Goal: Task Accomplishment & Management: Use online tool/utility

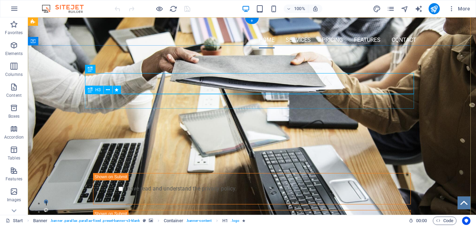
scroll to position [70, 0]
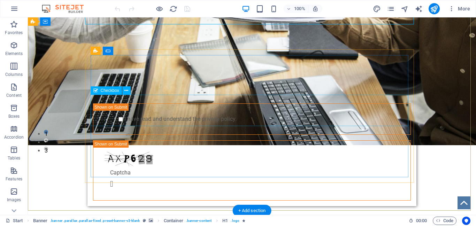
click at [106, 111] on div "I have read and understand the privacy policy." at bounding box center [252, 119] width 318 height 31
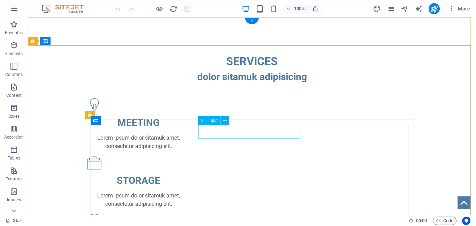
scroll to position [0, 0]
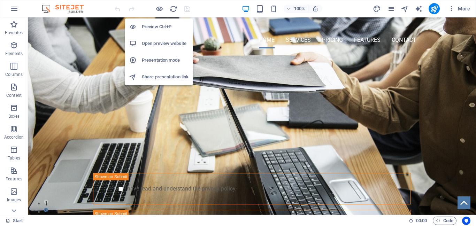
click at [164, 27] on h6 "Preview Ctrl+P" at bounding box center [165, 27] width 47 height 8
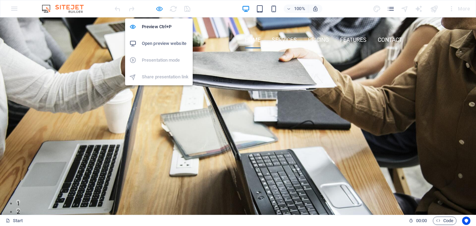
click at [156, 9] on icon "button" at bounding box center [160, 9] width 8 height 8
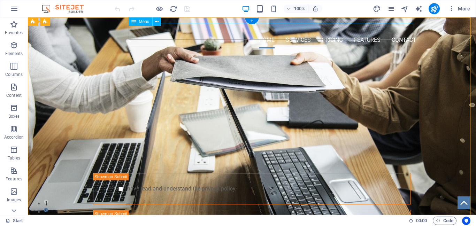
click at [410, 32] on nav "Home Services Pricing Features Contact" at bounding box center [252, 40] width 329 height 17
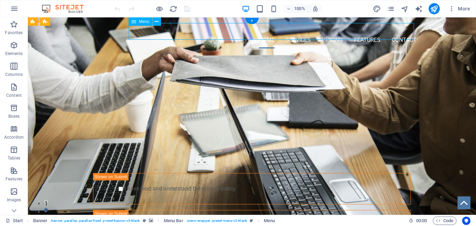
click at [402, 32] on nav "Home Services Pricing Features Contact" at bounding box center [252, 40] width 329 height 17
select select
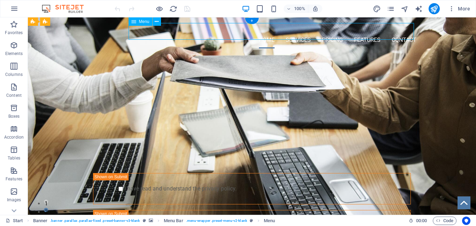
select select
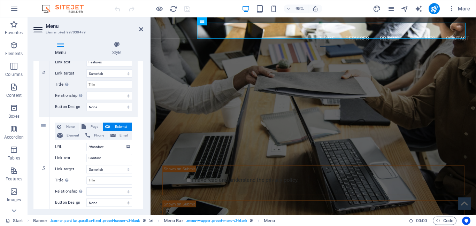
scroll to position [417, 0]
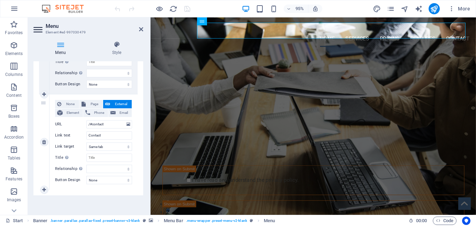
click at [121, 113] on span "Email" at bounding box center [124, 113] width 12 height 8
select select
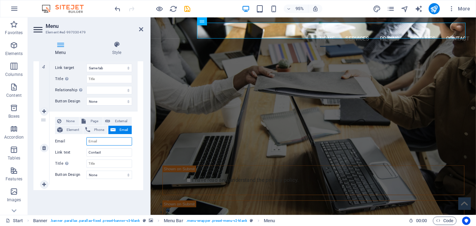
scroll to position [400, 0]
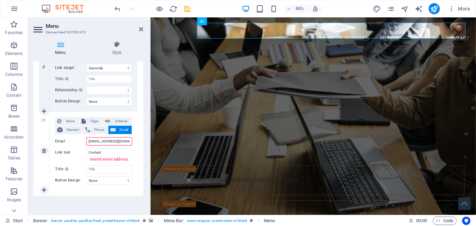
type input "[EMAIL_ADDRESS][DOMAIN_NAME]"
select select
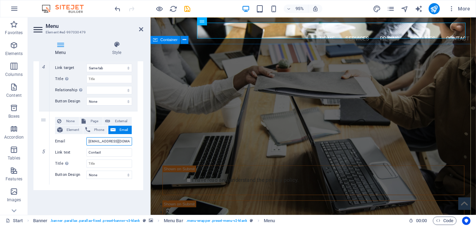
type input "[EMAIL_ADDRESS][DOMAIN_NAME]"
click at [179, 82] on div "PROFESSIONAL LEAD TOOL" at bounding box center [322, 92] width 329 height 21
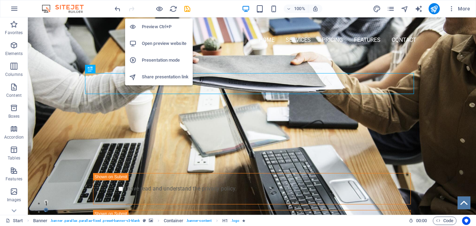
click at [159, 25] on h6 "Preview Ctrl+P" at bounding box center [165, 27] width 47 height 8
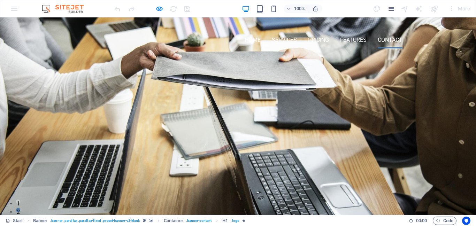
click at [390, 32] on link "Contact" at bounding box center [390, 40] width 25 height 17
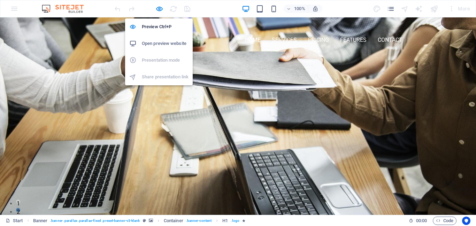
click at [174, 42] on h6 "Open preview website" at bounding box center [165, 43] width 47 height 8
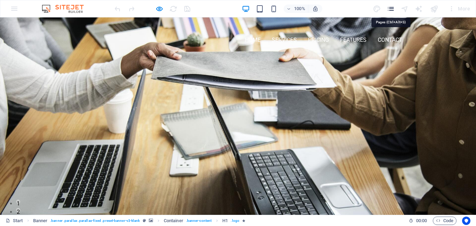
click at [392, 11] on icon "pages" at bounding box center [391, 9] width 8 height 8
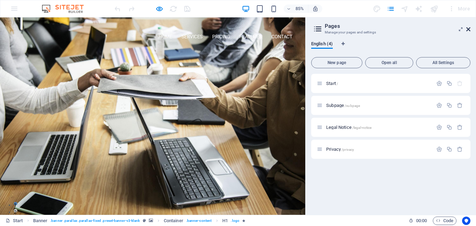
click at [469, 28] on icon at bounding box center [469, 30] width 4 height 6
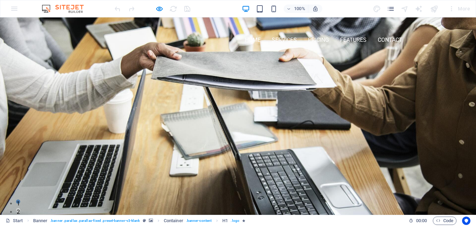
click at [110, 32] on img at bounding box center [96, 27] width 44 height 9
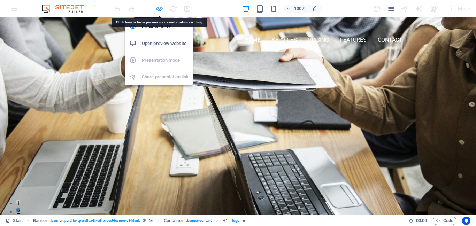
click at [159, 6] on icon "button" at bounding box center [160, 9] width 8 height 8
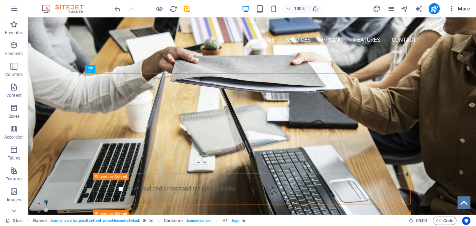
click at [462, 7] on span "More" at bounding box center [459, 8] width 22 height 7
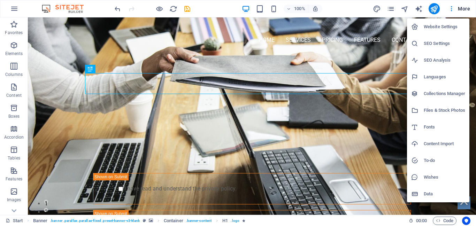
click at [316, 7] on div at bounding box center [238, 113] width 476 height 226
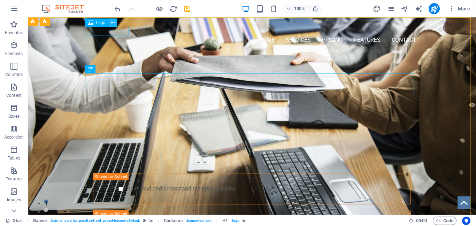
click at [114, 23] on icon at bounding box center [113, 22] width 4 height 7
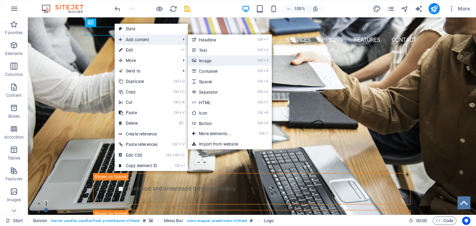
click at [213, 59] on link "Ctrl 3 Image" at bounding box center [217, 60] width 58 height 10
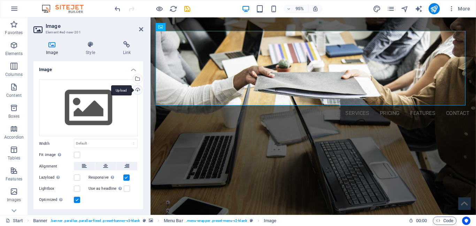
click at [136, 90] on div "Upload" at bounding box center [137, 90] width 10 height 10
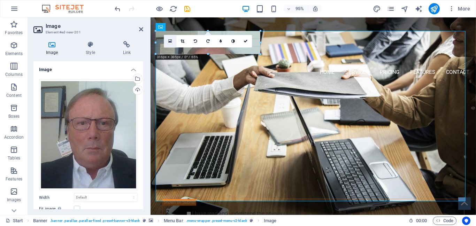
drag, startPoint x: 288, startPoint y: 170, endPoint x: 165, endPoint y: 38, distance: 180.1
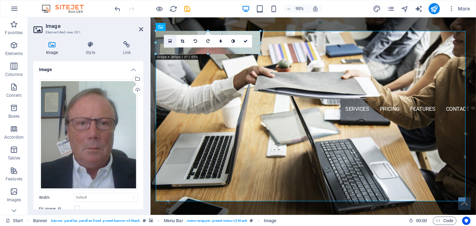
type input "187"
select select "px"
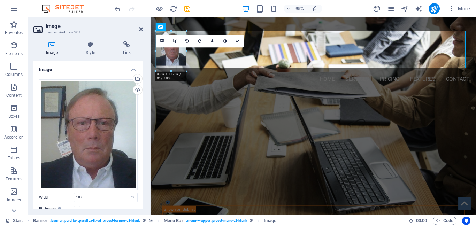
drag, startPoint x: 209, startPoint y: 88, endPoint x: 35, endPoint y: 37, distance: 181.4
type input "101"
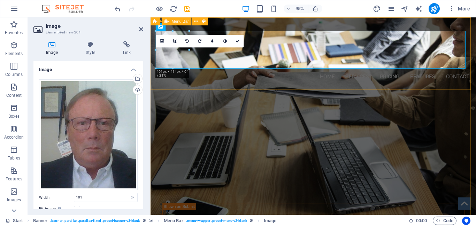
click at [250, 27] on div "Home Services Pricing Features Contact Menu" at bounding box center [322, 55] width 343 height 76
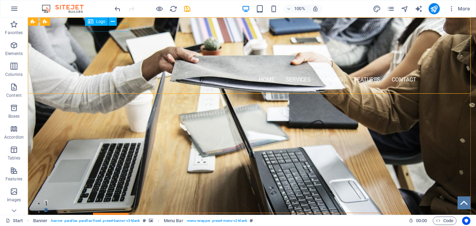
click at [119, 24] on div "Logo" at bounding box center [103, 21] width 37 height 9
click at [113, 22] on icon at bounding box center [113, 21] width 4 height 7
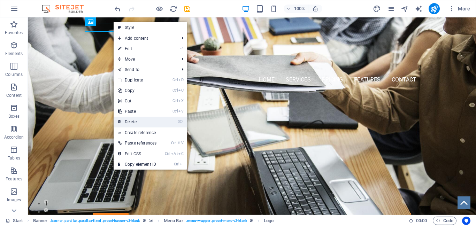
click at [129, 120] on link "⌦ Delete" at bounding box center [137, 122] width 47 height 10
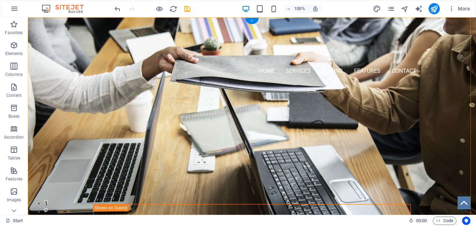
drag, startPoint x: 254, startPoint y: 19, endPoint x: 105, endPoint y: 3, distance: 149.8
click at [254, 19] on div "+" at bounding box center [252, 21] width 14 height 6
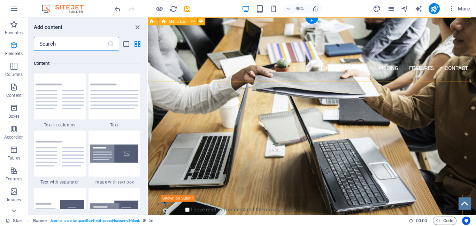
scroll to position [1220, 0]
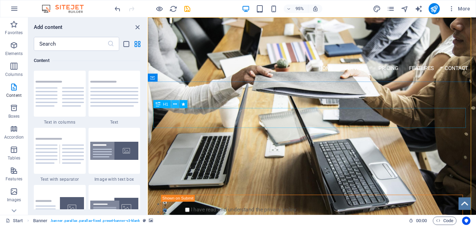
click at [174, 103] on icon at bounding box center [174, 104] width 3 height 7
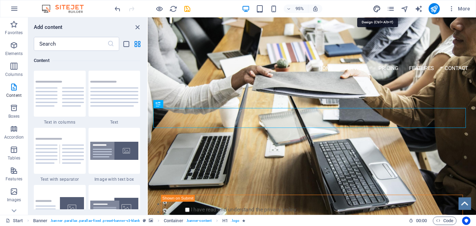
click at [378, 6] on icon "design" at bounding box center [377, 9] width 8 height 8
select select "px"
select select "400"
select select "px"
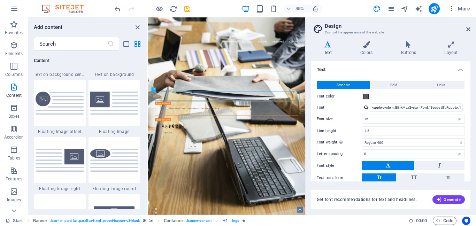
scroll to position [1499, 0]
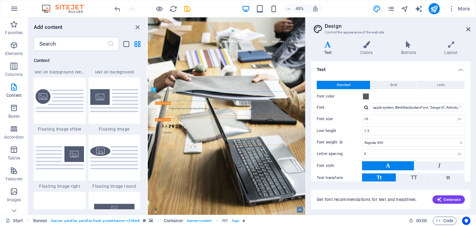
drag, startPoint x: 118, startPoint y: 104, endPoint x: 110, endPoint y: 126, distance: 22.6
click at [118, 104] on img at bounding box center [114, 100] width 48 height 23
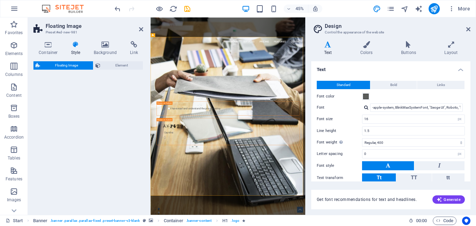
select select "%"
select select "rem"
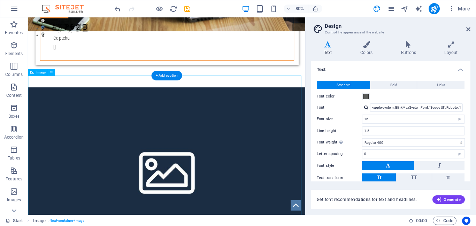
scroll to position [0, 0]
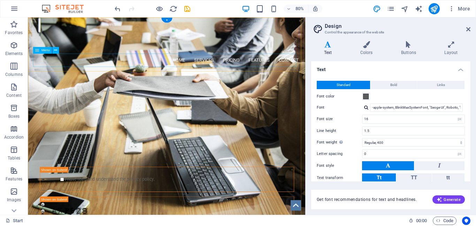
click at [355, 71] on nav "Home Services Pricing Features Contact" at bounding box center [201, 71] width 329 height 17
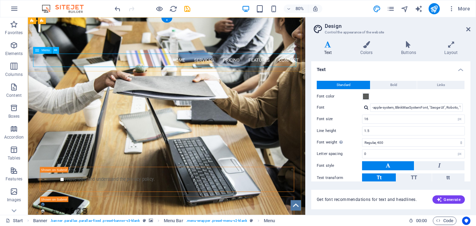
click at [355, 70] on nav "Home Services Pricing Features Contact" at bounding box center [201, 71] width 329 height 17
select select
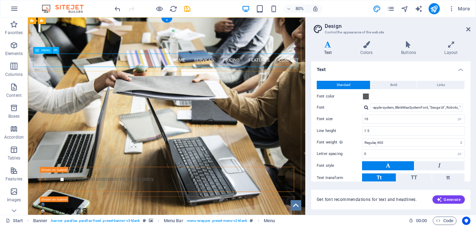
select select
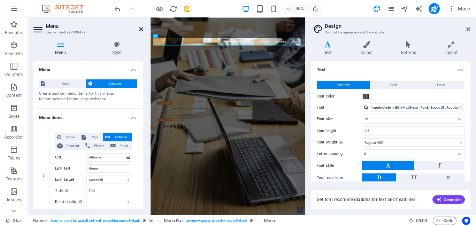
click at [141, 30] on icon at bounding box center [141, 30] width 4 height 6
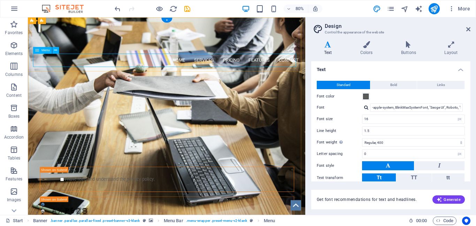
click at [352, 71] on nav "Home Services Pricing Features Contact" at bounding box center [201, 71] width 329 height 17
select select
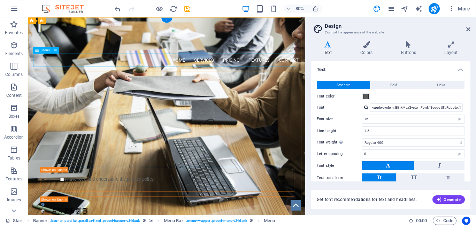
select select
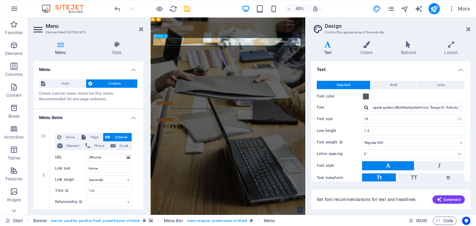
click at [443, 70] on nav "Home Services Pricing Features Contact" at bounding box center [322, 71] width 329 height 17
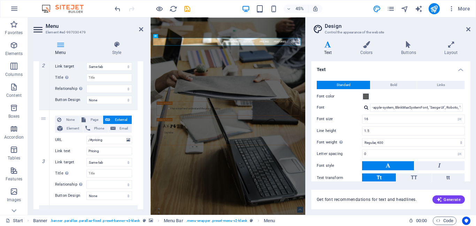
scroll to position [349, 0]
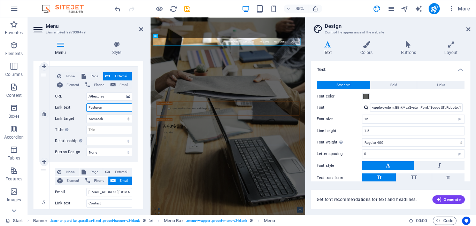
drag, startPoint x: 111, startPoint y: 108, endPoint x: 83, endPoint y: 108, distance: 28.2
click at [83, 108] on div "Link text Features" at bounding box center [93, 108] width 77 height 8
type input "[MEDICAL_DATA]"
select select
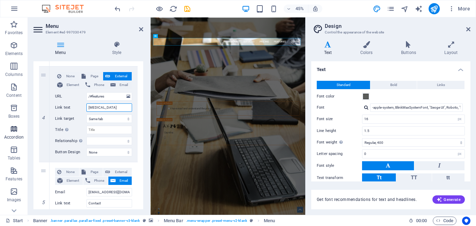
select select
type input "Testimo"
select select
type input "Testimoni"
select select
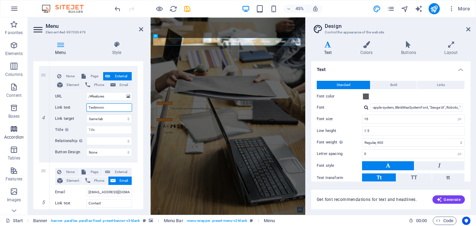
select select
type input "Testimonia"
select select
type input "Testimonials"
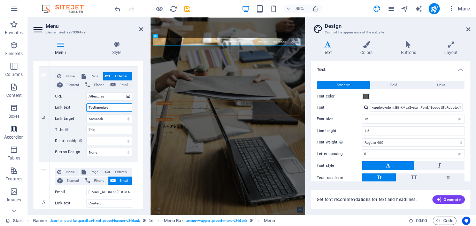
select select
type input "Testimonials"
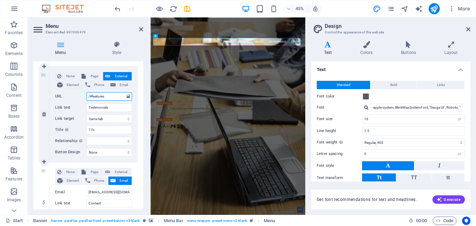
click at [118, 97] on input "/#features" at bounding box center [109, 96] width 46 height 8
type input "/#f"
select select
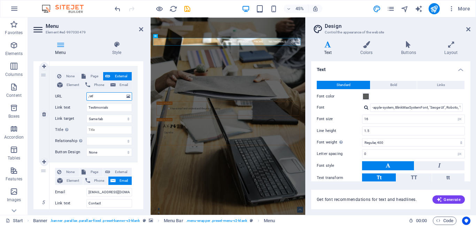
type input "/#"
select select
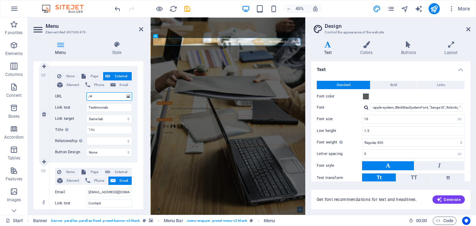
select select
type input "/#[MEDICAL_DATA]"
select select
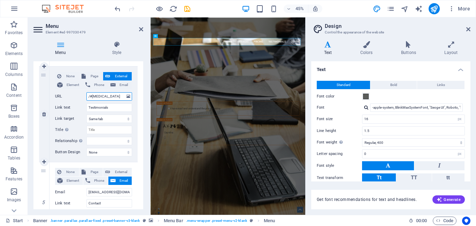
select select
type input "/#testimonials"
select select
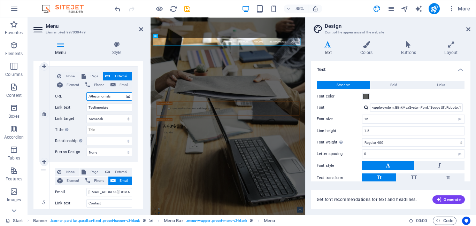
select select
click at [340, 103] on div "PROFESSIONAL LEAD TOOL GET STARTED WITH YOUR 10-DAY FREE TRIAL. REGISTER NOW! S…" at bounding box center [323, 210] width 344 height 250
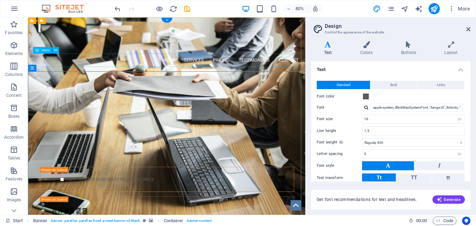
click at [265, 72] on nav "Home Services Pricing Testimonials Contact" at bounding box center [201, 71] width 329 height 17
select select
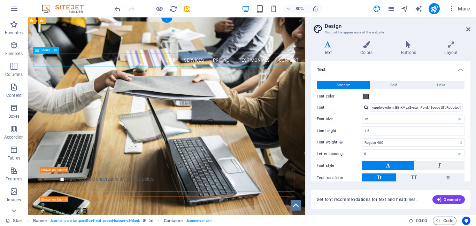
select select
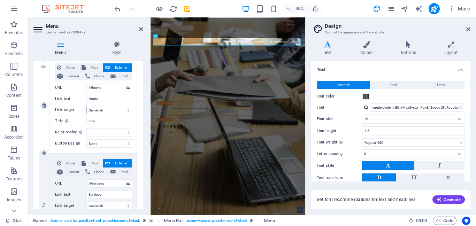
scroll to position [140, 0]
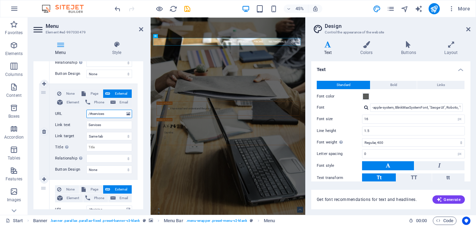
click at [114, 113] on input "/#services" at bounding box center [109, 114] width 46 height 8
type input "/#"
select select
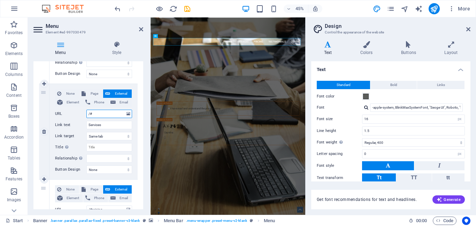
select select
type input "/#examples"
select select
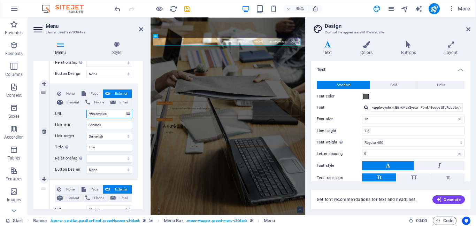
select select
type input "/#examples"
drag, startPoint x: 103, startPoint y: 123, endPoint x: 71, endPoint y: 125, distance: 32.5
click at [71, 125] on div "Link text Services" at bounding box center [93, 125] width 77 height 8
type input "E"
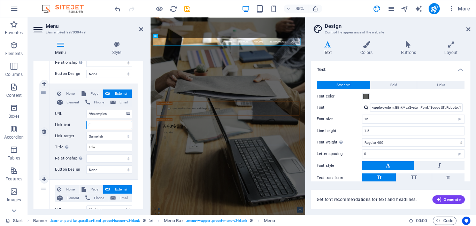
select select
type input "Examp"
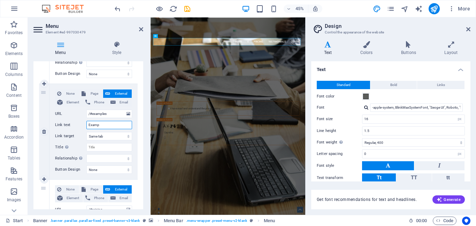
select select
type input "Examples"
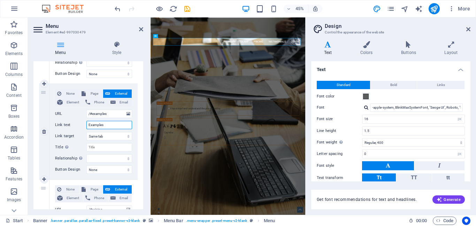
select select
type input "Examples"
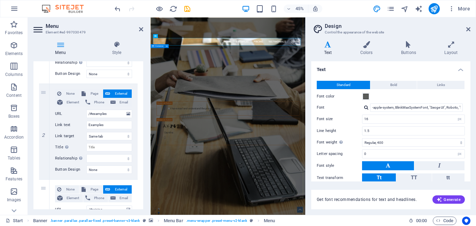
click at [467, 122] on div "PROFESSIONAL LEAD TOOL GET STARTED WITH YOUR 10-DAY FREE TRIAL. REGISTER NOW! S…" at bounding box center [323, 210] width 344 height 250
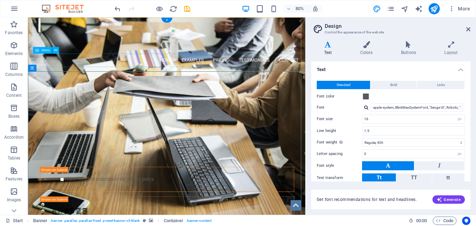
click at [272, 72] on nav "Home Examples Pricing Testimonials Contact" at bounding box center [201, 71] width 329 height 17
select select
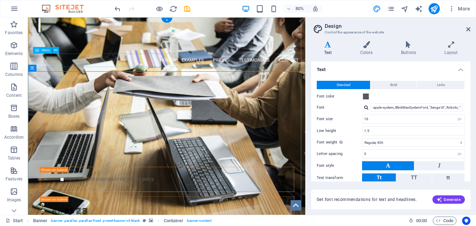
select select
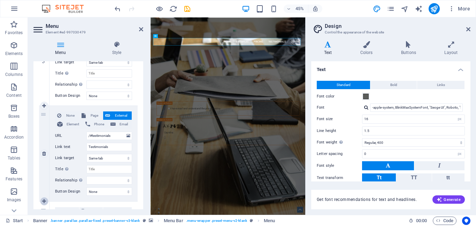
scroll to position [260, 0]
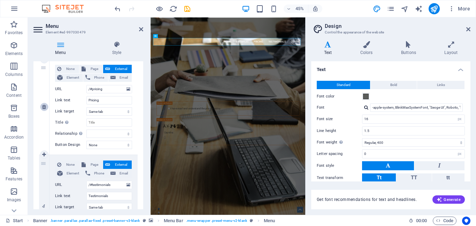
click at [43, 105] on icon at bounding box center [44, 107] width 4 height 5
select select
type input "/#testimonials"
type input "Testimonials"
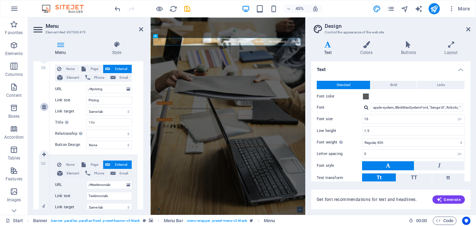
select select
type input "[EMAIL_ADDRESS][DOMAIN_NAME]"
type input "Contact"
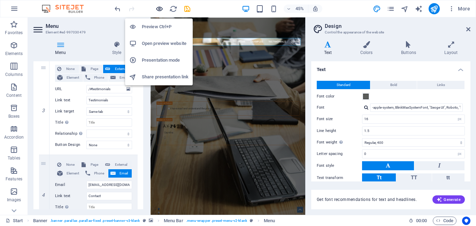
click at [160, 10] on icon "button" at bounding box center [160, 9] width 8 height 8
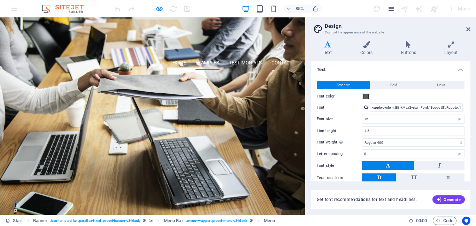
click at [244, 68] on link "Examples" at bounding box center [244, 71] width 28 height 17
click at [288, 70] on link "Testimonials" at bounding box center [289, 71] width 39 height 17
click at [331, 70] on link "Contact" at bounding box center [332, 71] width 25 height 17
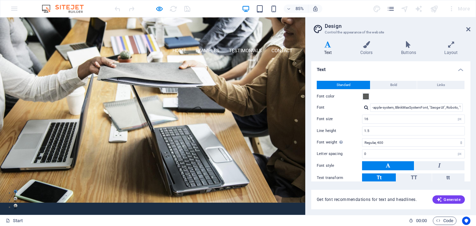
scroll to position [0, 0]
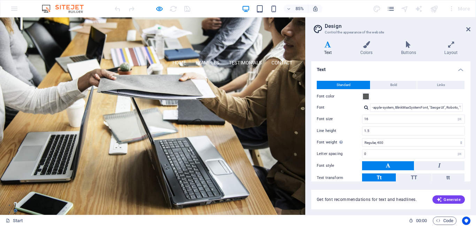
click at [184, 131] on span "PROFESSIONAL LEAD TOOL" at bounding box center [180, 123] width 178 height 16
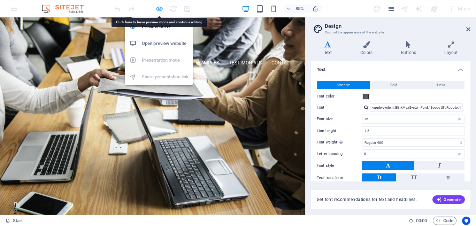
click at [160, 8] on icon "button" at bounding box center [160, 9] width 8 height 8
select select
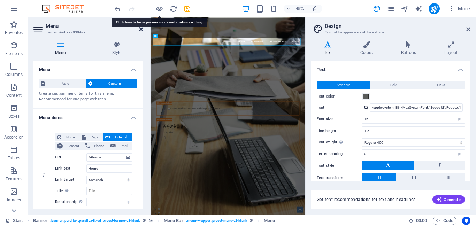
click at [140, 28] on icon at bounding box center [141, 30] width 4 height 6
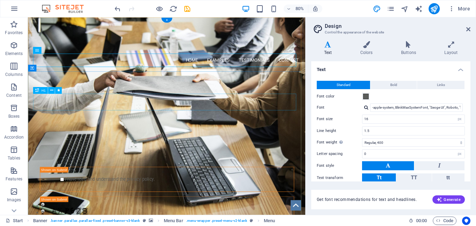
click at [189, 123] on div "PROFESSIONAL LEAD TOOL" at bounding box center [201, 123] width 329 height 21
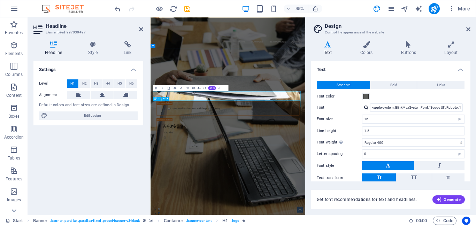
click at [311, 149] on div "GET STARTED WITH YOUR 10-DAY FREE TRIAL. REGISTER NOW!" at bounding box center [322, 141] width 329 height 15
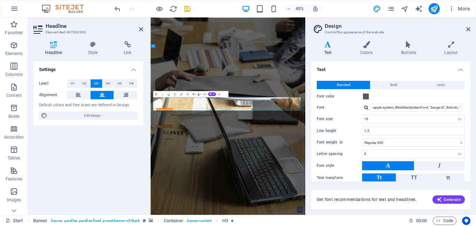
click at [371, 161] on span "Project Management - Change ManagementCertified Continuous Improvement Manager" at bounding box center [323, 148] width 285 height 26
click at [449, 86] on div "[DOMAIN_NAME] Project Management - Change Management ‌Certified Continuous Impr…" at bounding box center [323, 217] width 344 height 265
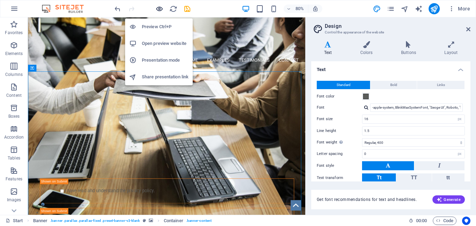
click at [160, 8] on icon "button" at bounding box center [160, 9] width 8 height 8
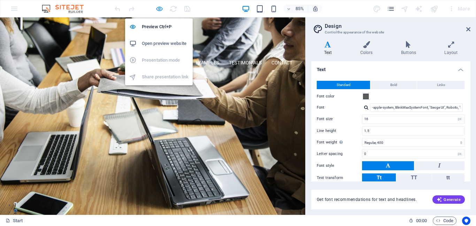
click at [157, 9] on icon "button" at bounding box center [160, 9] width 8 height 8
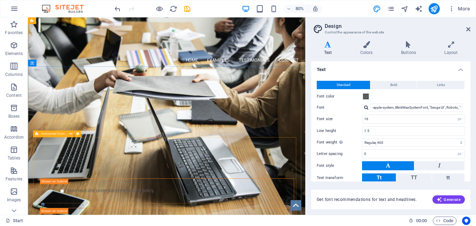
scroll to position [70, 0]
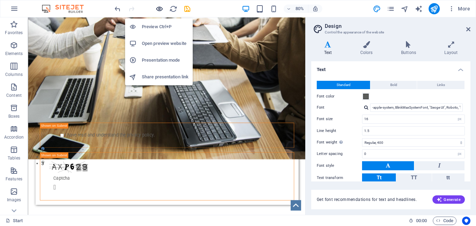
click at [162, 7] on icon "button" at bounding box center [160, 9] width 8 height 8
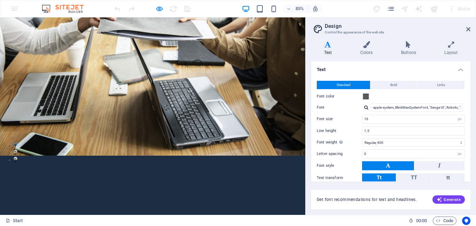
click at [173, 135] on button "Submit" at bounding box center [180, 136] width 318 height 15
click at [22, 149] on div "Submit I have read and understand the privacy policy. Nicht lesbar? Neu generie…" at bounding box center [179, 126] width 329 height 45
click at [186, 137] on button "Submit" at bounding box center [180, 136] width 318 height 15
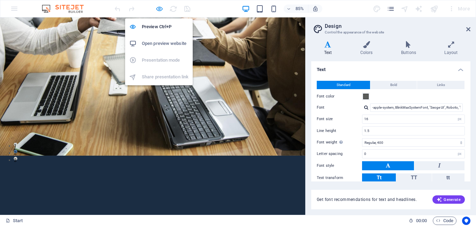
click at [161, 9] on icon "button" at bounding box center [160, 9] width 8 height 8
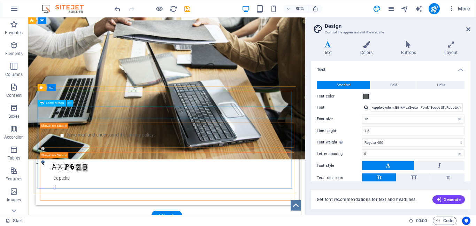
click at [164, 137] on div "Submit" at bounding box center [202, 136] width 318 height 15
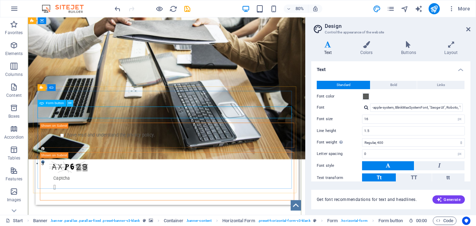
click at [71, 102] on icon at bounding box center [69, 103] width 3 height 6
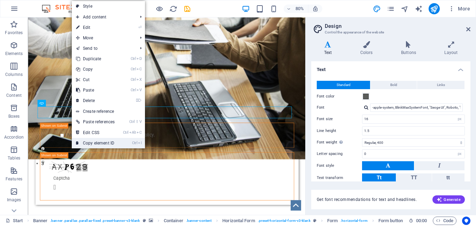
click at [101, 145] on link "Ctrl I Copy element ID" at bounding box center [95, 143] width 47 height 10
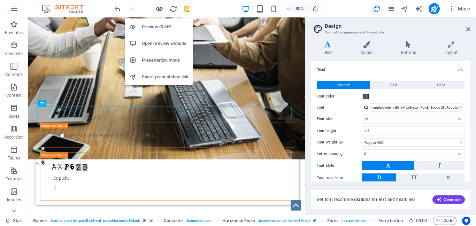
click at [158, 8] on icon "button" at bounding box center [160, 9] width 8 height 8
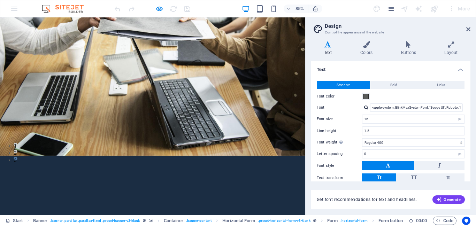
scroll to position [0, 0]
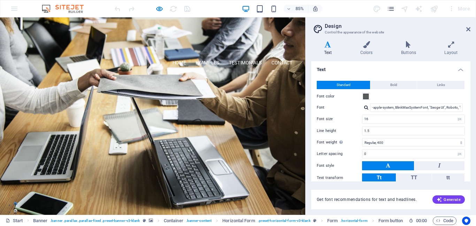
click at [32, 188] on input "text" at bounding box center [58, 186] width 75 height 14
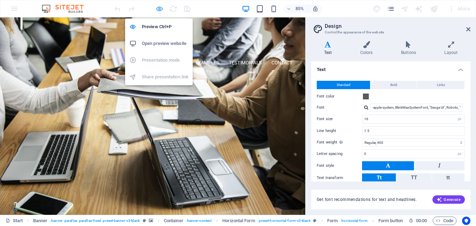
click at [160, 9] on icon "button" at bounding box center [160, 9] width 8 height 8
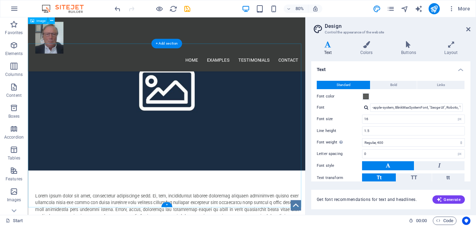
scroll to position [262, 0]
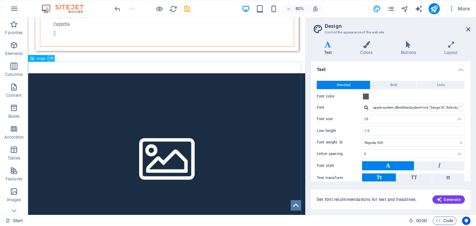
click at [52, 56] on icon at bounding box center [51, 58] width 3 height 6
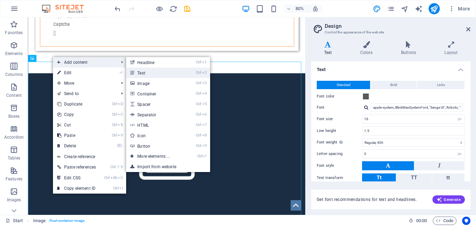
click at [141, 72] on link "Ctrl 2 Text" at bounding box center [155, 73] width 58 height 10
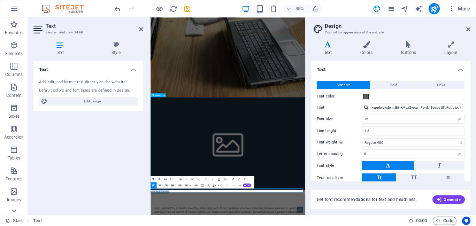
drag, startPoint x: 283, startPoint y: 262, endPoint x: 395, endPoint y: 168, distance: 146.6
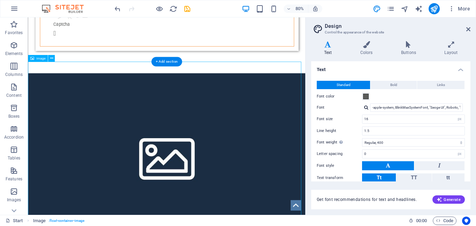
click at [135, 96] on figure at bounding box center [201, 192] width 347 height 208
click at [199, 170] on figure at bounding box center [201, 192] width 347 height 208
click at [52, 56] on icon at bounding box center [51, 58] width 3 height 6
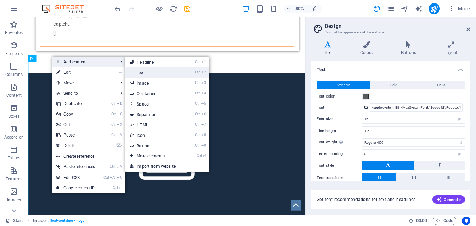
click at [154, 74] on link "Ctrl 2 Text" at bounding box center [155, 72] width 58 height 10
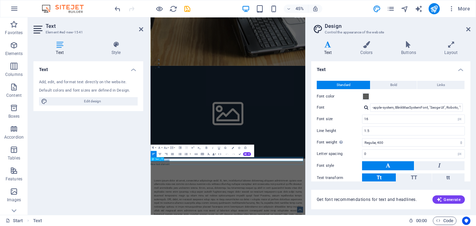
scroll to position [472, 0]
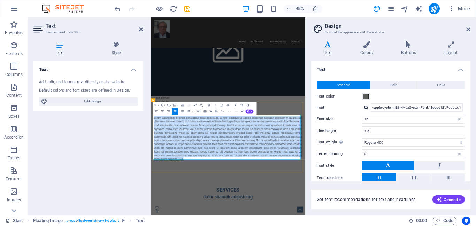
drag, startPoint x: 225, startPoint y: 329, endPoint x: 156, endPoint y: 238, distance: 114.0
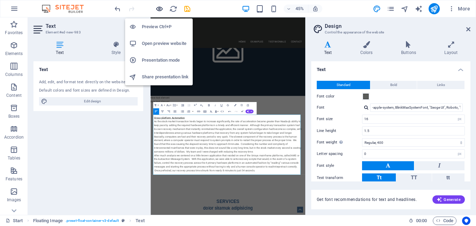
click at [158, 7] on icon "button" at bounding box center [160, 9] width 8 height 8
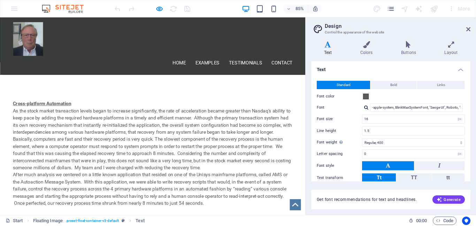
scroll to position [404, 0]
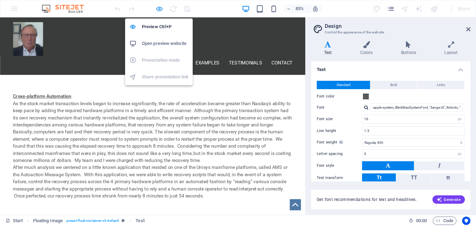
drag, startPoint x: 157, startPoint y: 8, endPoint x: 157, endPoint y: 13, distance: 4.2
click at [158, 8] on icon "button" at bounding box center [160, 9] width 8 height 8
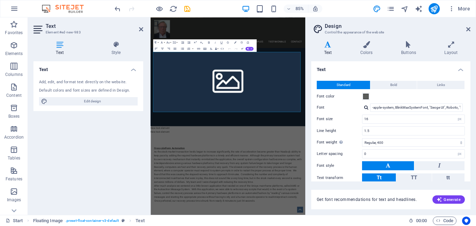
scroll to position [611, 0]
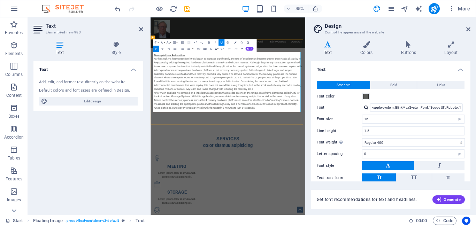
click at [186, 139] on p "As the stock market transaction levels began to increase significantly, the rat…" at bounding box center [322, 121] width 329 height 33
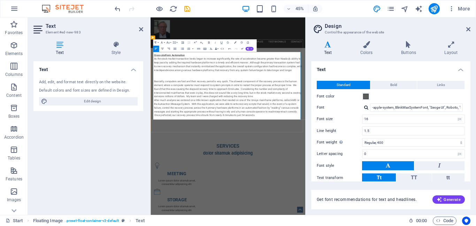
click at [418, 196] on p "Basically, computers are fast and their recovery period is very quick. The slow…" at bounding box center [322, 177] width 329 height 42
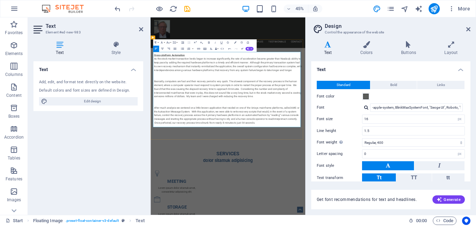
click at [182, 214] on p at bounding box center [322, 210] width 329 height 8
click at [176, 210] on div "Cross-platform Automation As the stock market transaction levels began to incre…" at bounding box center [322, 176] width 329 height 159
click at [174, 206] on p at bounding box center [322, 201] width 329 height 8
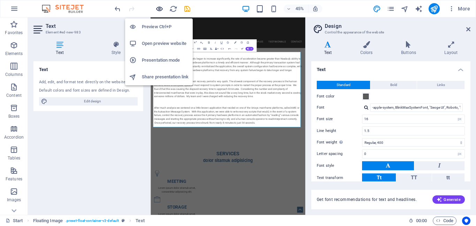
click at [160, 7] on icon "button" at bounding box center [160, 9] width 8 height 8
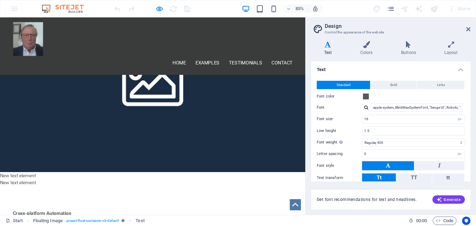
scroll to position [265, 0]
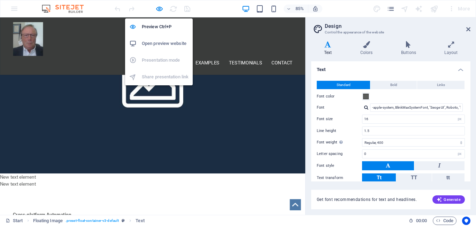
click at [158, 8] on icon "button" at bounding box center [160, 9] width 8 height 8
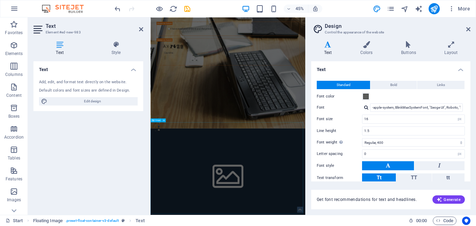
scroll to position [262, 0]
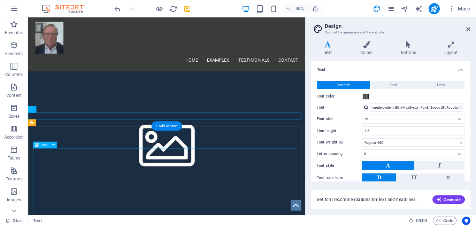
scroll to position [387, 0]
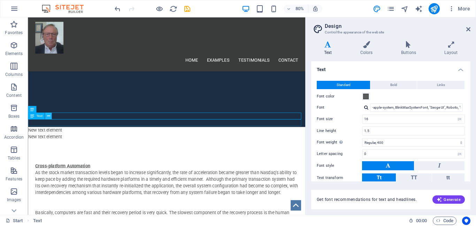
click at [47, 115] on icon at bounding box center [48, 116] width 3 height 6
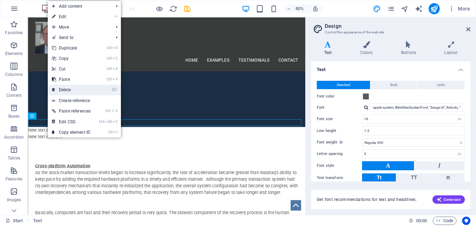
click at [66, 90] on link "⌦ Delete" at bounding box center [71, 90] width 47 height 10
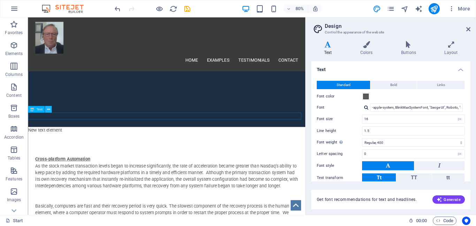
click at [47, 110] on icon at bounding box center [48, 110] width 3 height 6
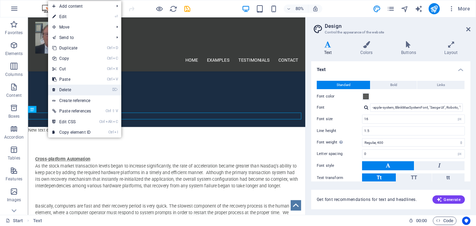
drag, startPoint x: 70, startPoint y: 91, endPoint x: 52, endPoint y: 92, distance: 17.5
click at [70, 91] on link "⌦ Delete" at bounding box center [71, 90] width 47 height 10
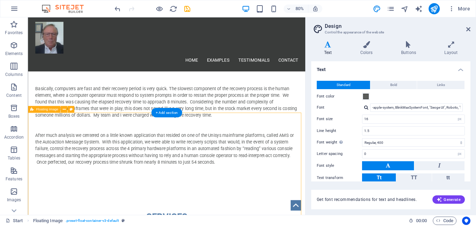
select select "%"
select select "rem"
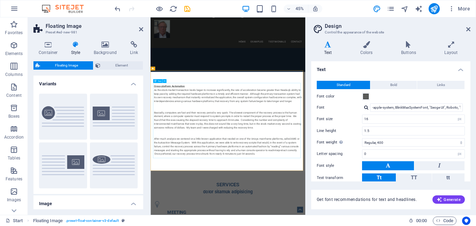
drag, startPoint x: 393, startPoint y: 327, endPoint x: 440, endPoint y: 191, distance: 144.0
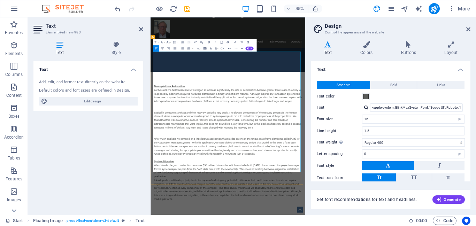
scroll to position [595, 0]
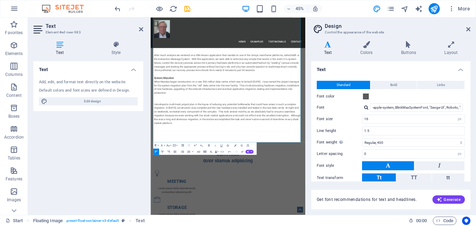
scroll to position [734, 0]
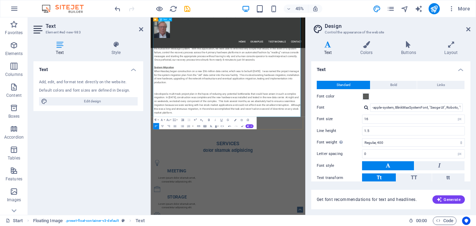
click at [267, 226] on p "I developed a multi-track project plan in the hopes of reducing any potential b…" at bounding box center [322, 208] width 329 height 50
click at [255, 226] on p "I developed a multi-track project plan in the hopes of reducing any potential b…" at bounding box center [322, 208] width 329 height 50
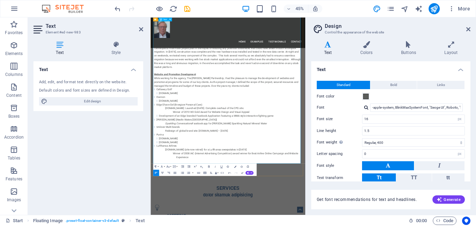
scroll to position [874, 0]
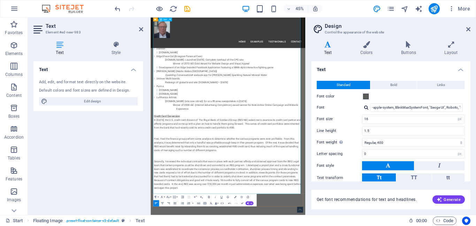
scroll to position [1013, 0]
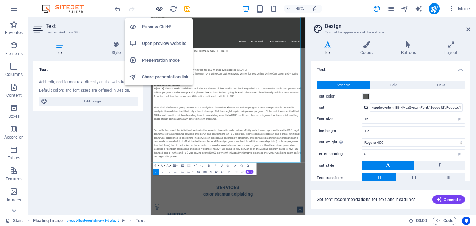
click at [162, 8] on icon "button" at bounding box center [160, 9] width 8 height 8
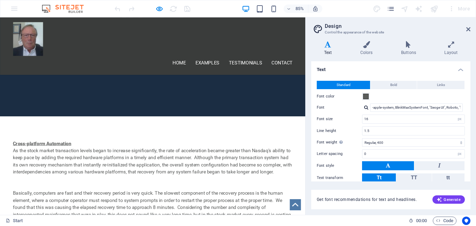
scroll to position [349, 0]
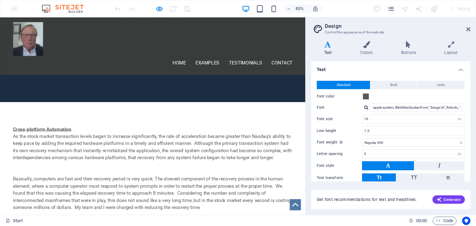
click at [15, 146] on u "Cross-platform Automation" at bounding box center [49, 149] width 69 height 7
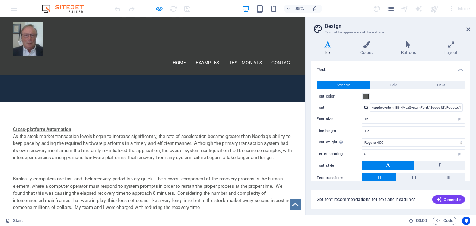
click at [15, 146] on u "Cross-platform Automation" at bounding box center [49, 149] width 69 height 7
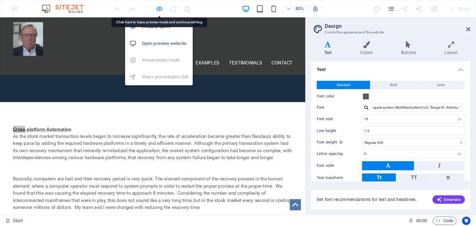
click at [161, 8] on icon "button" at bounding box center [160, 9] width 8 height 8
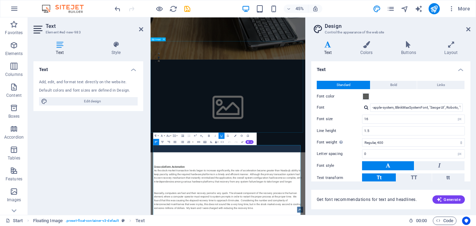
scroll to position [416, 0]
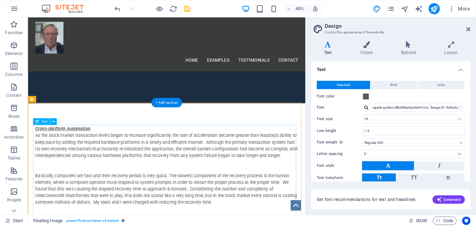
scroll to position [399, 0]
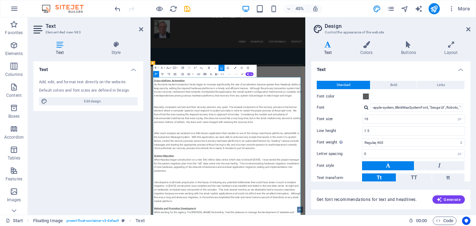
click at [160, 154] on u "Cross-platform Automation" at bounding box center [192, 157] width 69 height 7
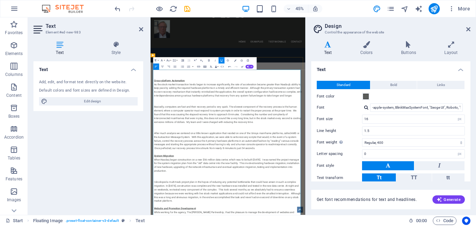
scroll to position [555, 0]
click at [186, 141] on p at bounding box center [322, 141] width 329 height 8
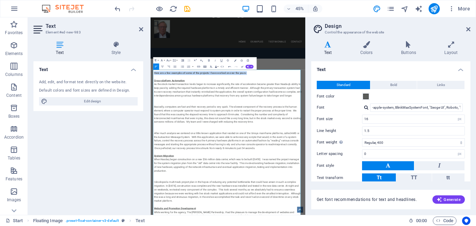
drag, startPoint x: 361, startPoint y: 139, endPoint x: 148, endPoint y: 129, distance: 213.3
click at [142, 29] on icon at bounding box center [141, 30] width 4 height 6
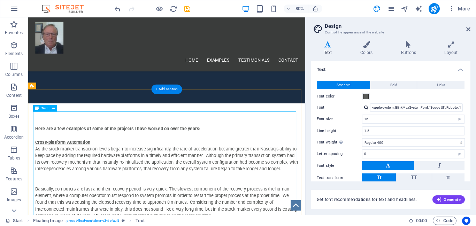
drag, startPoint x: 241, startPoint y: 140, endPoint x: 36, endPoint y: 125, distance: 205.3
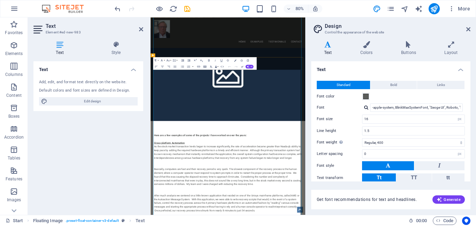
scroll to position [555, 0]
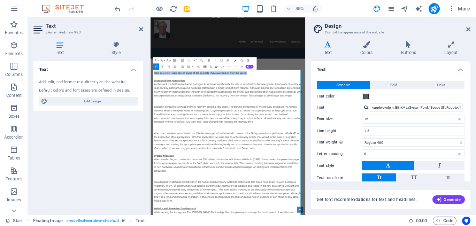
drag, startPoint x: 370, startPoint y: 137, endPoint x: 143, endPoint y: 136, distance: 226.3
click at [164, 60] on icon "button" at bounding box center [162, 61] width 4 height 4
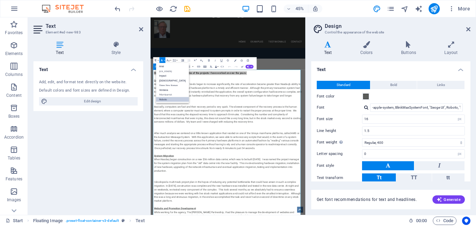
scroll to position [0, 0]
click at [170, 61] on button "Font Size" at bounding box center [169, 60] width 6 height 6
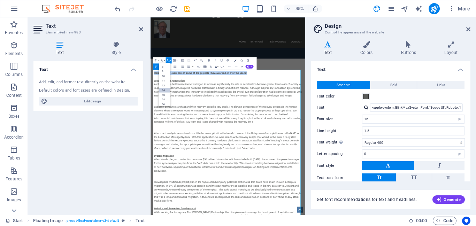
click at [167, 89] on link "14" at bounding box center [164, 90] width 11 height 5
click at [169, 60] on icon "button" at bounding box center [167, 60] width 3 height 2
click at [164, 83] on link "36" at bounding box center [164, 83] width 11 height 5
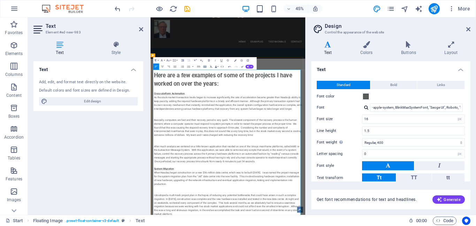
click at [263, 210] on p "As the stock market transaction levels began to increase significantly, the rat…" at bounding box center [322, 207] width 329 height 33
click at [264, 208] on p "As the stock market transaction levels began to increase significantly, the rat…" at bounding box center [322, 207] width 329 height 33
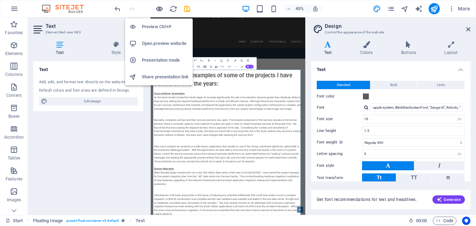
click at [159, 7] on icon "button" at bounding box center [160, 9] width 8 height 8
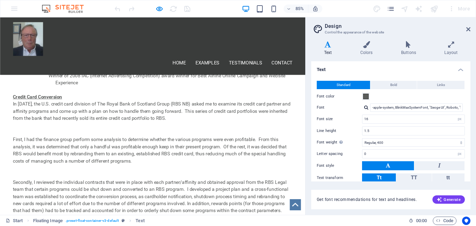
scroll to position [975, 0]
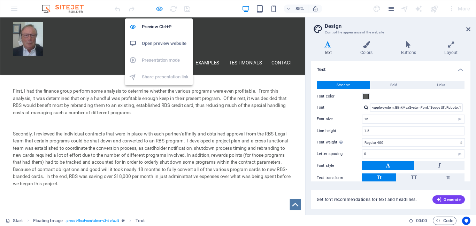
click at [157, 8] on icon "button" at bounding box center [160, 9] width 8 height 8
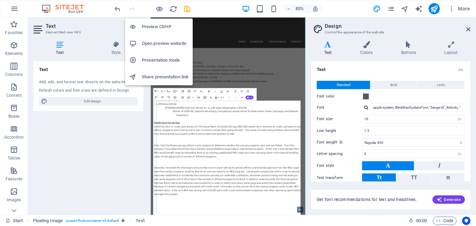
scroll to position [486, 0]
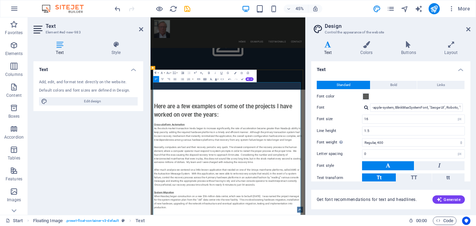
scroll to position [556, 0]
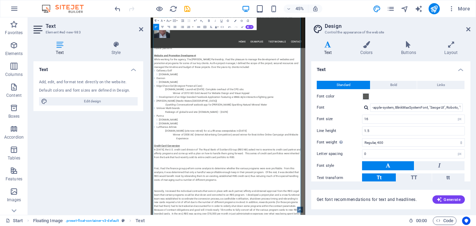
scroll to position [904, 0]
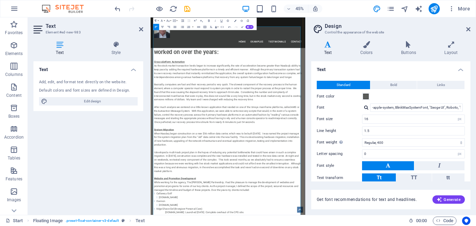
scroll to position [695, 0]
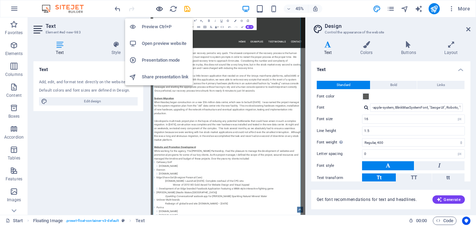
click at [160, 7] on icon "button" at bounding box center [160, 9] width 8 height 8
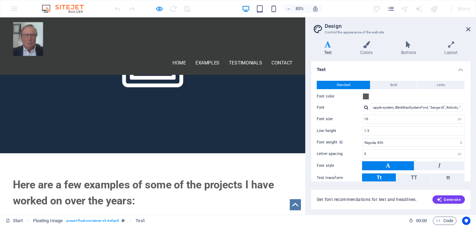
scroll to position [0, 0]
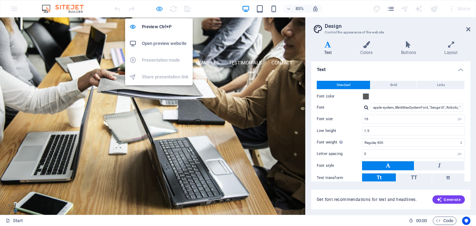
click at [160, 9] on icon "button" at bounding box center [160, 9] width 8 height 8
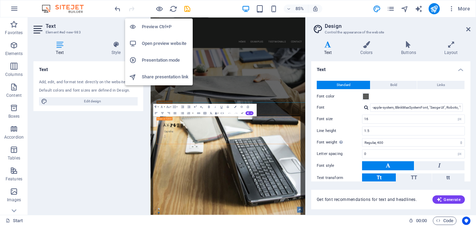
scroll to position [451, 0]
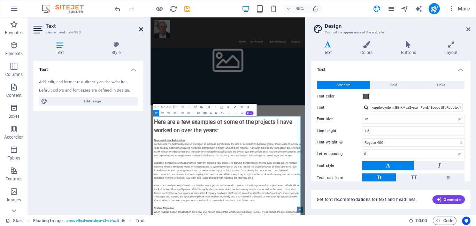
drag, startPoint x: 142, startPoint y: 27, endPoint x: 142, endPoint y: 18, distance: 9.4
click at [142, 27] on icon at bounding box center [141, 30] width 4 height 6
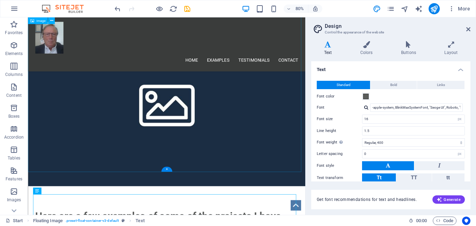
click at [118, 102] on figure at bounding box center [201, 125] width 347 height 208
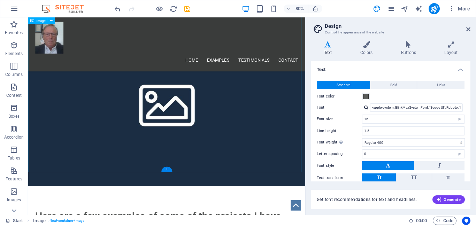
click at [84, 86] on figure at bounding box center [201, 125] width 347 height 208
select select "%"
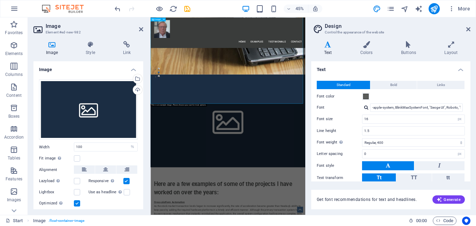
scroll to position [451, 0]
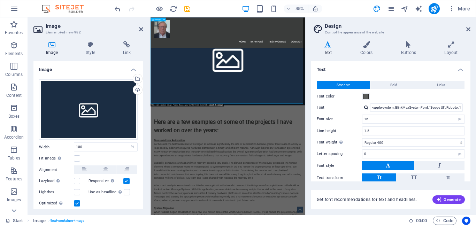
click at [299, 114] on figure at bounding box center [323, 109] width 344 height 206
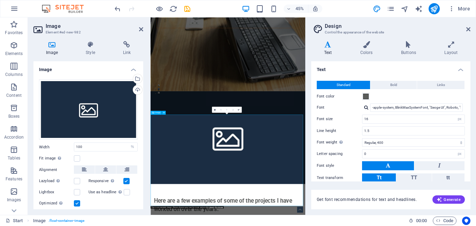
scroll to position [279, 0]
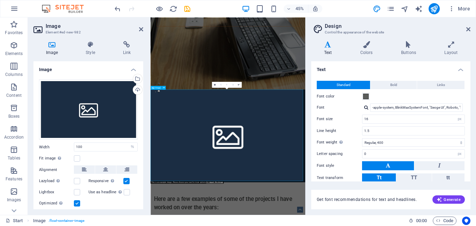
click at [224, 88] on div "0" at bounding box center [227, 85] width 30 height 6
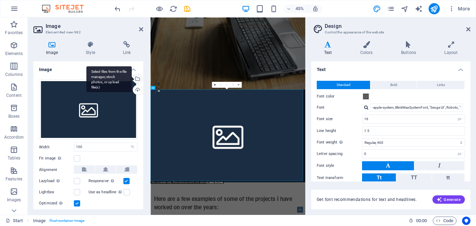
click at [136, 79] on div "Select files from the file manager, stock photos, or upload file(s)" at bounding box center [137, 79] width 10 height 10
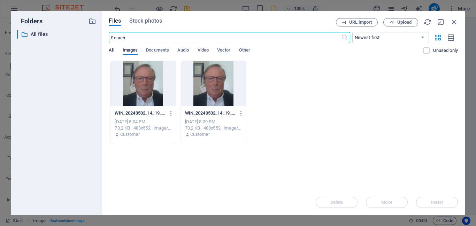
click at [113, 48] on span "All" at bounding box center [111, 51] width 5 height 10
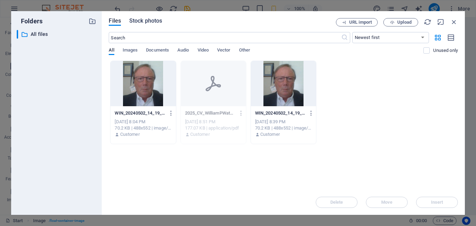
click at [142, 22] on span "Stock photos" at bounding box center [145, 21] width 33 height 8
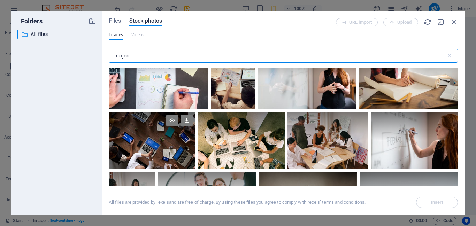
type input "project"
click at [166, 134] on div at bounding box center [152, 126] width 86 height 29
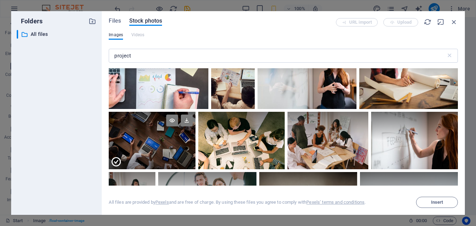
click at [166, 134] on div at bounding box center [152, 126] width 86 height 29
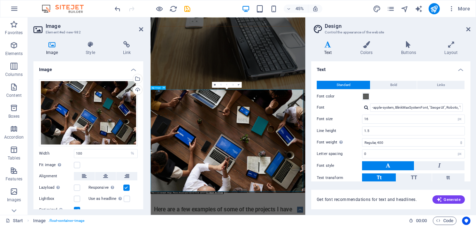
click at [164, 87] on icon at bounding box center [164, 87] width 2 height 3
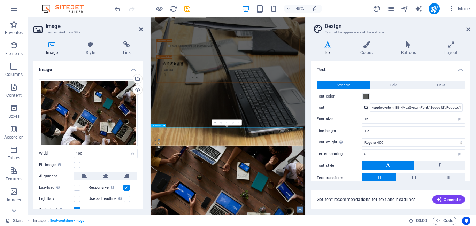
scroll to position [140, 0]
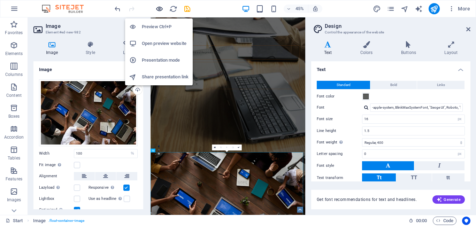
click at [158, 9] on icon "button" at bounding box center [160, 9] width 8 height 8
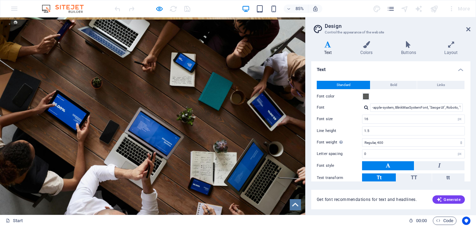
scroll to position [209, 0]
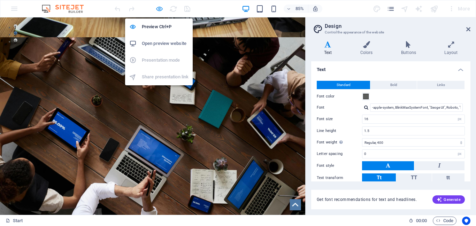
click at [158, 9] on icon "button" at bounding box center [160, 9] width 8 height 8
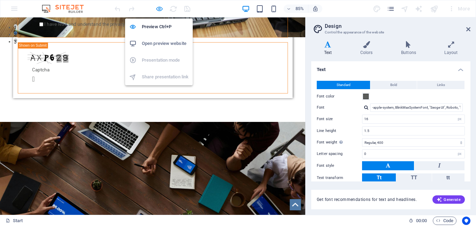
select select "%"
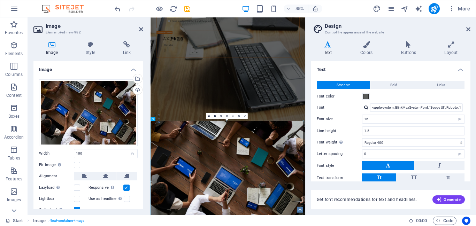
click at [215, 115] on icon at bounding box center [215, 116] width 2 height 2
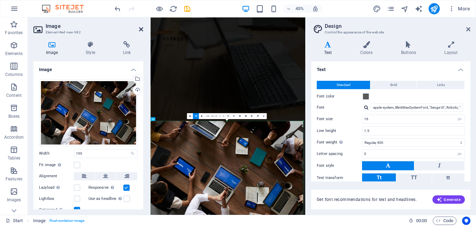
click at [141, 28] on icon at bounding box center [141, 30] width 4 height 6
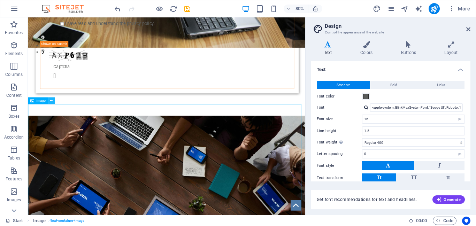
click at [51, 99] on icon at bounding box center [51, 101] width 3 height 6
select select "%"
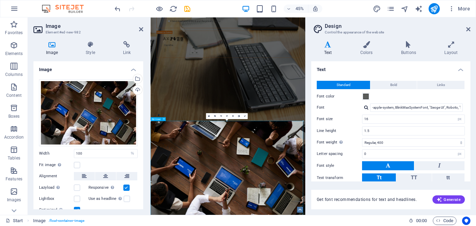
click at [215, 116] on icon at bounding box center [215, 116] width 2 height 2
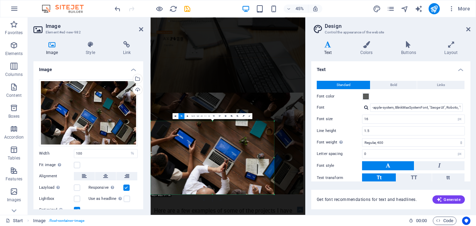
drag, startPoint x: 302, startPoint y: 122, endPoint x: 238, endPoint y: 185, distance: 90.0
click at [238, 185] on div "180 170 160 150 140 130 120 110 100 90 80 70 60 50 40 30 20 10 0 -10 -20 -30 -4…" at bounding box center [213, 158] width 124 height 74
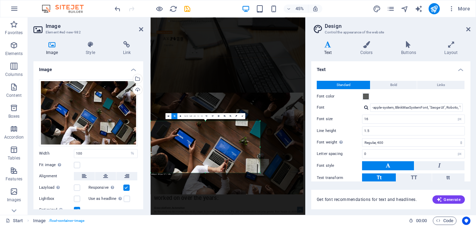
drag, startPoint x: 276, startPoint y: 195, endPoint x: 244, endPoint y: 147, distance: 57.2
click at [244, 147] on div "180 170 160 150 140 130 120 110 100 90 80 70 60 50 40 30 20 10 0 -10 -20 -30 -4…" at bounding box center [206, 147] width 110 height 52
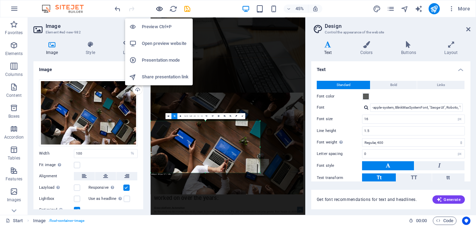
click at [160, 9] on icon "button" at bounding box center [160, 9] width 8 height 8
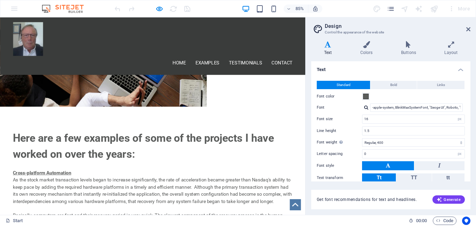
scroll to position [279, 0]
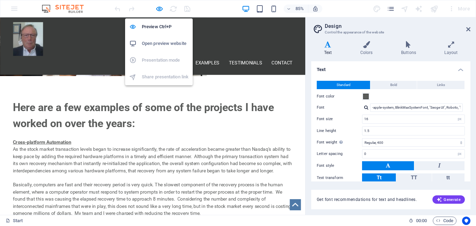
drag, startPoint x: 158, startPoint y: 7, endPoint x: 164, endPoint y: 46, distance: 39.6
click at [158, 7] on icon "button" at bounding box center [160, 9] width 8 height 8
select select "px"
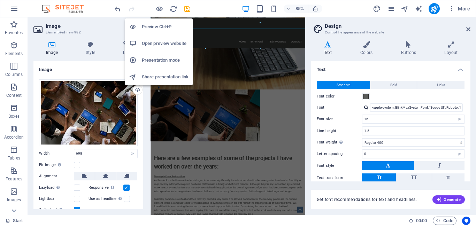
scroll to position [486, 0]
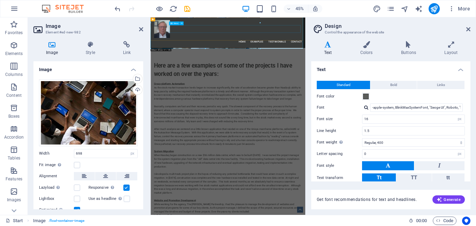
click at [389, 63] on nav "Home Examples Testimonials Contact" at bounding box center [322, 71] width 329 height 17
select select
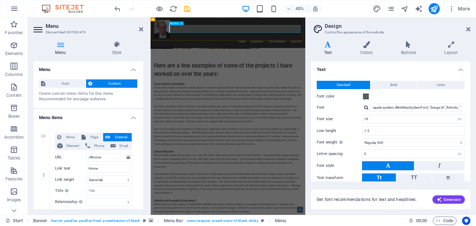
click at [378, 63] on nav "Home Examples Testimonials Contact" at bounding box center [322, 71] width 329 height 17
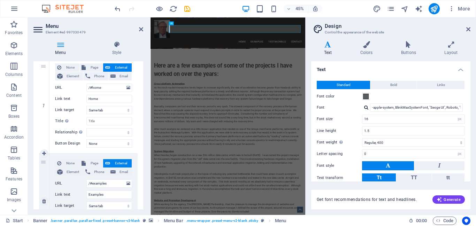
scroll to position [140, 0]
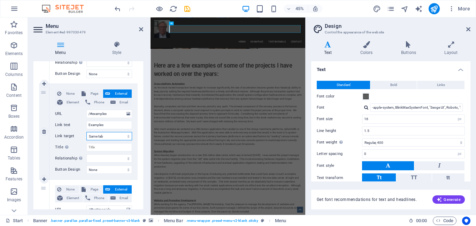
click at [110, 137] on select "New tab Same tab Overlay" at bounding box center [109, 136] width 46 height 8
click at [134, 122] on div "None Page External Element Phone Email Page Start Subpage Legal Notice Privacy …" at bounding box center [94, 132] width 88 height 96
click at [110, 157] on select "alternate author bookmark external help license next nofollow noreferrer noopen…" at bounding box center [109, 158] width 46 height 8
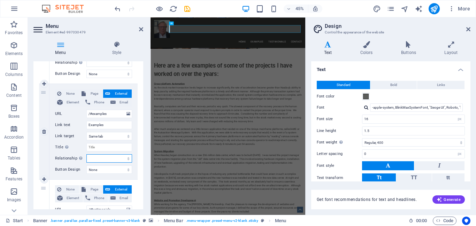
select select "tag"
click at [86, 154] on select "alternate author bookmark external help license next nofollow noreferrer noopen…" at bounding box center [109, 158] width 46 height 8
select select
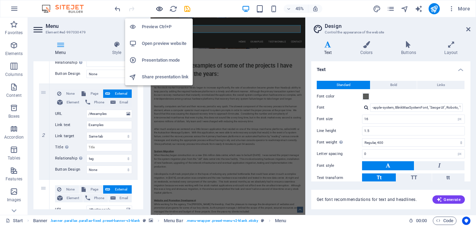
click at [158, 9] on icon "button" at bounding box center [160, 9] width 8 height 8
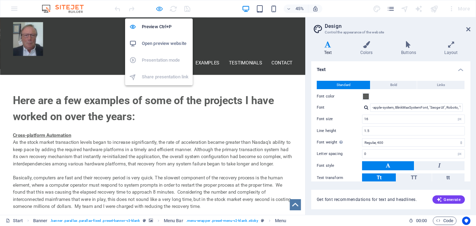
scroll to position [279, 0]
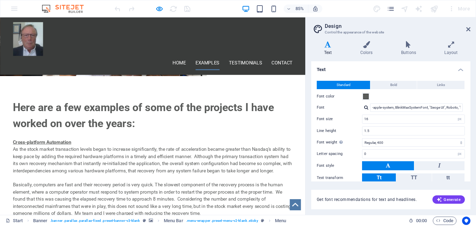
click at [247, 63] on link "Examples" at bounding box center [244, 71] width 28 height 17
click at [289, 63] on link "Testimonials" at bounding box center [289, 71] width 39 height 17
click at [206, 63] on link "Home" at bounding box center [211, 71] width 16 height 17
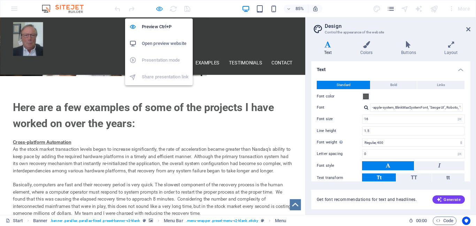
click at [158, 11] on icon "button" at bounding box center [160, 9] width 8 height 8
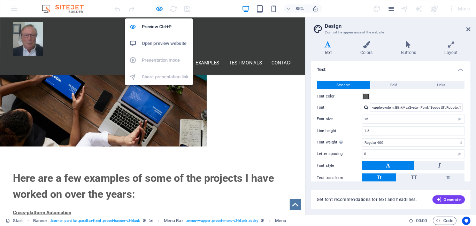
select select
select select "tag"
select select
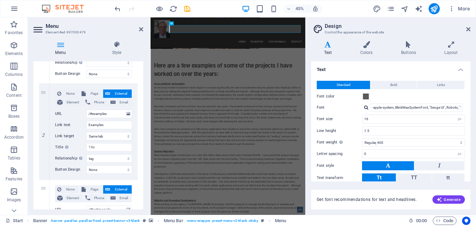
scroll to position [209, 0]
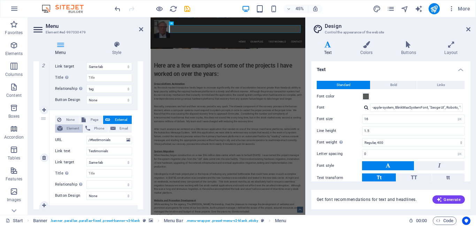
click at [63, 128] on button "Element" at bounding box center [69, 129] width 28 height 8
select select
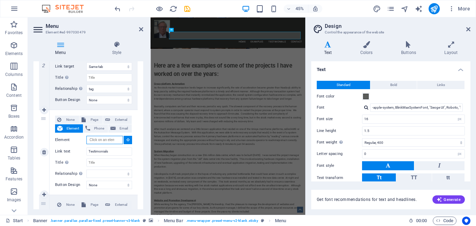
scroll to position [486, 0]
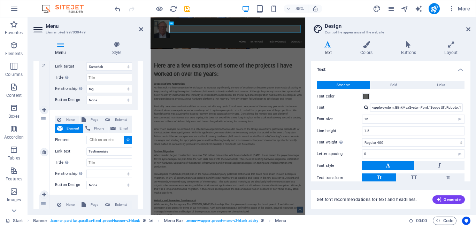
click at [127, 140] on icon at bounding box center [128, 139] width 3 height 3
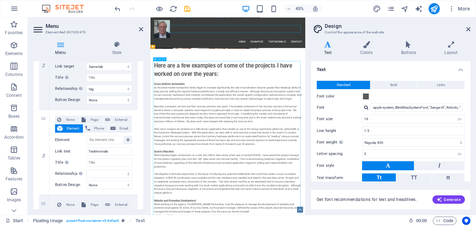
scroll to position [347, 0]
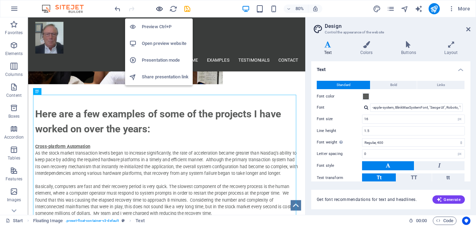
click at [160, 10] on icon "button" at bounding box center [160, 9] width 8 height 8
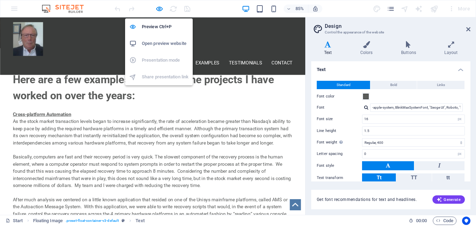
scroll to position [279, 0]
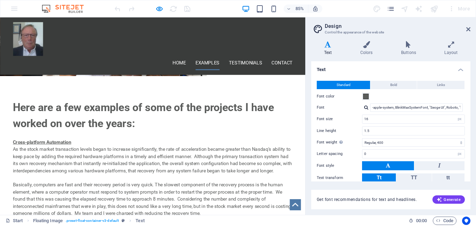
click at [233, 63] on link "Examples" at bounding box center [244, 71] width 28 height 17
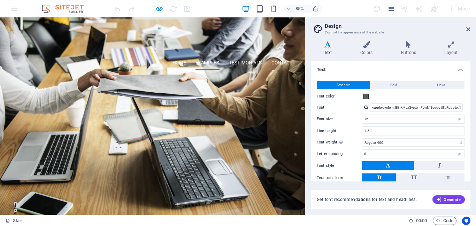
click at [246, 66] on link "Examples" at bounding box center [244, 71] width 28 height 17
click at [244, 68] on link "Examples" at bounding box center [244, 71] width 28 height 17
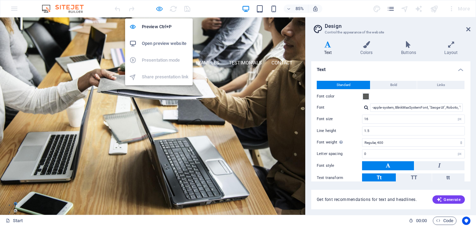
click at [158, 7] on icon "button" at bounding box center [160, 9] width 8 height 8
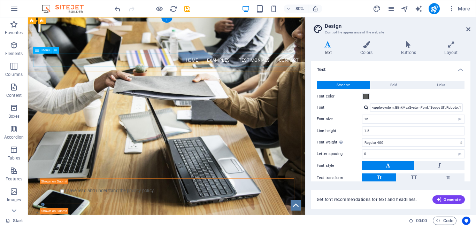
click at [263, 73] on nav "Home Examples Testimonials Contact" at bounding box center [201, 71] width 329 height 17
drag, startPoint x: 263, startPoint y: 73, endPoint x: 173, endPoint y: 115, distance: 99.5
click at [263, 72] on nav "Home Examples Testimonials Contact" at bounding box center [201, 71] width 329 height 17
select select
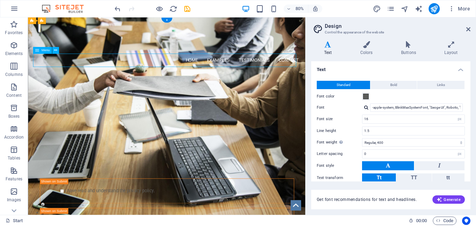
select select "tag"
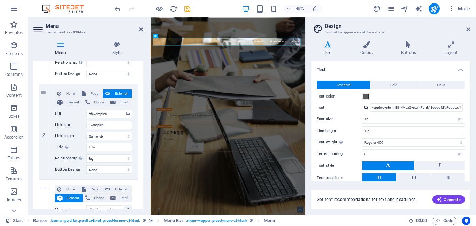
scroll to position [209, 0]
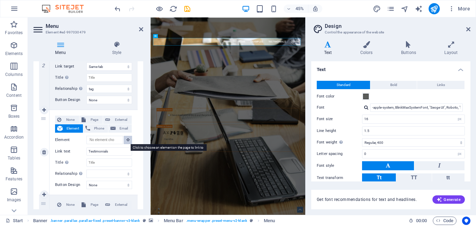
click at [127, 139] on icon at bounding box center [128, 139] width 3 height 3
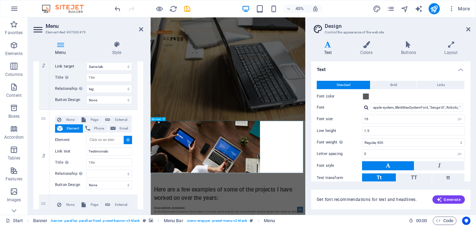
drag, startPoint x: 180, startPoint y: 272, endPoint x: 321, endPoint y: 161, distance: 179.5
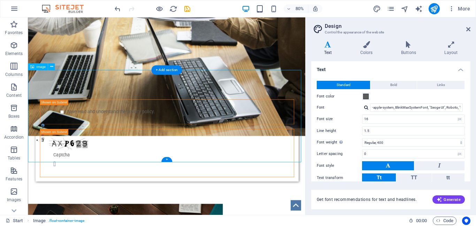
scroll to position [252, 0]
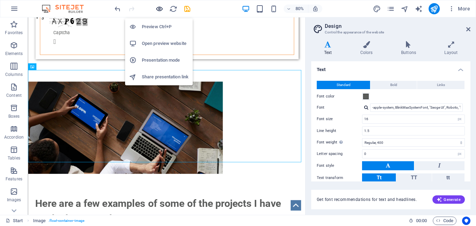
click at [159, 7] on icon "button" at bounding box center [160, 9] width 8 height 8
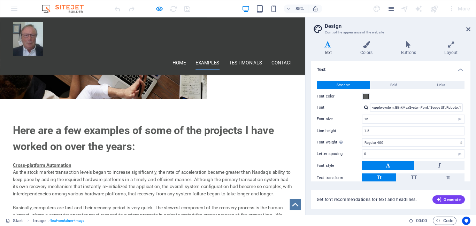
click at [241, 63] on link "Examples" at bounding box center [244, 71] width 28 height 17
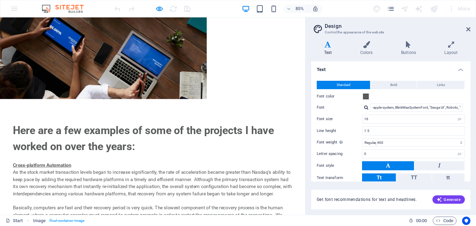
scroll to position [0, 0]
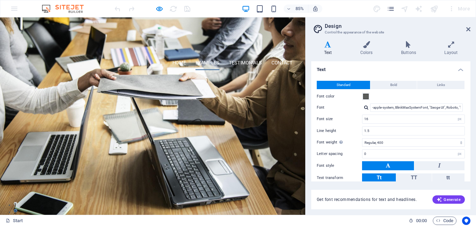
click at [240, 70] on link "Examples" at bounding box center [244, 71] width 28 height 17
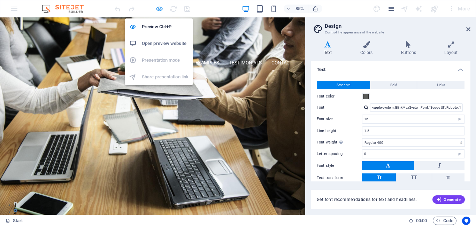
click at [157, 7] on icon "button" at bounding box center [160, 9] width 8 height 8
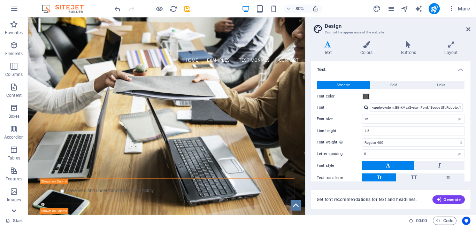
click at [13, 210] on icon at bounding box center [14, 211] width 10 height 10
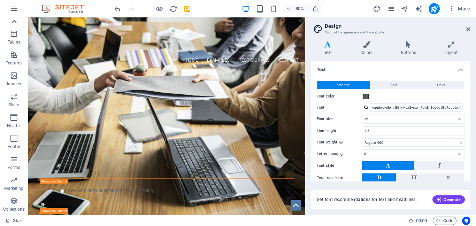
click at [14, 20] on icon at bounding box center [14, 22] width 10 height 10
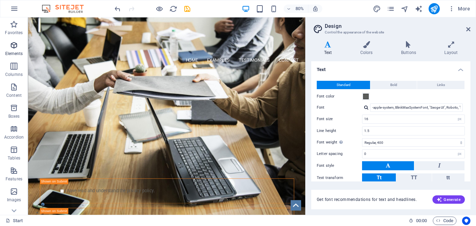
click at [14, 46] on icon "button" at bounding box center [14, 45] width 8 height 8
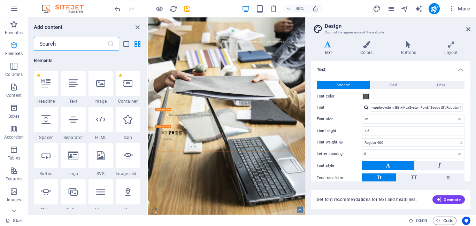
scroll to position [74, 0]
click at [138, 27] on icon "close panel" at bounding box center [138, 27] width 8 height 8
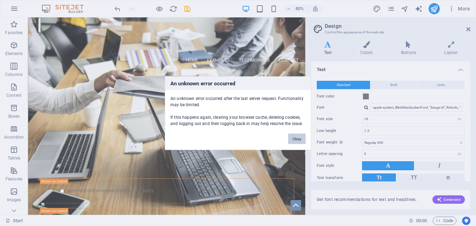
click at [299, 138] on button "Okay" at bounding box center [296, 139] width 17 height 10
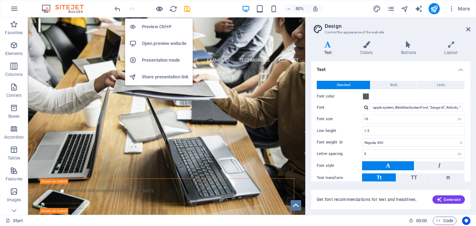
click at [159, 9] on icon "button" at bounding box center [160, 9] width 8 height 8
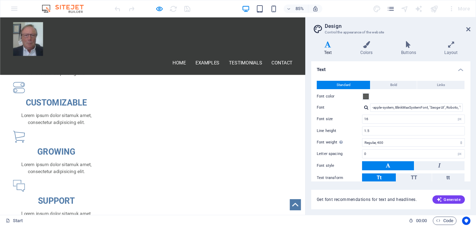
scroll to position [1256, 0]
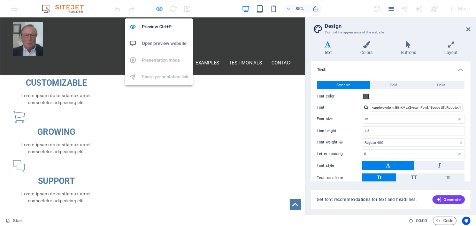
click at [158, 9] on icon "button" at bounding box center [160, 9] width 8 height 8
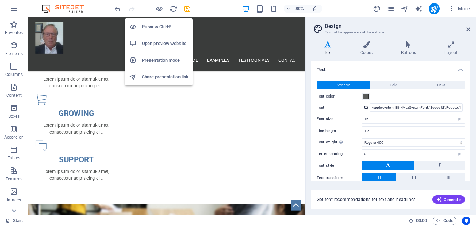
scroll to position [1324, 0]
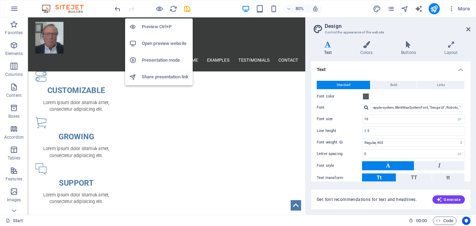
click at [149, 24] on h6 "Preview Ctrl+P" at bounding box center [165, 27] width 47 height 8
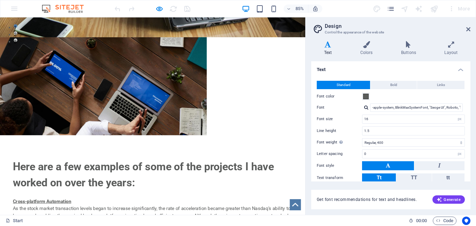
scroll to position [0, 0]
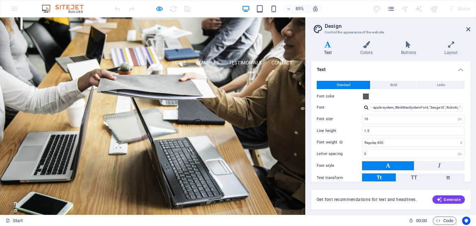
click at [35, 188] on input "text" at bounding box center [58, 186] width 75 height 14
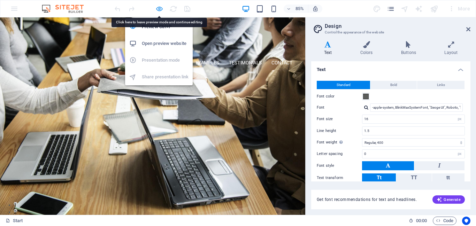
click at [159, 6] on icon "button" at bounding box center [160, 9] width 8 height 8
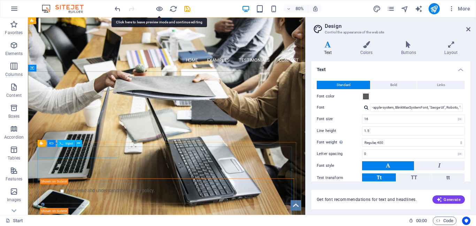
click at [58, 186] on div at bounding box center [94, 186] width 102 height 14
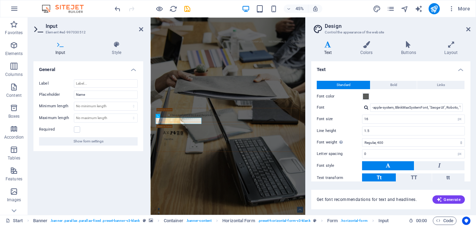
drag, startPoint x: 197, startPoint y: 245, endPoint x: 116, endPoint y: 252, distance: 80.9
type input "[PERSON_NAME]"
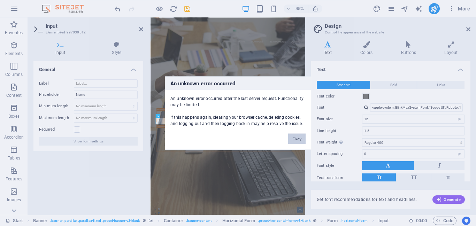
click at [295, 138] on button "Okay" at bounding box center [296, 139] width 17 height 10
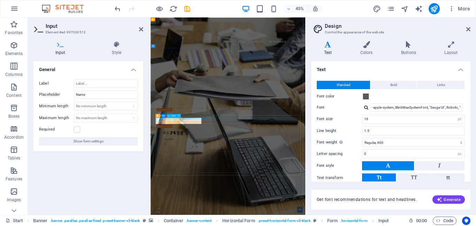
click at [237, 193] on input "[PERSON_NAME]" at bounding box center [201, 186] width 75 height 14
type input "[PERSON_NAME]"
drag, startPoint x: 287, startPoint y: 245, endPoint x: 381, endPoint y: 145, distance: 137.4
click at [381, 145] on div "[DOMAIN_NAME] Project Management - Change Management Certified Continuous Impro…" at bounding box center [323, 217] width 340 height 265
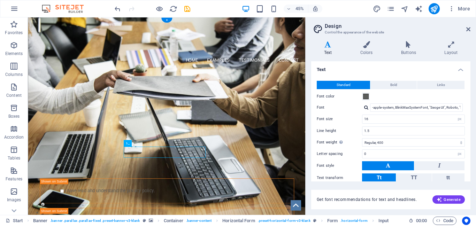
click at [258, 145] on div "Project Management - Change Management Certified Continuous Improvement Manager" at bounding box center [201, 148] width 329 height 29
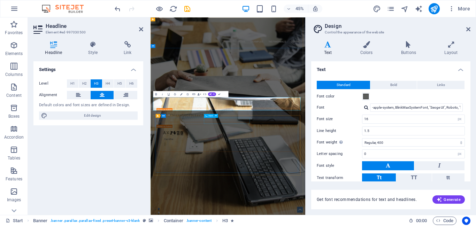
click at [281, 193] on div at bounding box center [323, 186] width 102 height 14
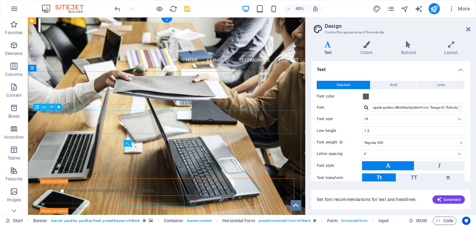
click at [258, 146] on div "Project Management - Change Management Certified Continuous Improvement Manager" at bounding box center [201, 148] width 329 height 29
drag, startPoint x: 258, startPoint y: 146, endPoint x: 163, endPoint y: 248, distance: 139.2
click at [258, 146] on div "Project Management - Change Management Certified Continuous Improvement Manager" at bounding box center [201, 148] width 329 height 29
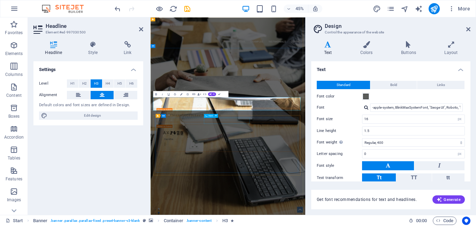
drag, startPoint x: 281, startPoint y: 248, endPoint x: 377, endPoint y: 148, distance: 139.6
click at [377, 147] on div "[DOMAIN_NAME] Project Management - Change Management Certified Continuous Impro…" at bounding box center [323, 217] width 340 height 265
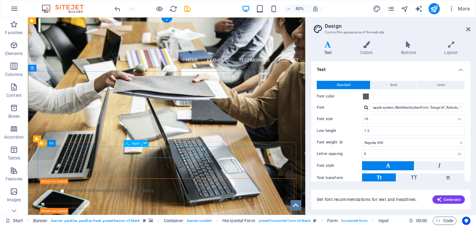
click at [201, 187] on div at bounding box center [201, 186] width 102 height 14
click at [171, 186] on div at bounding box center [201, 186] width 102 height 14
click at [148, 143] on button at bounding box center [145, 143] width 7 height 7
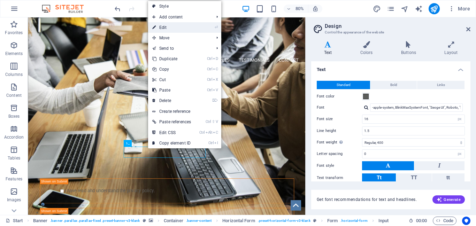
click at [172, 25] on link "⏎ Edit" at bounding box center [171, 27] width 47 height 10
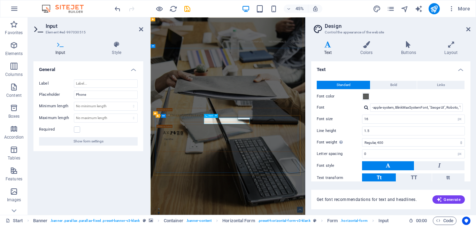
click at [309, 193] on input "text" at bounding box center [309, 186] width 75 height 14
click at [283, 193] on input "9044293892" at bounding box center [309, 186] width 75 height 14
click at [295, 193] on input "904-4293892" at bounding box center [309, 186] width 75 height 14
click at [410, 193] on div at bounding box center [430, 186] width 102 height 14
type input "[PHONE_NUMBER]"
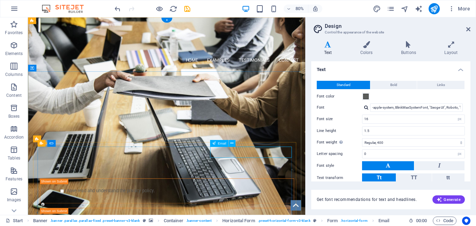
click at [295, 185] on div at bounding box center [309, 186] width 102 height 14
click at [265, 185] on div at bounding box center [309, 186] width 102 height 14
click at [265, 187] on div at bounding box center [309, 186] width 102 height 14
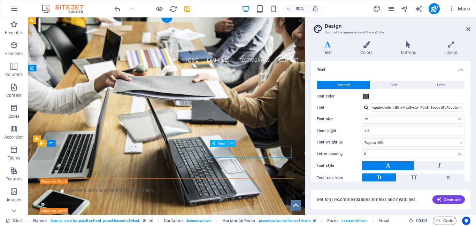
click at [285, 188] on div at bounding box center [309, 186] width 102 height 14
click at [283, 186] on div at bounding box center [309, 186] width 102 height 14
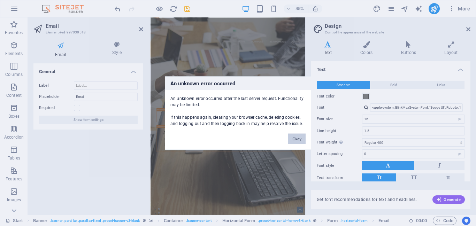
click at [296, 138] on button "Okay" at bounding box center [296, 139] width 17 height 10
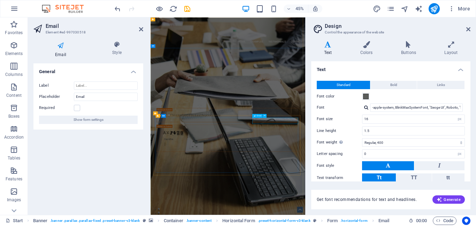
click at [405, 193] on input "email" at bounding box center [416, 186] width 75 height 14
type input "[EMAIL_ADDRESS][DOMAIN_NAME]"
click at [390, 67] on header "Home Examples Testimonials Contact Menu [DOMAIN_NAME] Project Management - Chan…" at bounding box center [323, 183] width 344 height 332
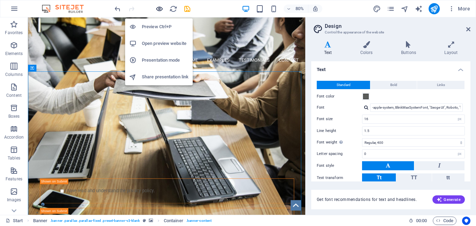
click at [160, 6] on icon "button" at bounding box center [160, 9] width 8 height 8
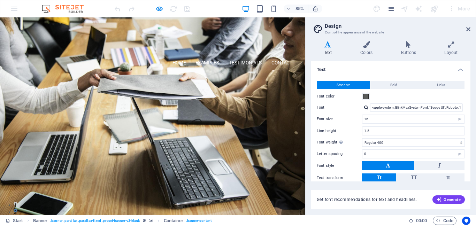
scroll to position [140, 0]
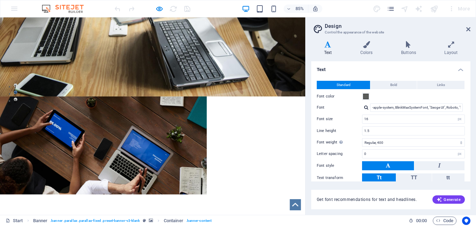
click at [176, 66] on button "Submit" at bounding box center [180, 66] width 318 height 15
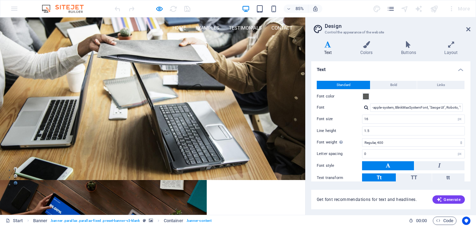
scroll to position [0, 0]
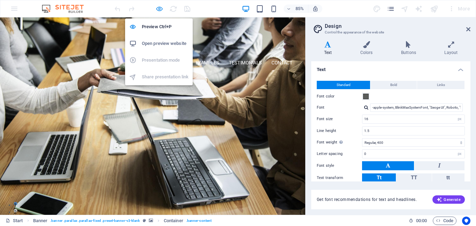
click at [160, 10] on icon "button" at bounding box center [160, 9] width 8 height 8
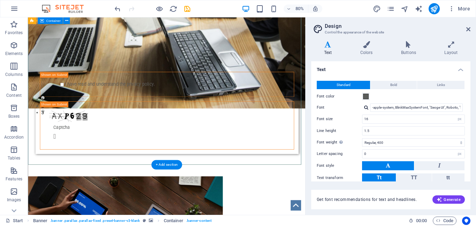
scroll to position [209, 0]
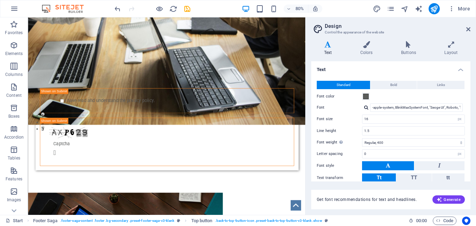
scroll to position [0, 0]
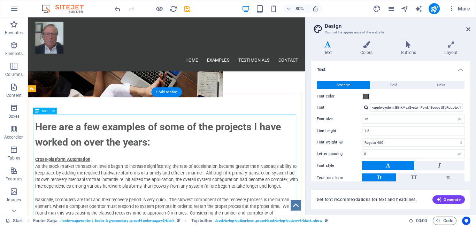
scroll to position [349, 0]
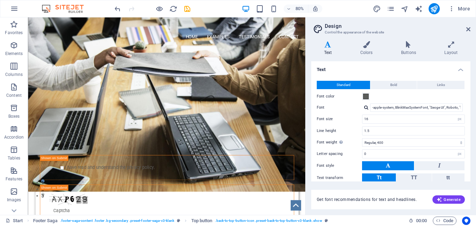
scroll to position [0, 0]
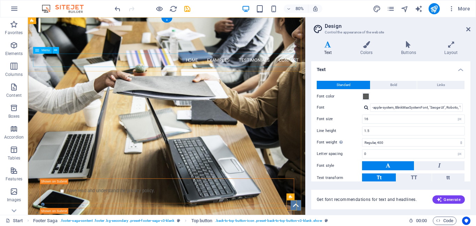
click at [233, 73] on nav "Home Examples Testimonials Contact" at bounding box center [201, 71] width 329 height 17
select select
select select "tag"
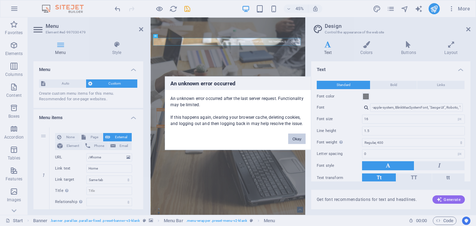
click at [299, 140] on button "Okay" at bounding box center [296, 139] width 17 height 10
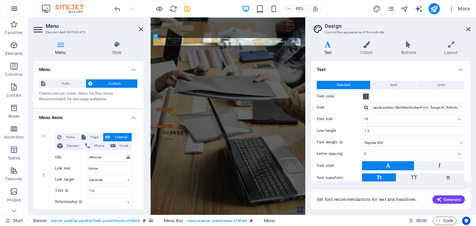
click at [15, 7] on icon "button" at bounding box center [14, 9] width 8 height 8
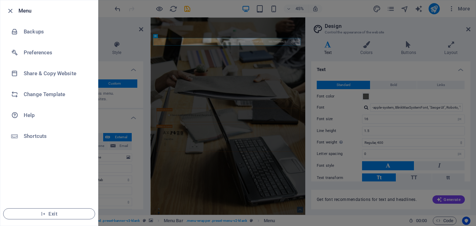
click at [468, 7] on div at bounding box center [238, 113] width 476 height 226
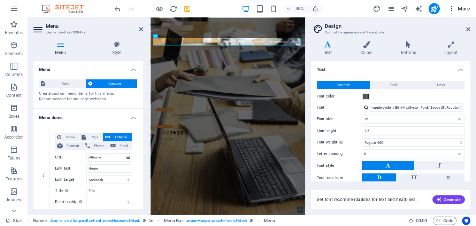
click at [451, 8] on icon "button" at bounding box center [451, 8] width 7 height 7
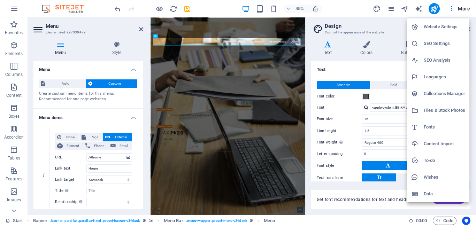
click at [257, 42] on div at bounding box center [238, 113] width 476 height 226
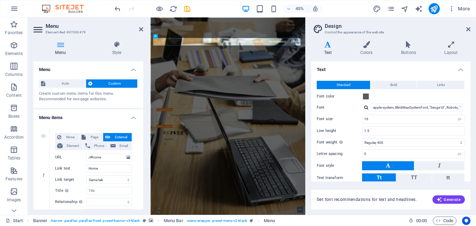
click at [257, 42] on div "Website Settings SEO Settings SEO Analysis Languages Collections Manager Files …" at bounding box center [238, 115] width 476 height 222
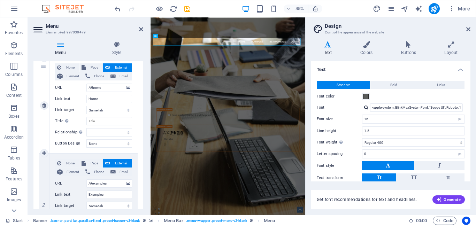
scroll to position [140, 0]
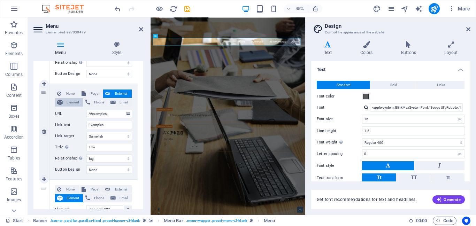
click at [66, 103] on span "Element" at bounding box center [73, 102] width 16 height 8
select select
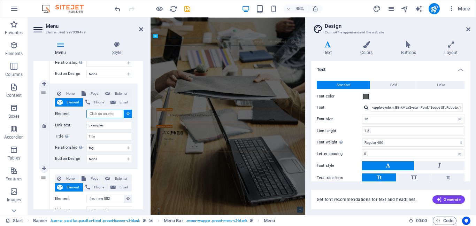
click at [119, 113] on input "Element" at bounding box center [104, 114] width 37 height 8
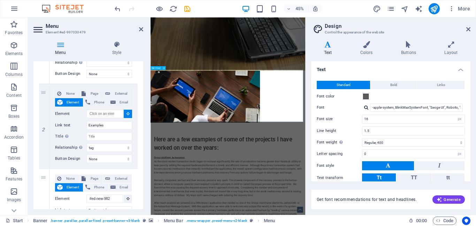
scroll to position [323, 0]
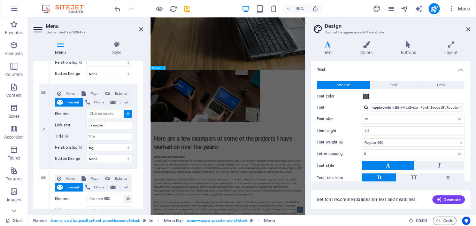
click at [158, 68] on span "Image" at bounding box center [158, 68] width 5 height 2
select select
type input "#ed-new-982"
select select
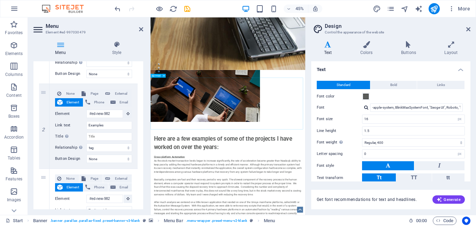
scroll to position [0, 0]
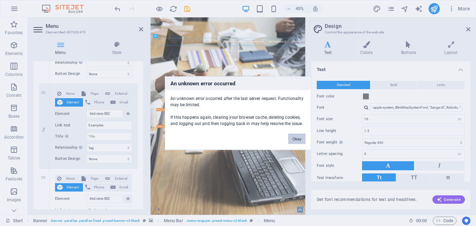
click at [301, 136] on button "Okay" at bounding box center [296, 139] width 17 height 10
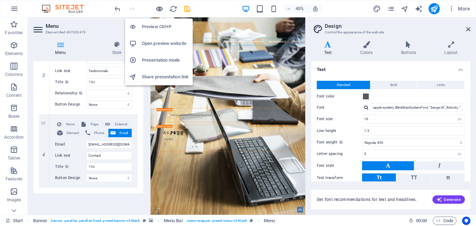
click at [157, 9] on icon "button" at bounding box center [160, 9] width 8 height 8
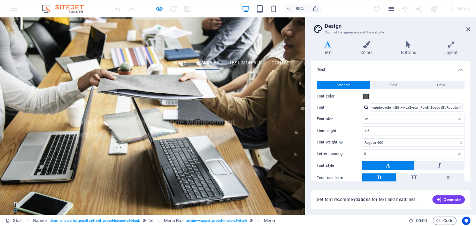
click at [248, 69] on link "Examples" at bounding box center [244, 71] width 28 height 17
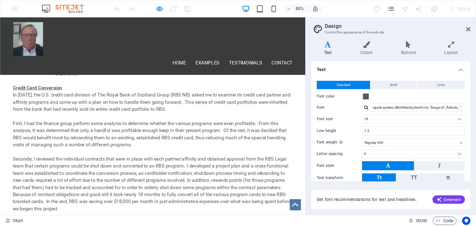
scroll to position [809, 0]
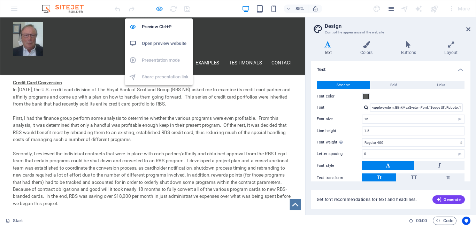
click at [159, 10] on icon "button" at bounding box center [160, 9] width 8 height 8
select select
select select "tag"
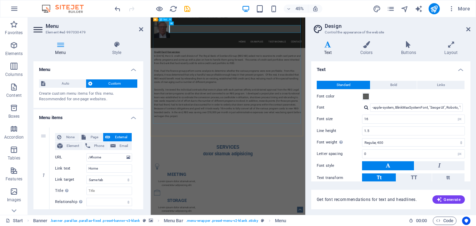
scroll to position [1086, 0]
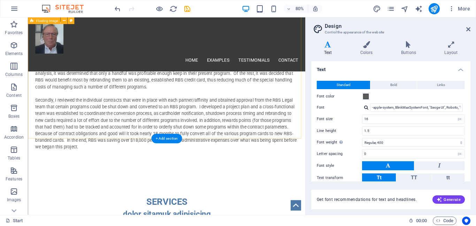
scroll to position [1017, 0]
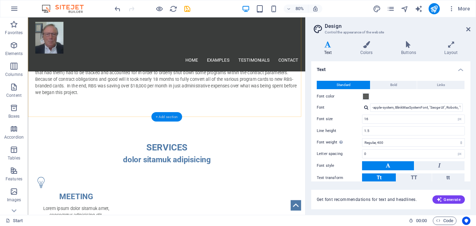
click at [168, 116] on div "+ Add section" at bounding box center [166, 116] width 31 height 9
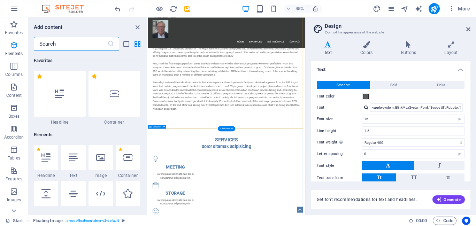
scroll to position [1220, 0]
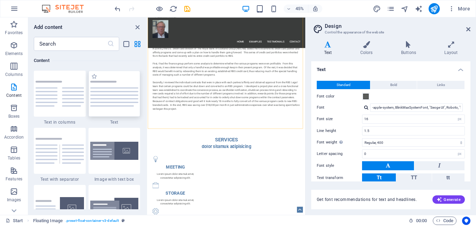
click at [126, 98] on img at bounding box center [114, 94] width 48 height 26
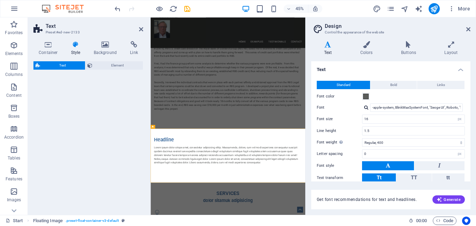
select select "preset-text-v2-default"
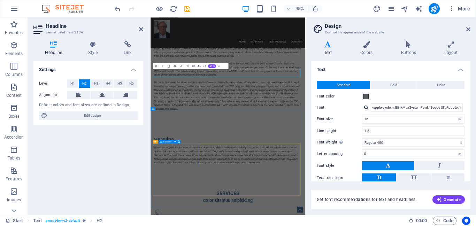
scroll to position [1193, 0]
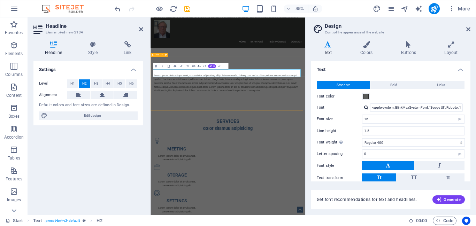
click at [229, 212] on div "Testimonials Lorem ipsum dolor sitope amet, consectetur adipisicing elitip. [PE…" at bounding box center [323, 152] width 344 height 120
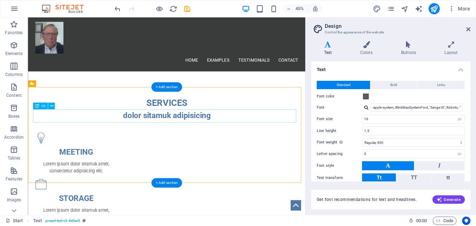
scroll to position [1055, 0]
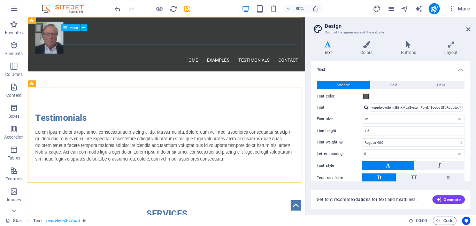
click at [307, 63] on nav "Home Examples Testimonials Contact" at bounding box center [201, 71] width 329 height 17
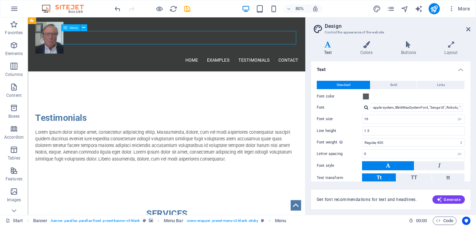
click at [307, 63] on nav "Home Examples Testimonials Contact" at bounding box center [201, 71] width 329 height 17
select select
select select "tag"
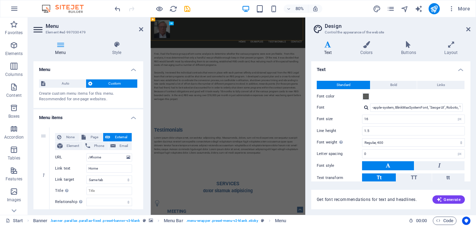
scroll to position [1193, 0]
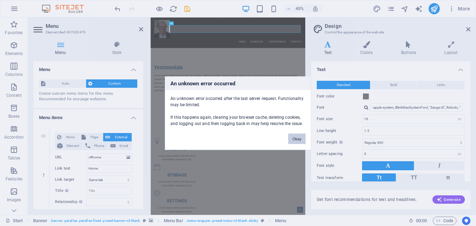
click at [300, 139] on button "Okay" at bounding box center [296, 139] width 17 height 10
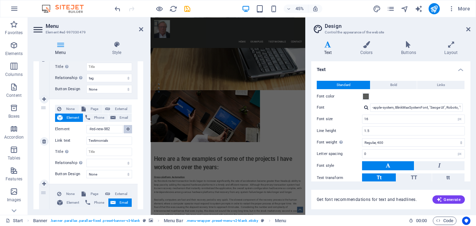
scroll to position [989, 0]
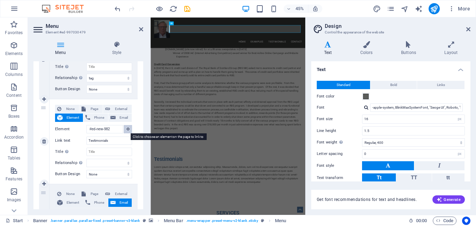
click at [128, 128] on icon at bounding box center [128, 128] width 3 height 3
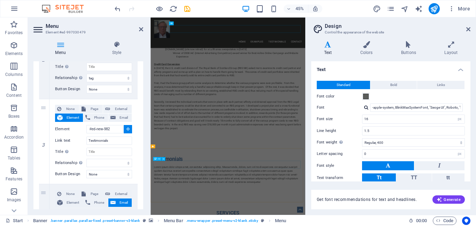
click at [154, 159] on icon at bounding box center [155, 159] width 2 height 4
select select
type input "#ed-new-2134"
select select
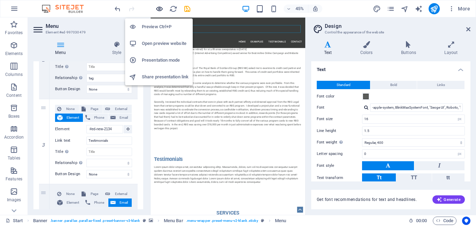
click at [159, 8] on icon "button" at bounding box center [160, 9] width 8 height 8
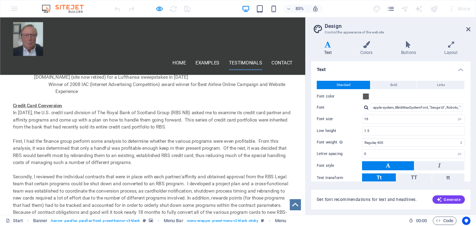
click at [293, 63] on link "Testimonials" at bounding box center [289, 71] width 39 height 17
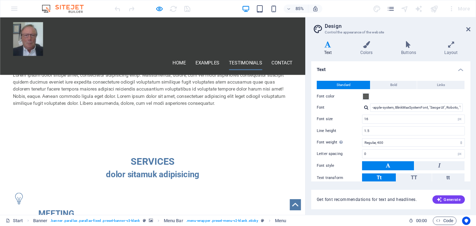
scroll to position [1050, 0]
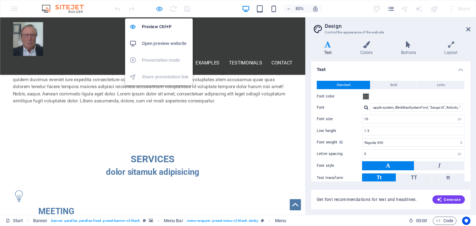
click at [159, 6] on icon "button" at bounding box center [160, 9] width 8 height 8
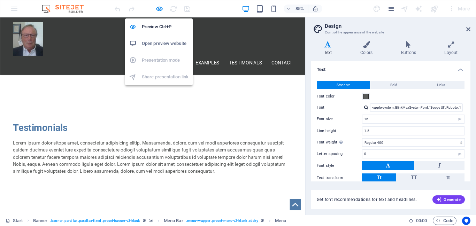
select select
select select "tag"
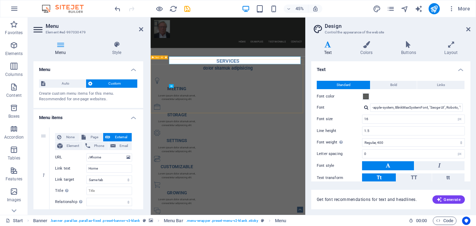
scroll to position [1188, 0]
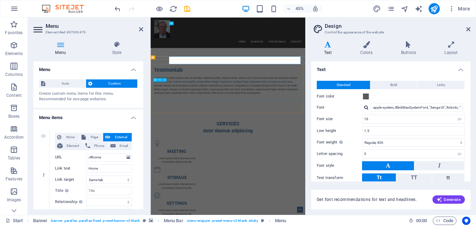
click at [254, 176] on div "Lorem ipsum dolor sitope amet, consectetur adipisicing elitip. Massumenda, dolo…" at bounding box center [322, 169] width 329 height 42
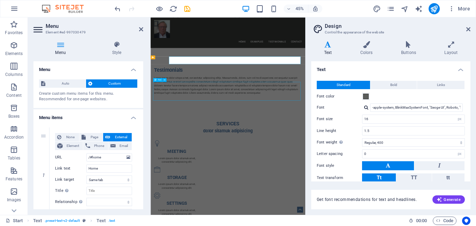
click at [254, 176] on div "Lorem ipsum dolor sitope amet, consectetur adipisicing elitip. Massumenda, dolo…" at bounding box center [322, 169] width 329 height 42
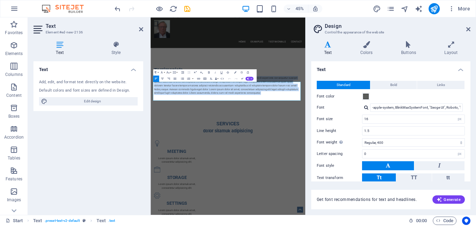
drag, startPoint x: 408, startPoint y: 194, endPoint x: 148, endPoint y: 167, distance: 260.9
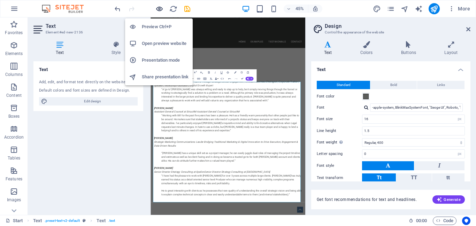
click at [160, 10] on icon "button" at bounding box center [160, 9] width 8 height 8
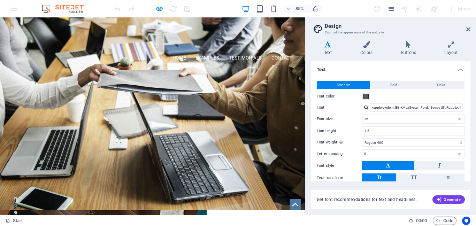
scroll to position [4, 0]
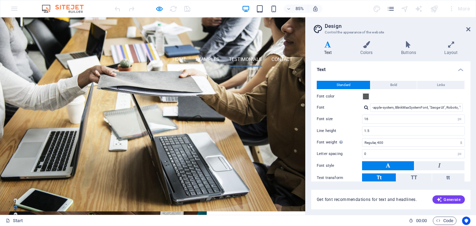
click at [280, 65] on link "Testimonials" at bounding box center [289, 67] width 39 height 17
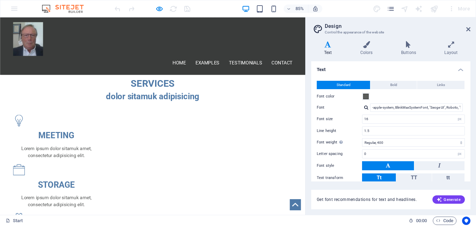
scroll to position [1399, 0]
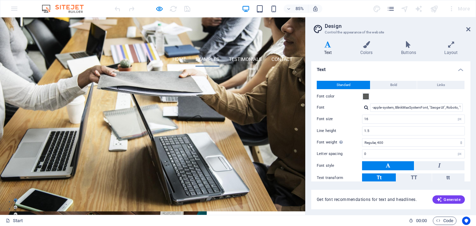
click at [247, 67] on link "Examples" at bounding box center [244, 67] width 28 height 17
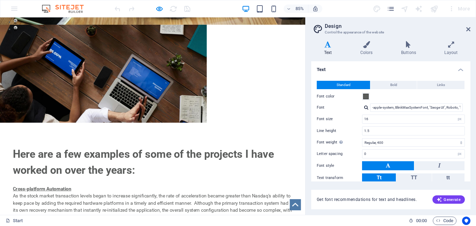
scroll to position [233, 0]
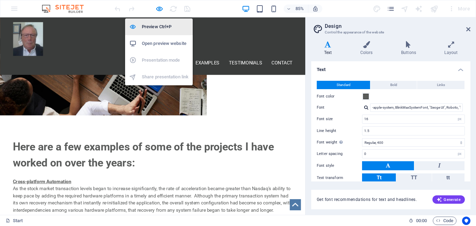
drag, startPoint x: 158, startPoint y: 6, endPoint x: 160, endPoint y: 19, distance: 12.7
click at [158, 6] on icon "button" at bounding box center [160, 9] width 8 height 8
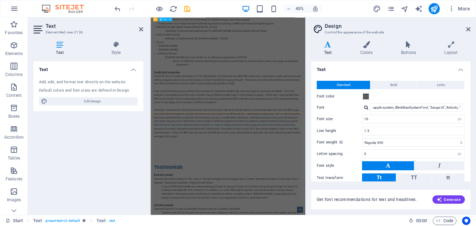
scroll to position [344, 0]
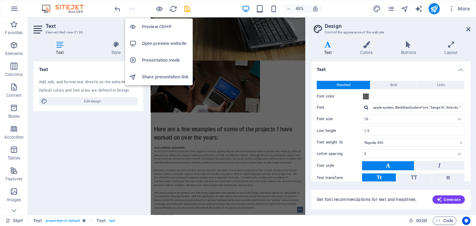
click at [159, 27] on h6 "Preview Ctrl+P" at bounding box center [165, 27] width 47 height 8
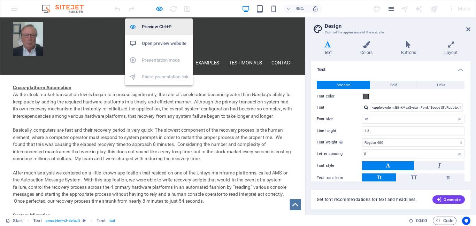
scroll to position [1134, 0]
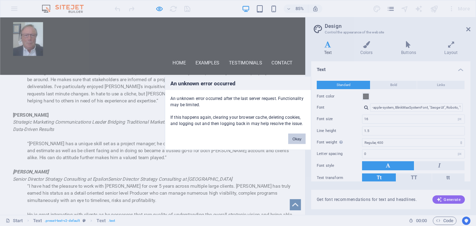
click at [296, 134] on button "Okay" at bounding box center [296, 139] width 17 height 10
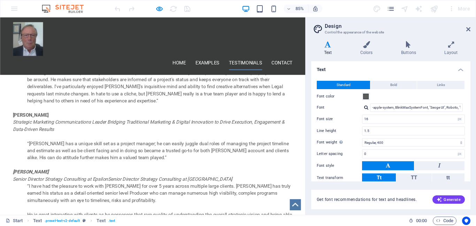
click at [297, 63] on link "Testimonials" at bounding box center [289, 71] width 39 height 17
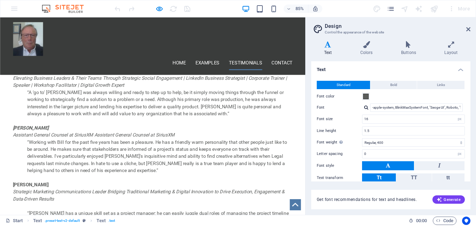
scroll to position [1050, 0]
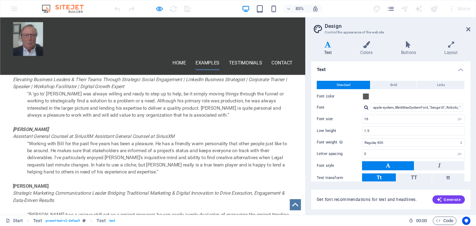
click at [241, 63] on link "Examples" at bounding box center [244, 71] width 28 height 17
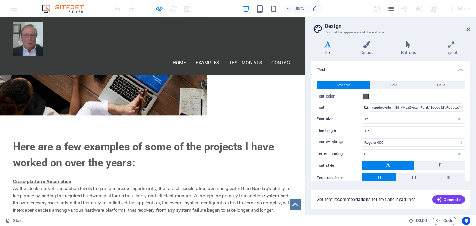
scroll to position [0, 0]
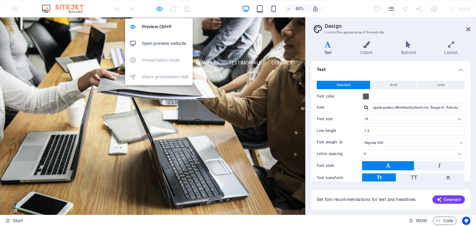
click at [159, 9] on icon "button" at bounding box center [160, 9] width 8 height 8
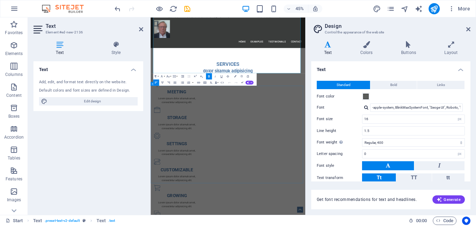
scroll to position [1460, 0]
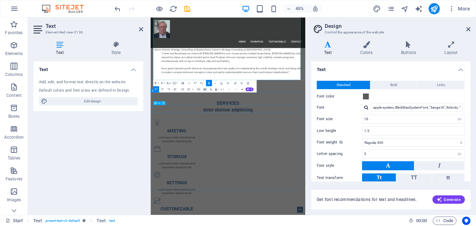
click at [163, 103] on icon at bounding box center [164, 102] width 2 height 3
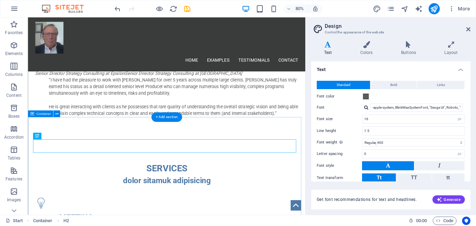
scroll to position [1391, 0]
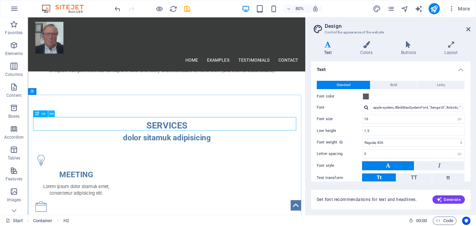
click at [51, 113] on icon at bounding box center [51, 114] width 3 height 6
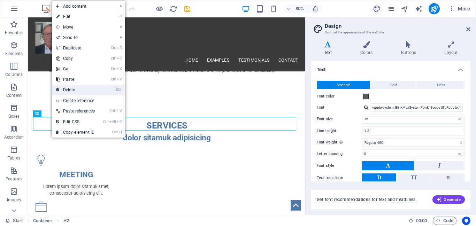
click at [74, 89] on link "⌦ Delete" at bounding box center [75, 90] width 47 height 10
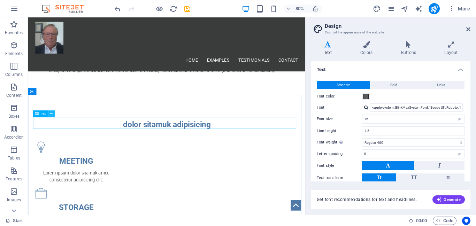
click at [52, 114] on icon at bounding box center [51, 114] width 3 height 6
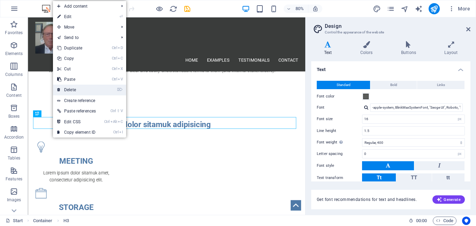
click at [73, 87] on link "⌦ Delete" at bounding box center [76, 90] width 47 height 10
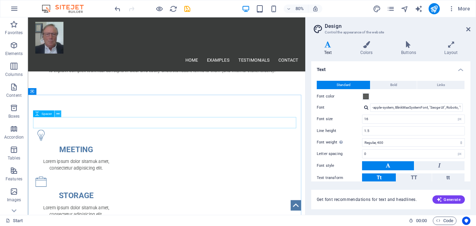
click at [58, 114] on icon at bounding box center [57, 114] width 3 height 6
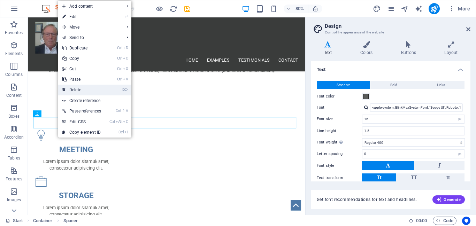
click at [83, 90] on link "⌦ Delete" at bounding box center [81, 90] width 47 height 10
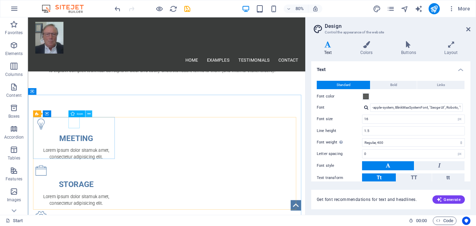
click at [88, 114] on icon at bounding box center [88, 114] width 3 height 6
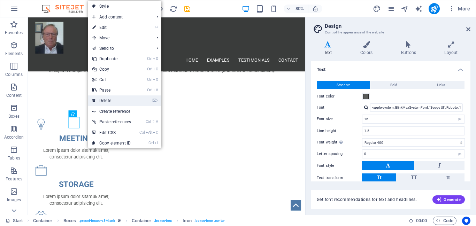
click at [110, 100] on link "⌦ Delete" at bounding box center [111, 101] width 47 height 10
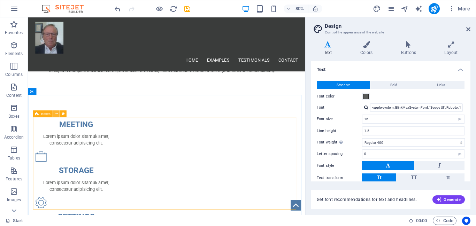
click at [57, 114] on icon at bounding box center [56, 114] width 3 height 6
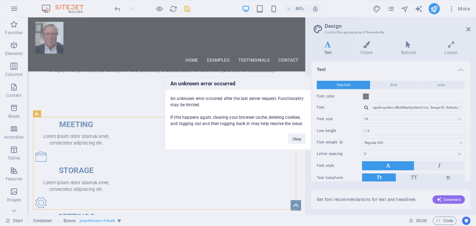
click at [72, 102] on div "An unknown error occurred An unknown error occurred after the last server reque…" at bounding box center [238, 113] width 476 height 226
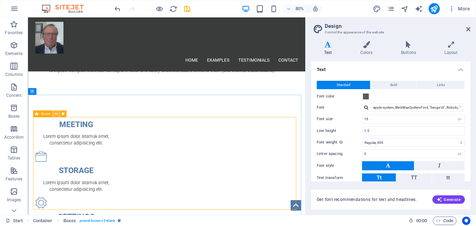
click at [57, 113] on icon at bounding box center [56, 114] width 3 height 6
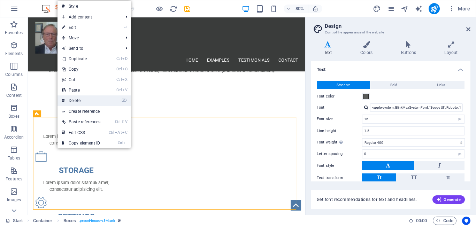
click at [82, 98] on link "⌦ Delete" at bounding box center [81, 101] width 47 height 10
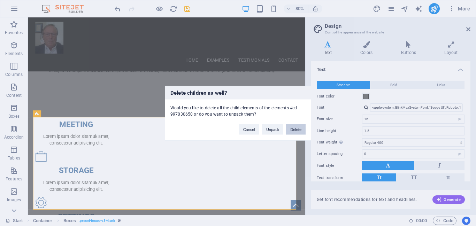
click at [294, 128] on button "Delete" at bounding box center [296, 129] width 20 height 10
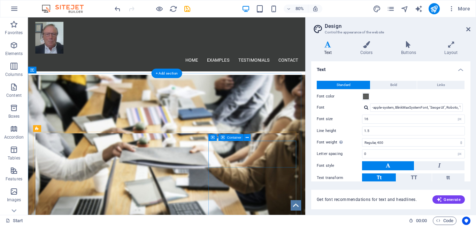
scroll to position [1530, 0]
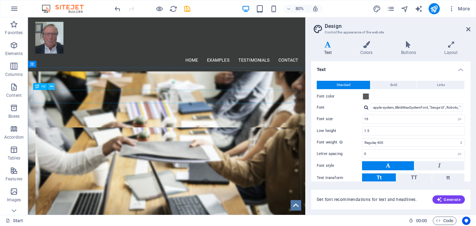
click at [50, 86] on icon at bounding box center [51, 87] width 3 height 6
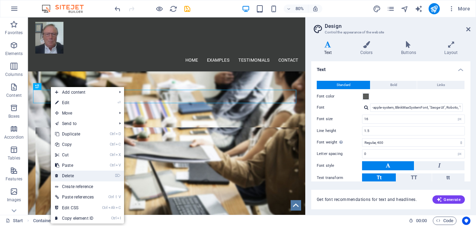
click at [82, 175] on link "⌦ Delete" at bounding box center [74, 176] width 47 height 10
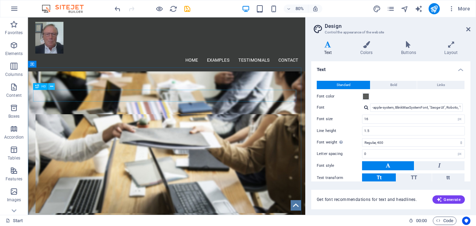
click at [50, 86] on icon at bounding box center [51, 87] width 3 height 6
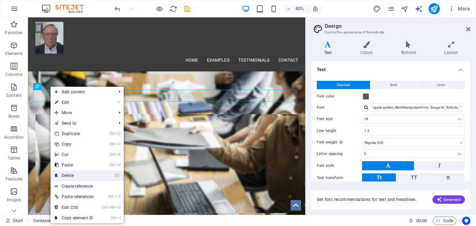
click at [85, 176] on link "⌦ Delete" at bounding box center [74, 176] width 47 height 10
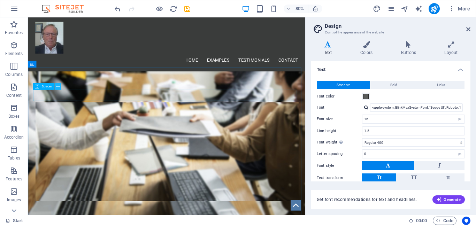
click at [60, 85] on button at bounding box center [57, 86] width 7 height 7
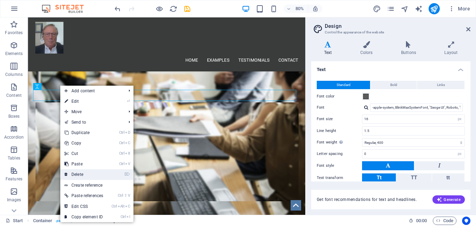
click at [95, 173] on link "⌦ Delete" at bounding box center [83, 174] width 47 height 10
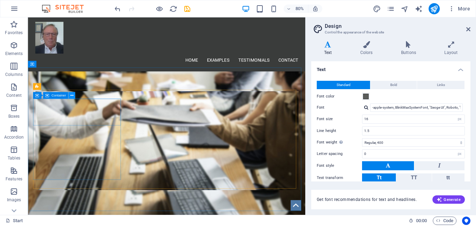
click at [73, 95] on icon at bounding box center [71, 96] width 3 height 6
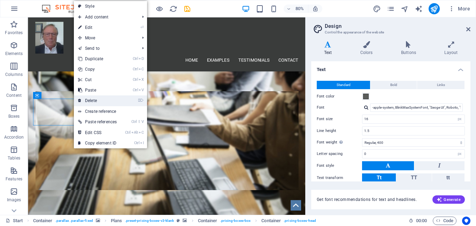
click at [98, 101] on link "⌦ Delete" at bounding box center [97, 101] width 47 height 10
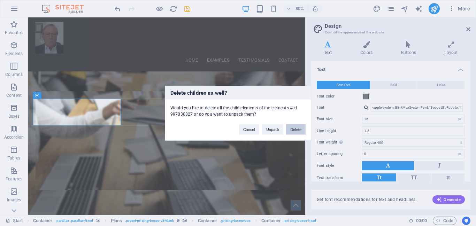
click at [295, 127] on button "Delete" at bounding box center [296, 129] width 20 height 10
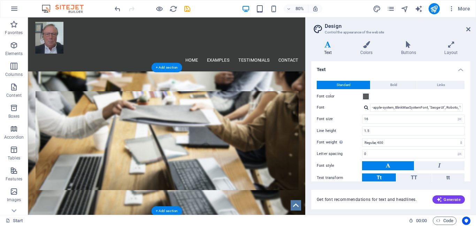
click at [47, 113] on figure at bounding box center [201, 172] width 329 height 124
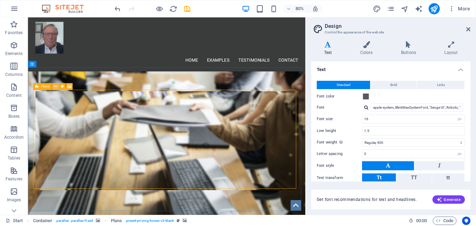
click at [56, 87] on icon at bounding box center [55, 87] width 3 height 6
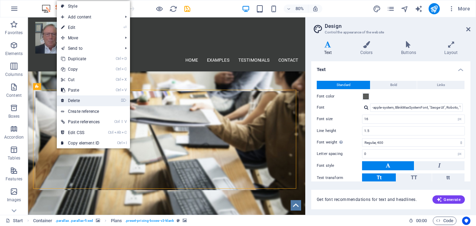
click at [78, 98] on link "⌦ Delete" at bounding box center [80, 101] width 47 height 10
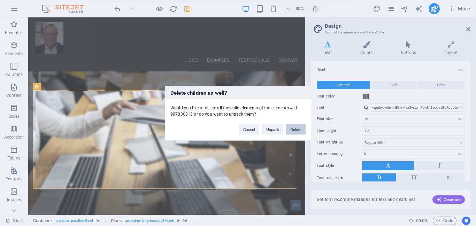
click at [302, 127] on button "Delete" at bounding box center [296, 129] width 20 height 10
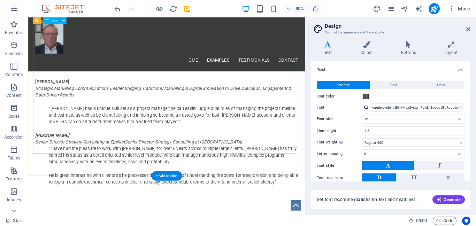
scroll to position [1391, 0]
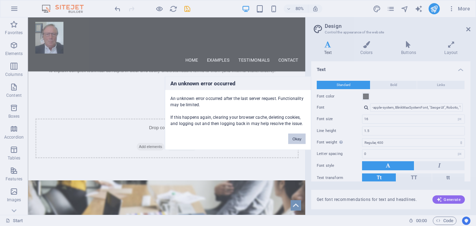
click at [299, 139] on button "Okay" at bounding box center [296, 139] width 17 height 10
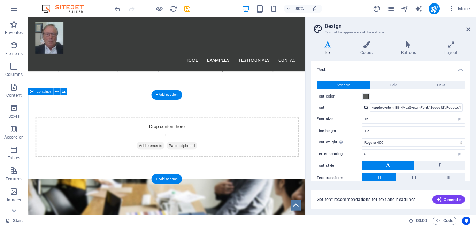
scroll to position [1530, 0]
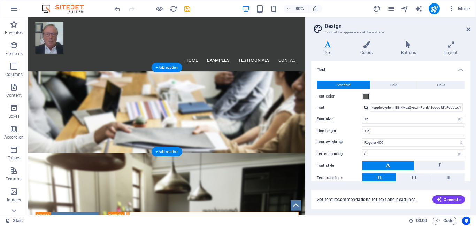
click at [61, 92] on figure at bounding box center [201, 205] width 347 height 247
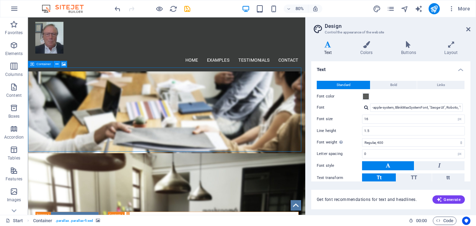
click at [58, 64] on icon at bounding box center [56, 64] width 3 height 6
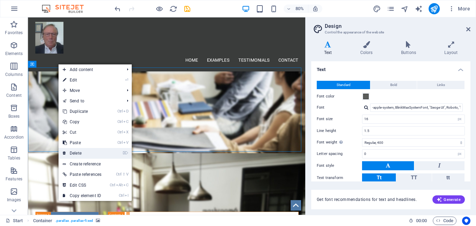
click at [76, 152] on link "⌦ Delete" at bounding box center [82, 153] width 47 height 10
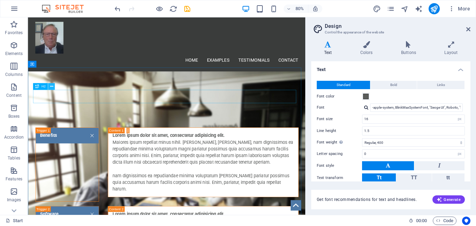
click at [50, 86] on icon at bounding box center [51, 87] width 3 height 6
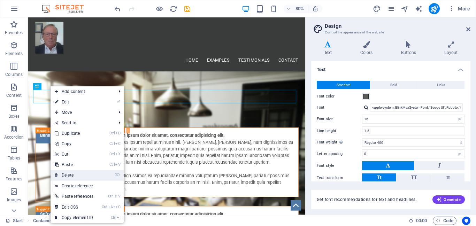
click at [73, 176] on link "⌦ Delete" at bounding box center [74, 175] width 47 height 10
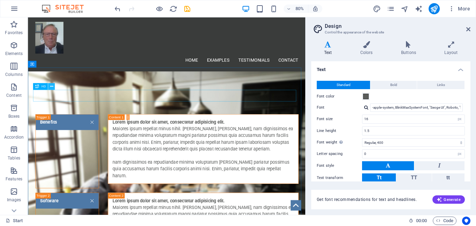
click at [50, 86] on button at bounding box center [51, 86] width 7 height 7
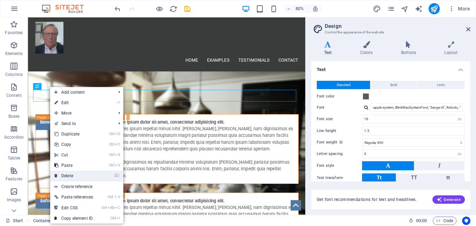
click at [70, 175] on link "⌦ Delete" at bounding box center [73, 176] width 47 height 10
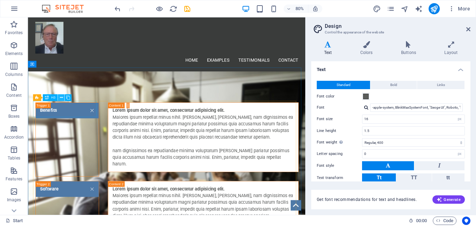
click at [60, 97] on icon at bounding box center [61, 98] width 3 height 6
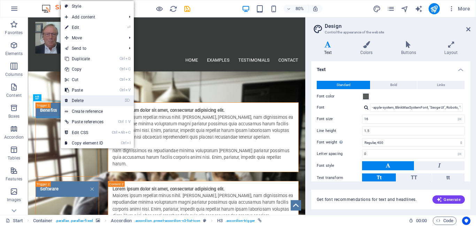
click at [79, 101] on link "⌦ Delete" at bounding box center [84, 101] width 47 height 10
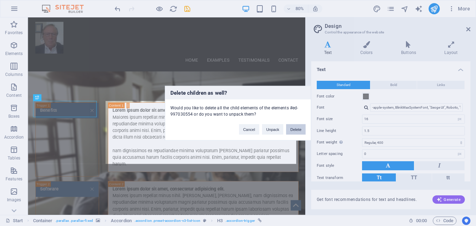
click at [296, 129] on button "Delete" at bounding box center [296, 129] width 20 height 10
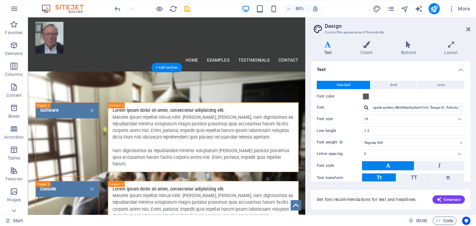
click at [38, 96] on figure at bounding box center [201, 205] width 347 height 247
click at [39, 97] on figure at bounding box center [201, 205] width 347 height 247
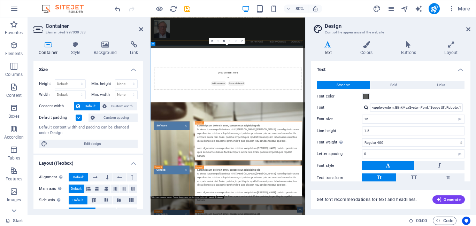
scroll to position [1669, 0]
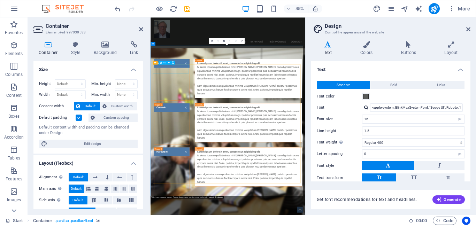
click at [214, 125] on div "Software" at bounding box center [198, 156] width 80 height 93
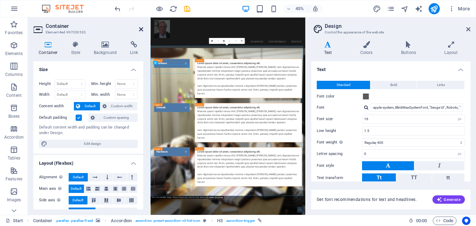
click at [140, 30] on icon at bounding box center [141, 30] width 4 height 6
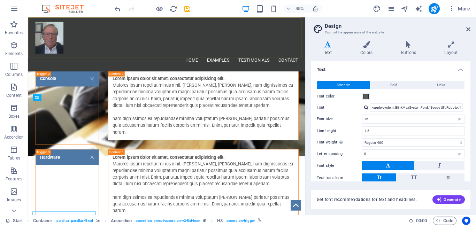
scroll to position [1530, 0]
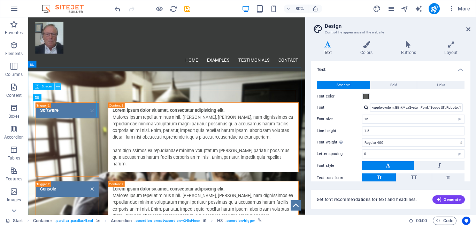
click at [56, 87] on icon at bounding box center [57, 87] width 3 height 6
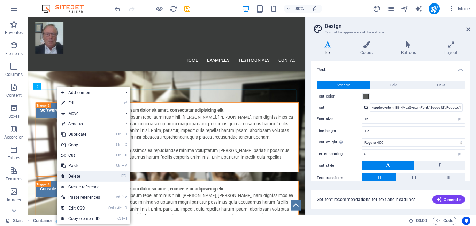
click at [78, 175] on link "⌦ Delete" at bounding box center [80, 176] width 47 height 10
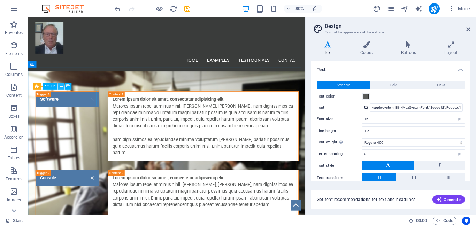
click at [60, 85] on icon at bounding box center [61, 87] width 3 height 6
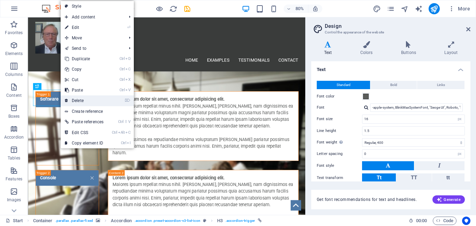
click at [76, 97] on link "⌦ Delete" at bounding box center [84, 101] width 47 height 10
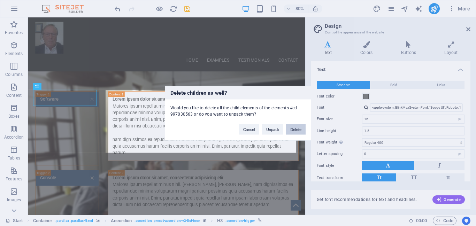
click at [296, 131] on button "Delete" at bounding box center [296, 129] width 20 height 10
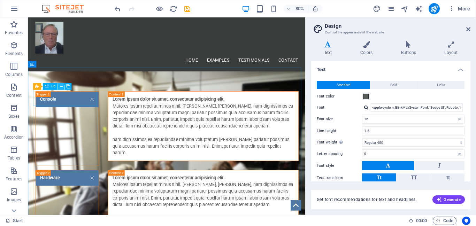
click at [62, 87] on icon at bounding box center [61, 87] width 3 height 6
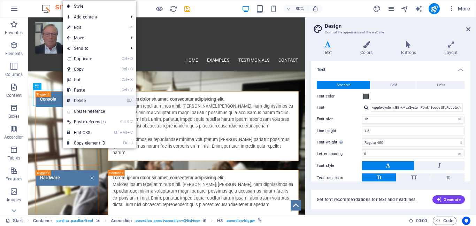
click at [83, 100] on link "⌦ Delete" at bounding box center [86, 101] width 47 height 10
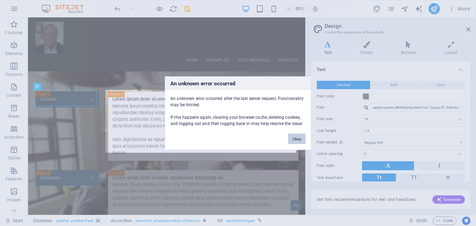
click at [296, 139] on button "Okay" at bounding box center [296, 139] width 17 height 10
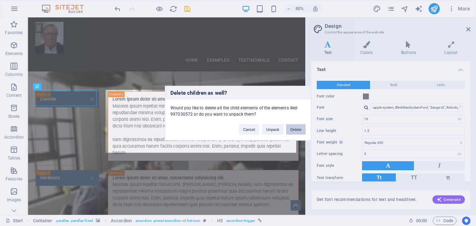
drag, startPoint x: 297, startPoint y: 130, endPoint x: 334, endPoint y: 140, distance: 38.6
click at [297, 130] on button "Delete" at bounding box center [296, 129] width 20 height 10
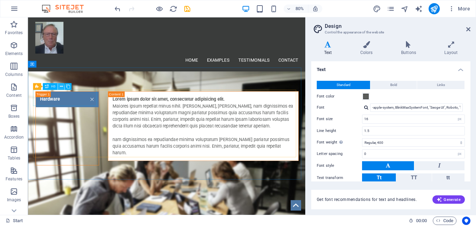
click at [61, 85] on icon at bounding box center [61, 87] width 3 height 6
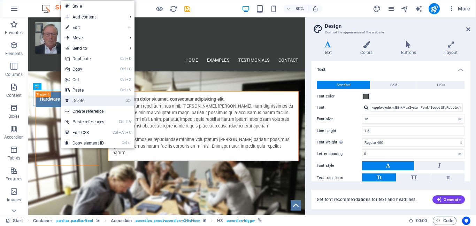
click at [80, 97] on link "⌦ Delete" at bounding box center [84, 101] width 47 height 10
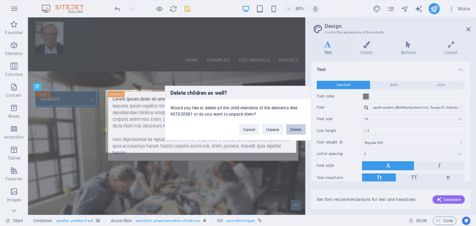
click at [301, 127] on button "Delete" at bounding box center [296, 129] width 20 height 10
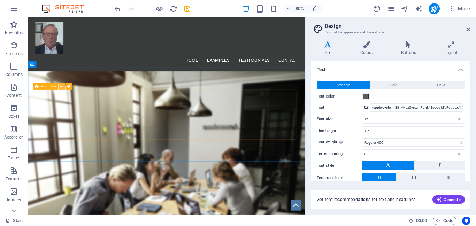
click at [62, 85] on icon at bounding box center [61, 87] width 3 height 6
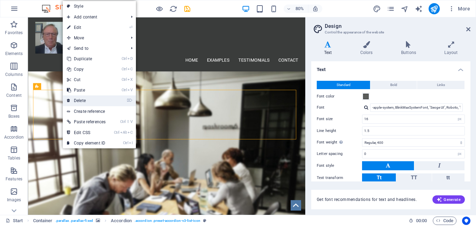
click at [86, 100] on link "⌦ Delete" at bounding box center [86, 101] width 47 height 10
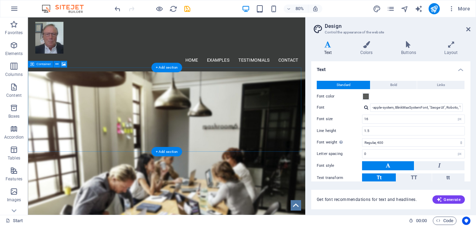
click at [83, 113] on div "Drop content here or Add elements Paste clipboard" at bounding box center [201, 135] width 329 height 50
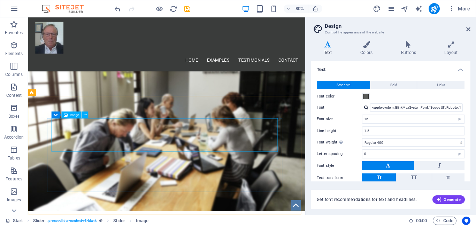
click at [71, 115] on span "Image" at bounding box center [74, 114] width 9 height 3
click at [85, 114] on icon at bounding box center [84, 115] width 3 height 6
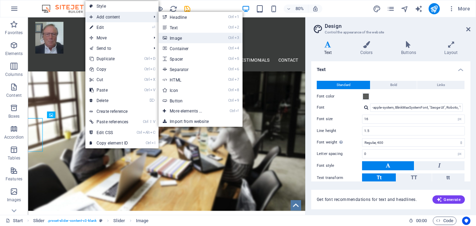
click at [179, 39] on link "Ctrl 3 Image" at bounding box center [188, 38] width 58 height 10
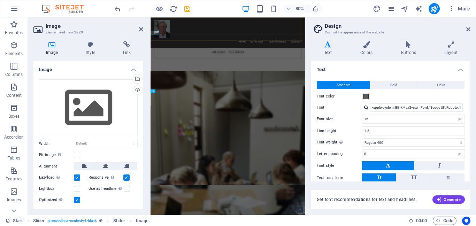
scroll to position [1739, 0]
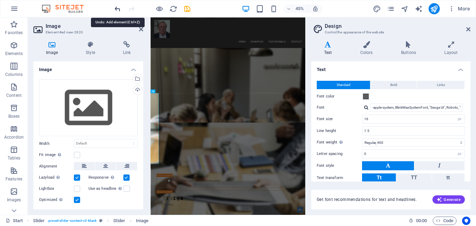
click at [118, 7] on icon "undo" at bounding box center [118, 9] width 8 height 8
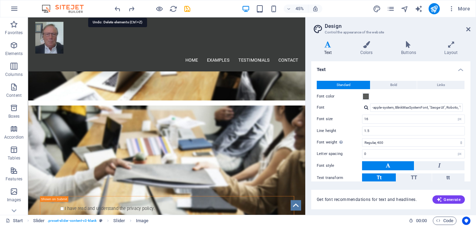
scroll to position [1600, 0]
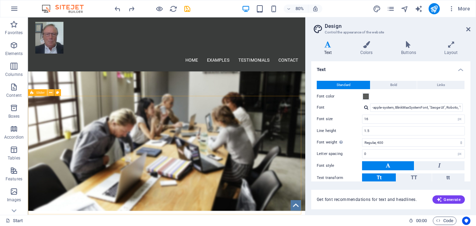
click at [50, 93] on icon at bounding box center [50, 93] width 3 height 6
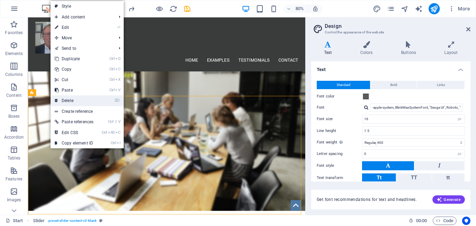
click at [70, 101] on link "⌦ Delete" at bounding box center [74, 101] width 47 height 10
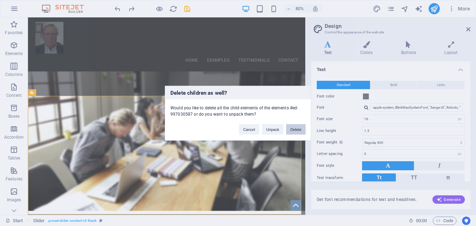
click at [292, 129] on button "Delete" at bounding box center [296, 129] width 20 height 10
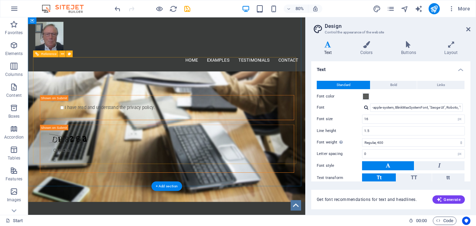
scroll to position [1786, 0]
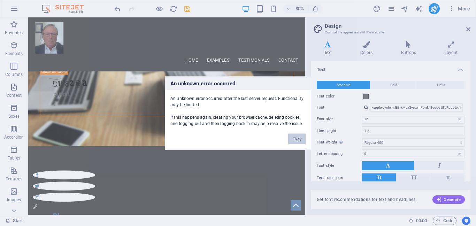
click at [300, 138] on button "Okay" at bounding box center [296, 139] width 17 height 10
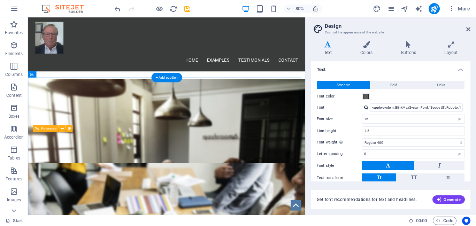
scroll to position [1657, 0]
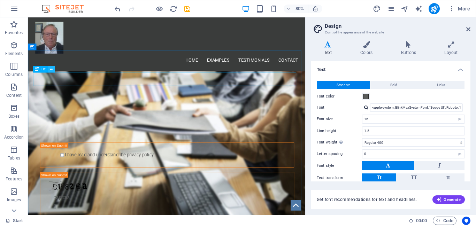
click at [52, 68] on icon at bounding box center [51, 69] width 3 height 6
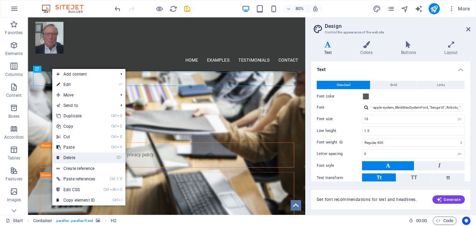
click at [87, 156] on link "⌦ Delete" at bounding box center [75, 158] width 47 height 10
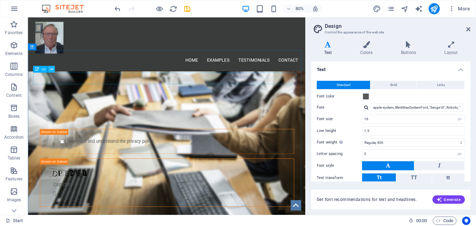
click at [51, 69] on icon at bounding box center [51, 69] width 3 height 6
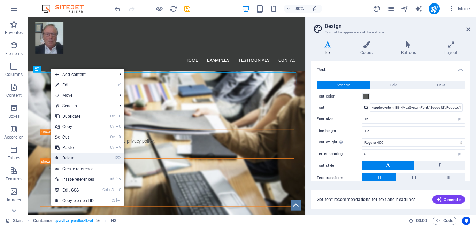
click at [82, 157] on link "⌦ Delete" at bounding box center [74, 158] width 47 height 10
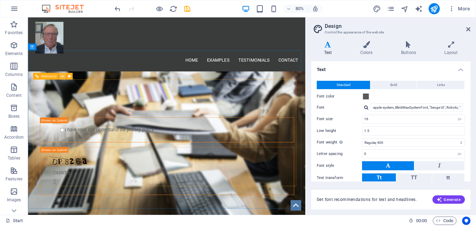
click at [62, 76] on icon at bounding box center [62, 76] width 3 height 6
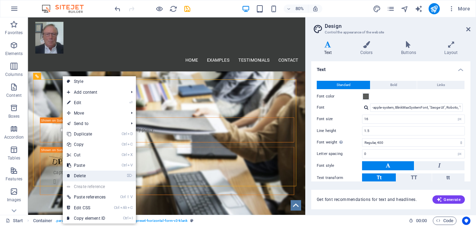
drag, startPoint x: 99, startPoint y: 176, endPoint x: 89, endPoint y: 198, distance: 23.9
click at [99, 176] on link "⌦ Delete" at bounding box center [86, 176] width 47 height 10
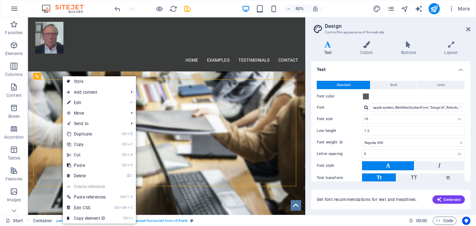
scroll to position [1621, 0]
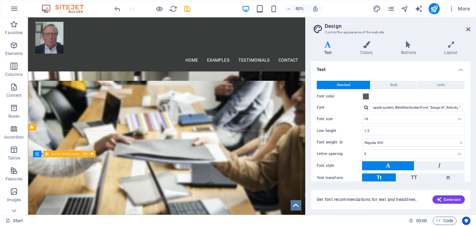
click at [84, 154] on icon at bounding box center [84, 154] width 3 height 6
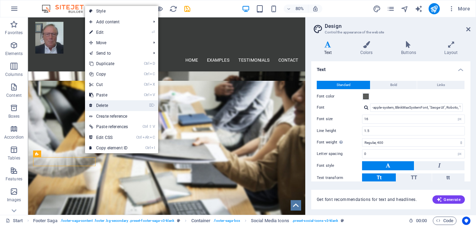
click at [105, 105] on link "⌦ Delete" at bounding box center [108, 105] width 47 height 10
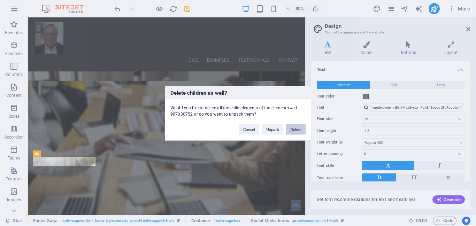
click at [301, 126] on button "Delete" at bounding box center [296, 129] width 20 height 10
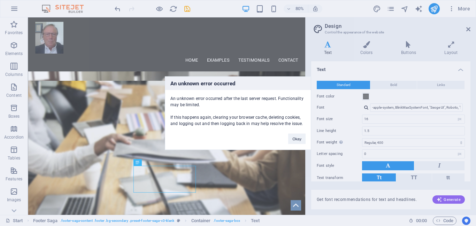
click at [147, 169] on div "An unknown error occurred An unknown error occurred after the last server reque…" at bounding box center [238, 113] width 476 height 226
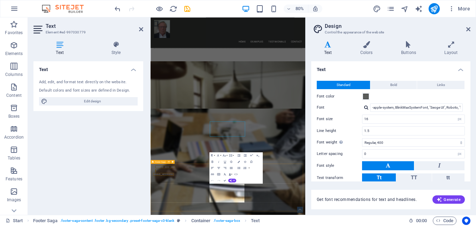
scroll to position [1576, 0]
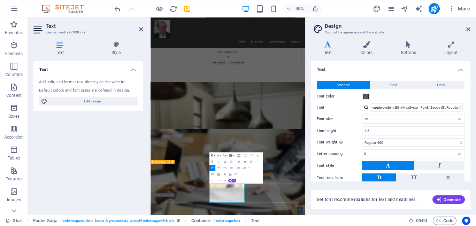
drag, startPoint x: 340, startPoint y: 422, endPoint x: 255, endPoint y: 399, distance: 88.4
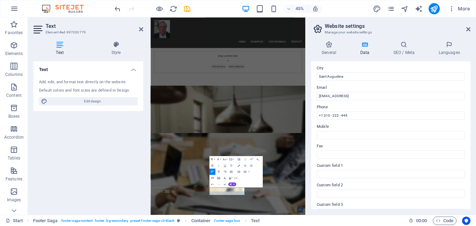
scroll to position [140, 0]
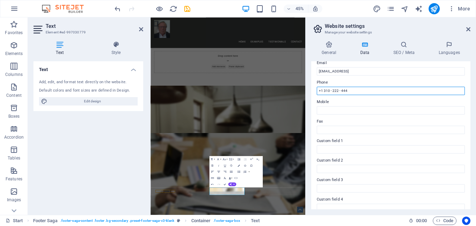
drag, startPoint x: 347, startPoint y: 91, endPoint x: 326, endPoint y: 94, distance: 21.1
click at [325, 93] on input "+1 310 - 222 - 444" at bounding box center [391, 91] width 148 height 8
type input "[PHONE_NUMBER]"
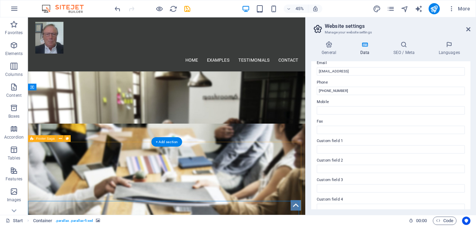
scroll to position [1607, 0]
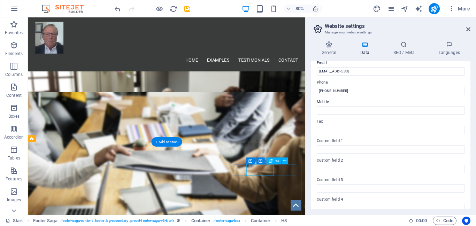
click at [286, 160] on icon at bounding box center [284, 161] width 3 height 6
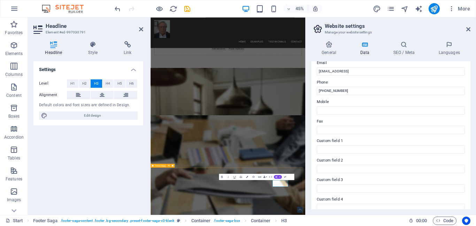
scroll to position [1568, 0]
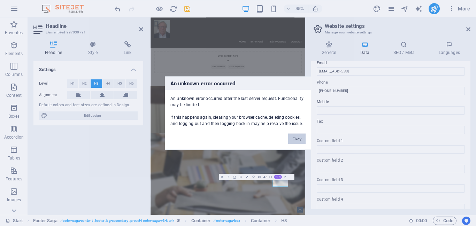
click at [301, 140] on button "Okay" at bounding box center [296, 139] width 17 height 10
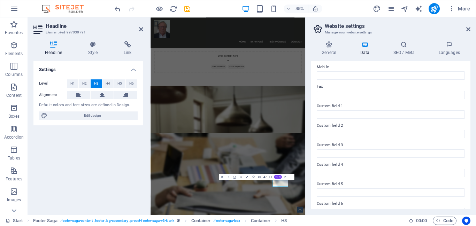
scroll to position [187, 0]
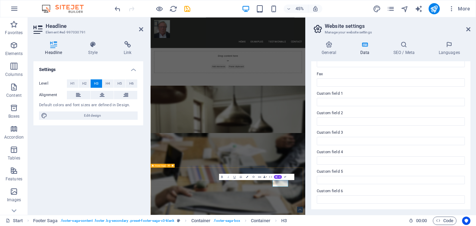
drag, startPoint x: 353, startPoint y: 420, endPoint x: 419, endPoint y: 243, distance: 189.0
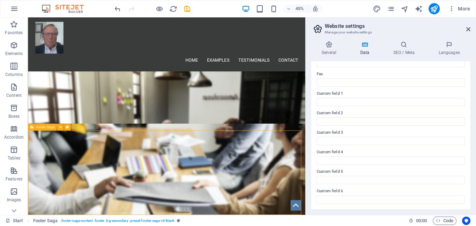
scroll to position [1621, 0]
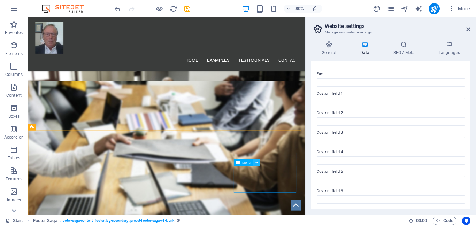
click at [256, 161] on icon at bounding box center [256, 163] width 3 height 6
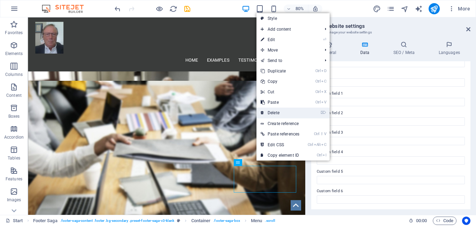
click at [279, 113] on link "⌦ Delete" at bounding box center [280, 113] width 47 height 10
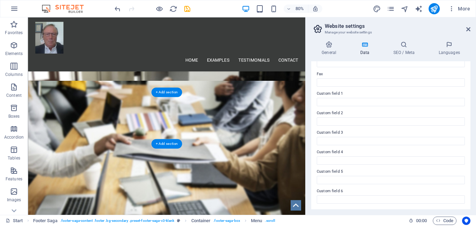
scroll to position [1605, 0]
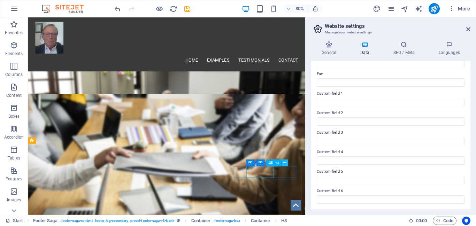
click at [284, 162] on icon at bounding box center [284, 163] width 3 height 6
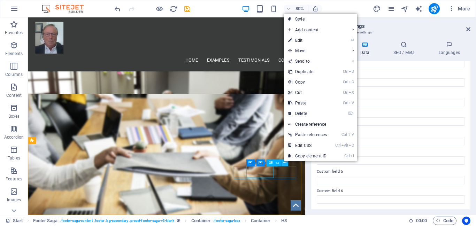
click at [284, 163] on icon at bounding box center [284, 163] width 3 height 6
click at [308, 114] on link "⌦ Delete" at bounding box center [307, 114] width 47 height 10
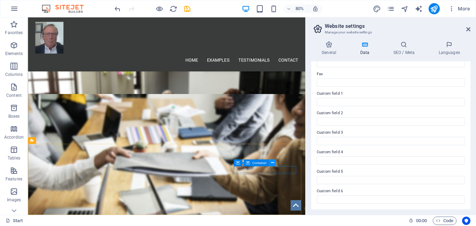
click at [272, 163] on icon at bounding box center [272, 163] width 3 height 6
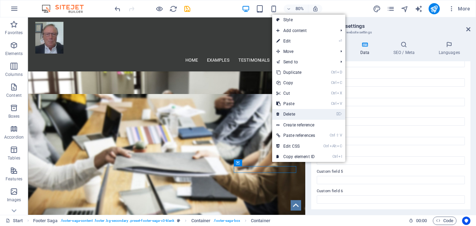
click at [290, 116] on link "⌦ Delete" at bounding box center [295, 114] width 47 height 10
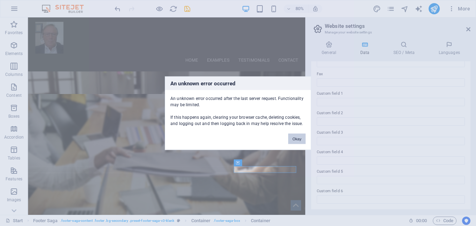
click at [295, 143] on button "Okay" at bounding box center [296, 139] width 17 height 10
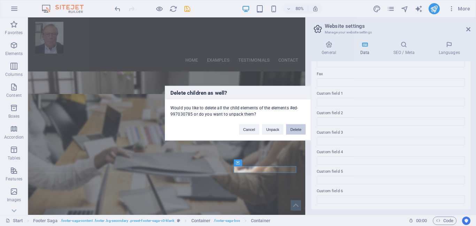
click at [295, 130] on button "Delete" at bounding box center [296, 129] width 20 height 10
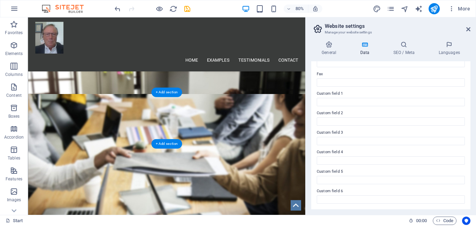
scroll to position [1535, 0]
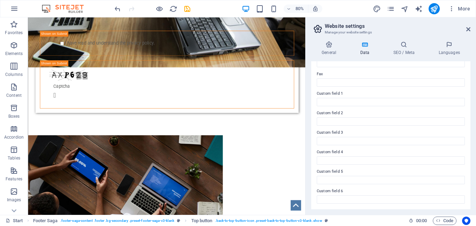
scroll to position [0, 0]
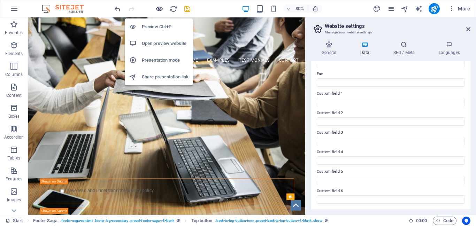
click at [159, 8] on icon "button" at bounding box center [160, 9] width 8 height 8
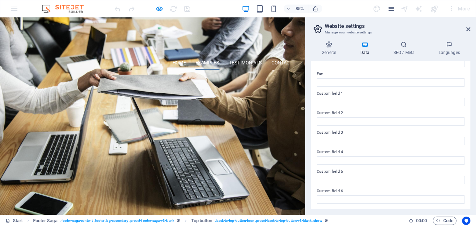
click at [245, 70] on link "Examples" at bounding box center [244, 71] width 28 height 17
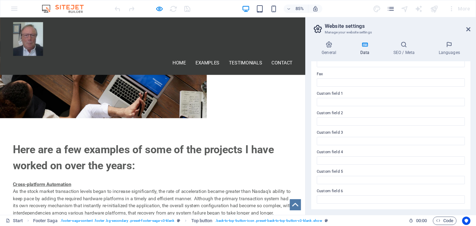
scroll to position [233, 0]
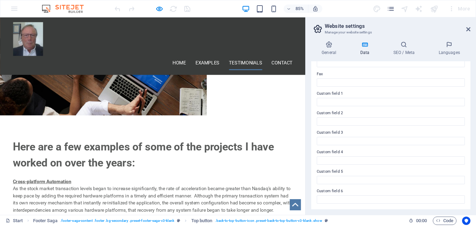
click at [293, 63] on link "Testimonials" at bounding box center [289, 71] width 39 height 17
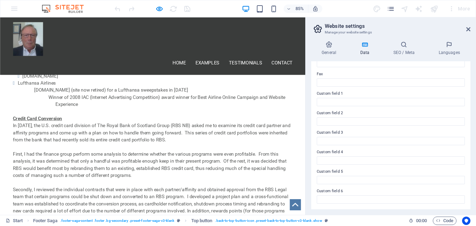
scroll to position [702, 0]
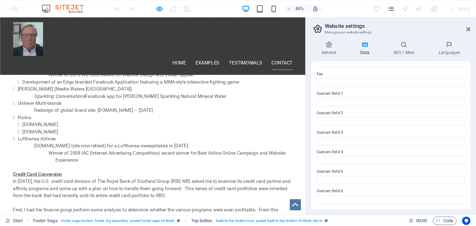
click at [327, 63] on link "Contact" at bounding box center [332, 71] width 25 height 17
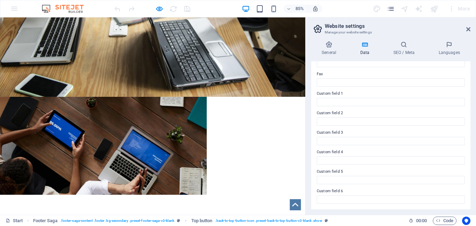
scroll to position [140, 0]
click at [175, 65] on button "Submit" at bounding box center [180, 66] width 318 height 15
click at [21, 79] on div "[PERSON_NAME] [PHONE_NUMBER] [EMAIL_ADDRESS][DOMAIN_NAME] Submit I have read an…" at bounding box center [179, 56] width 329 height 45
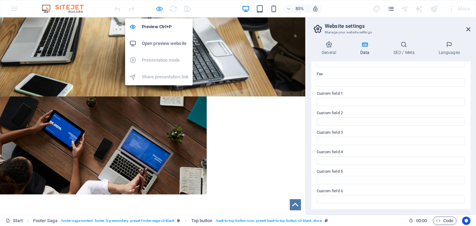
click at [159, 8] on icon "button" at bounding box center [160, 9] width 8 height 8
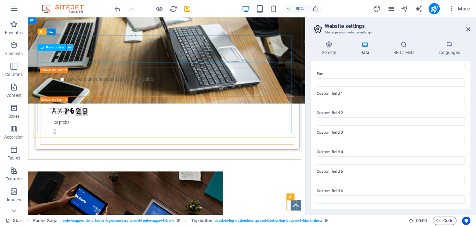
click at [68, 47] on icon at bounding box center [69, 48] width 3 height 6
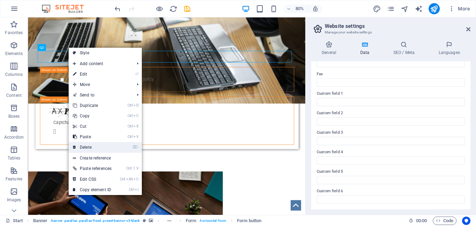
click at [95, 145] on link "⌦ Delete" at bounding box center [92, 147] width 47 height 10
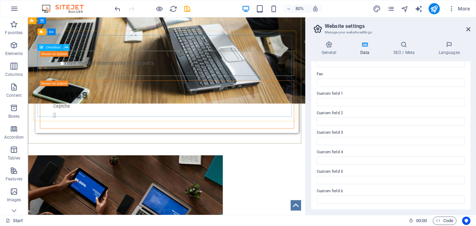
click at [66, 47] on icon at bounding box center [66, 48] width 3 height 6
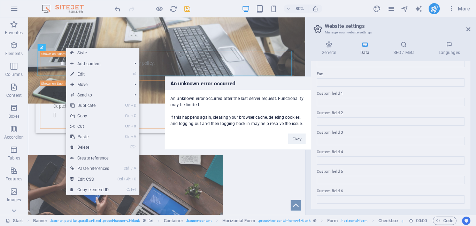
click at [86, 146] on div "An unknown error occurred An unknown error occurred after the last server reque…" at bounding box center [238, 113] width 476 height 226
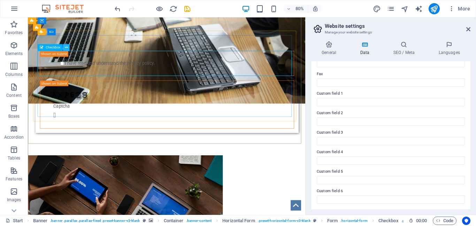
click at [67, 46] on icon at bounding box center [66, 48] width 3 height 6
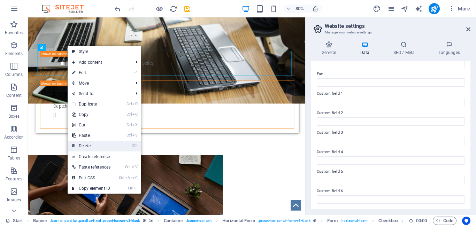
click at [97, 146] on link "⌦ Delete" at bounding box center [91, 146] width 47 height 10
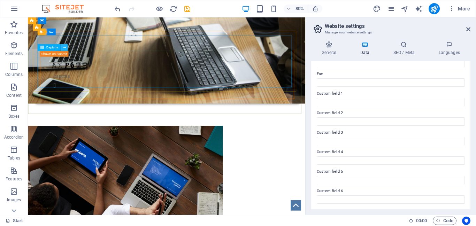
click at [64, 47] on icon at bounding box center [63, 48] width 3 height 6
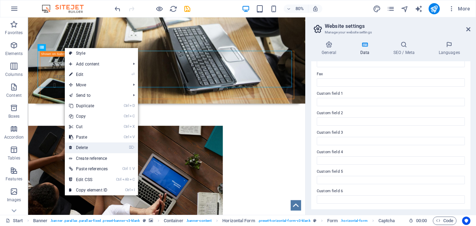
click at [91, 147] on link "⌦ Delete" at bounding box center [88, 148] width 47 height 10
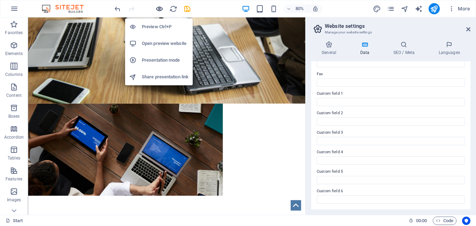
click at [158, 8] on icon "button" at bounding box center [160, 9] width 8 height 8
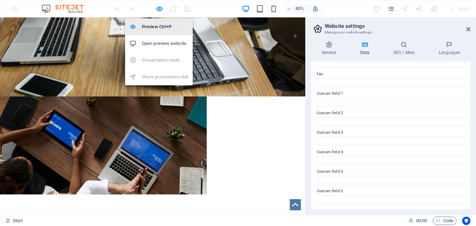
click at [159, 27] on h6 "Preview Ctrl+P" at bounding box center [165, 27] width 47 height 8
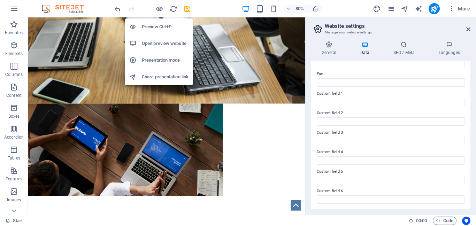
click at [159, 27] on h6 "Preview Ctrl+P" at bounding box center [165, 27] width 47 height 8
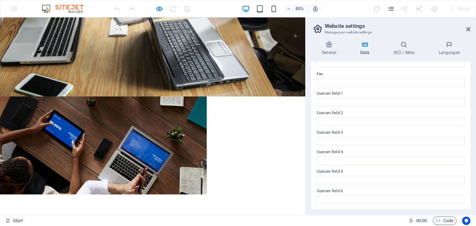
scroll to position [0, 0]
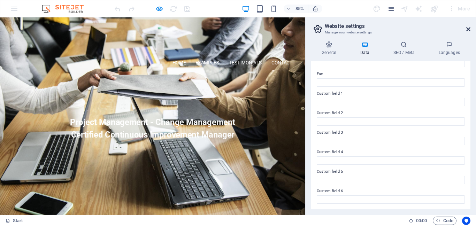
click at [468, 28] on icon at bounding box center [469, 30] width 4 height 6
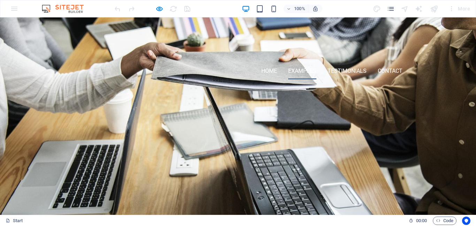
click at [303, 72] on link "Examples" at bounding box center [302, 71] width 28 height 17
click at [341, 68] on link "Testimonials" at bounding box center [347, 71] width 39 height 17
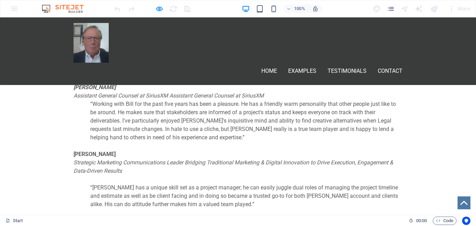
scroll to position [1016, 0]
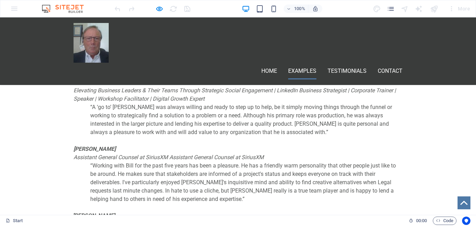
click at [300, 63] on link "Examples" at bounding box center [302, 71] width 28 height 17
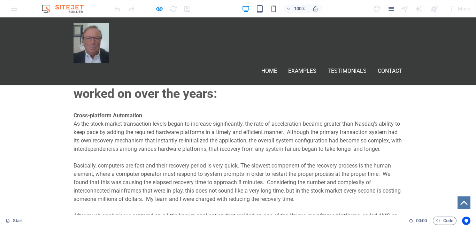
scroll to position [198, 0]
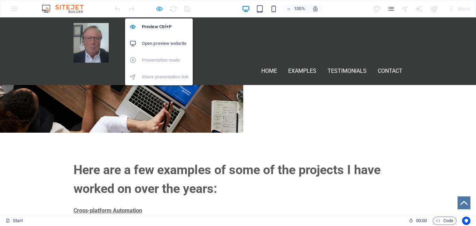
click at [158, 9] on icon "button" at bounding box center [160, 9] width 8 height 8
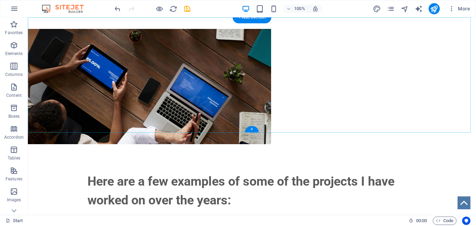
scroll to position [0, 0]
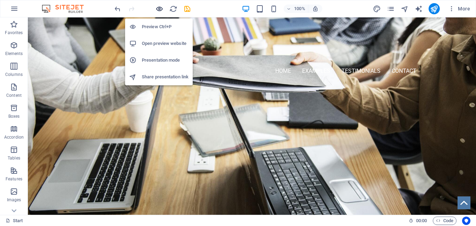
click at [161, 7] on icon "button" at bounding box center [160, 9] width 8 height 8
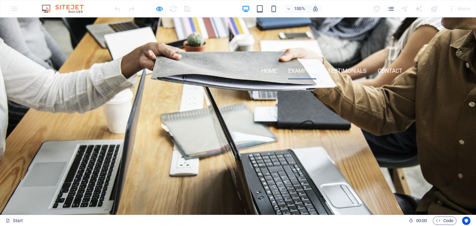
click at [298, 71] on link "Examples" at bounding box center [302, 71] width 28 height 17
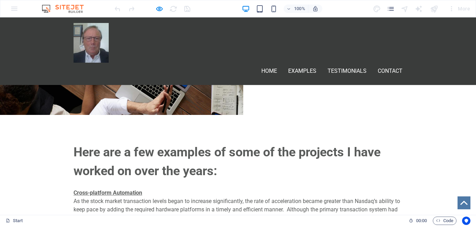
scroll to position [217, 0]
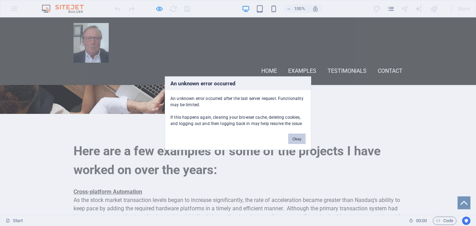
click at [295, 139] on button "Okay" at bounding box center [296, 139] width 17 height 10
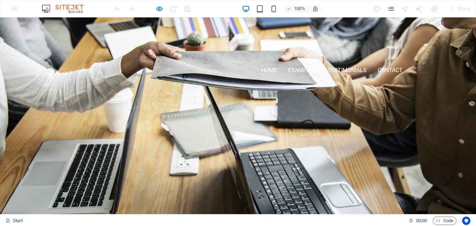
scroll to position [0, 0]
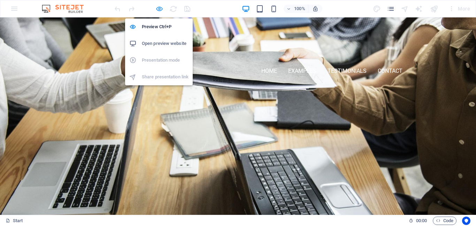
click at [159, 9] on icon "button" at bounding box center [160, 9] width 8 height 8
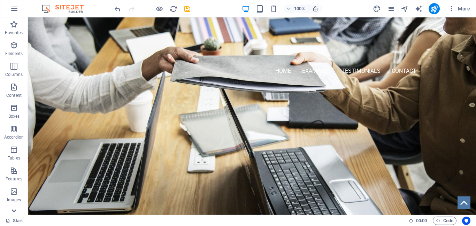
click at [16, 210] on icon at bounding box center [14, 211] width 10 height 10
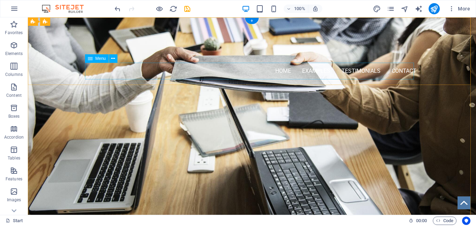
click at [280, 71] on nav "Home Examples Testimonials Contact" at bounding box center [252, 71] width 329 height 17
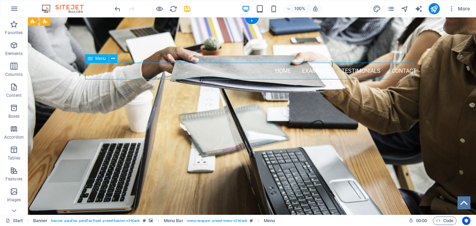
click at [280, 71] on nav "Home Examples Testimonials Contact" at bounding box center [252, 71] width 329 height 17
select select
select select "tag"
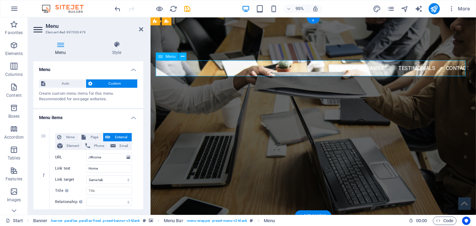
click at [353, 70] on nav "Home Examples Testimonials Contact" at bounding box center [322, 71] width 329 height 17
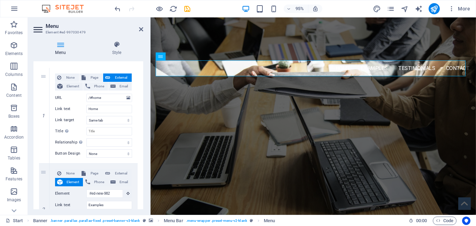
scroll to position [70, 0]
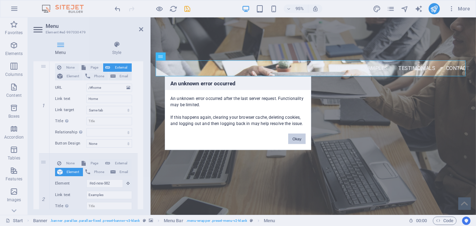
click at [294, 137] on button "Okay" at bounding box center [296, 139] width 17 height 10
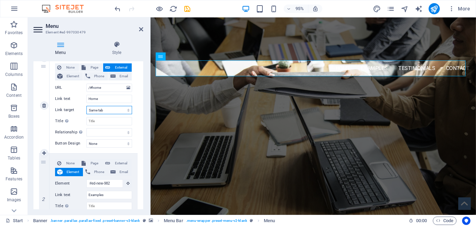
click at [119, 110] on select "New tab Same tab Overlay" at bounding box center [109, 110] width 46 height 8
click at [109, 86] on input "/#home" at bounding box center [109, 88] width 46 height 8
type input "/#"
select select
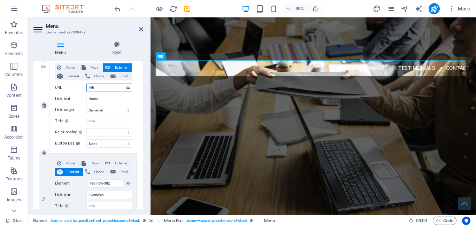
type input "/#trs"
select select
type input "/#trsume"
select select
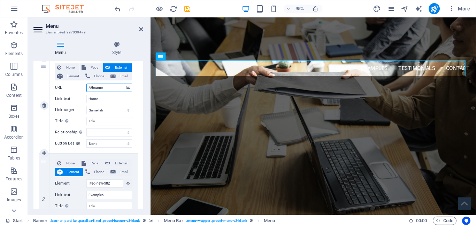
select select
type input "/#tr\sume"
select select
type input "/#tsume"
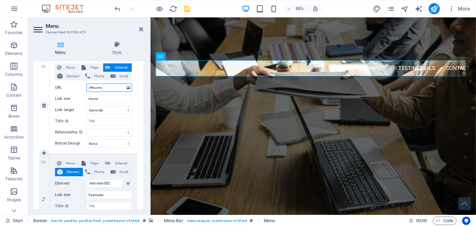
select select
type input "/#sume"
select select
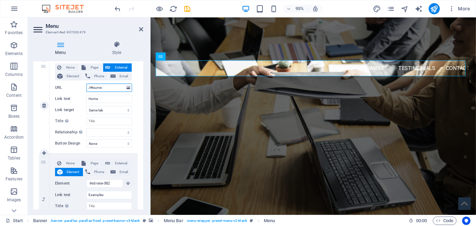
type input "/#trsume"
select select
type input "/#tsume"
select select
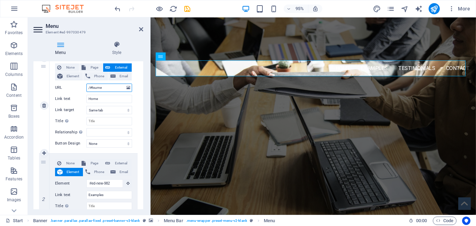
select select
type input "/#sume"
select select
type input "/#rsume"
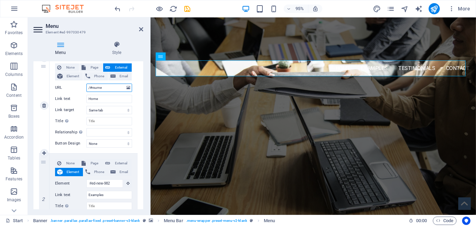
select select
click at [111, 86] on input "/#rsume" at bounding box center [109, 88] width 46 height 8
type input "/#"
drag, startPoint x: 103, startPoint y: 99, endPoint x: 77, endPoint y: 100, distance: 25.8
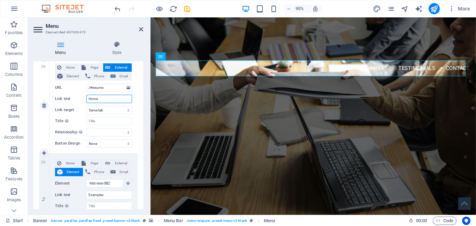
click at [77, 100] on div "Link text Home" at bounding box center [93, 99] width 77 height 8
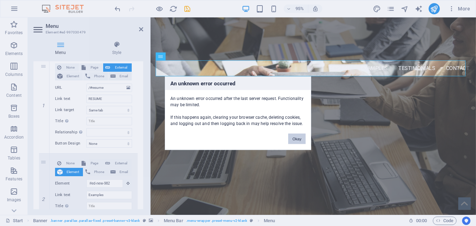
click at [298, 141] on button "Okay" at bounding box center [296, 139] width 17 height 10
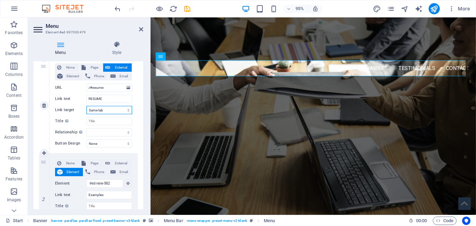
click at [125, 111] on select "New tab Same tab Overlay" at bounding box center [109, 110] width 46 height 8
click at [86, 106] on select "New tab Same tab Overlay" at bounding box center [109, 110] width 46 height 8
click at [105, 121] on input "Title Additional link description, should not be the same as the link text. The…" at bounding box center [109, 121] width 46 height 8
click at [138, 118] on div "1 None Page External Element Phone Email Page Start Subpage Legal Notice Privac…" at bounding box center [88, 227] width 110 height 350
click at [66, 77] on span "Element" at bounding box center [73, 76] width 16 height 8
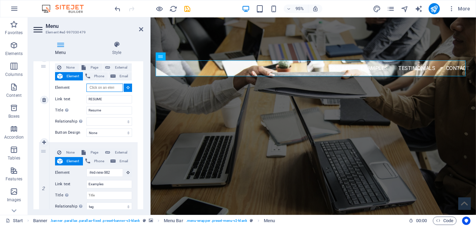
scroll to position [59, 0]
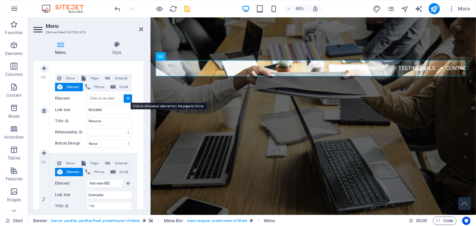
click at [127, 98] on icon at bounding box center [128, 98] width 3 height 3
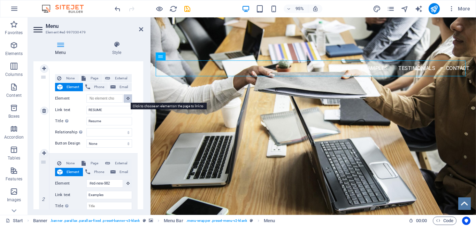
click at [127, 97] on icon at bounding box center [128, 98] width 3 height 3
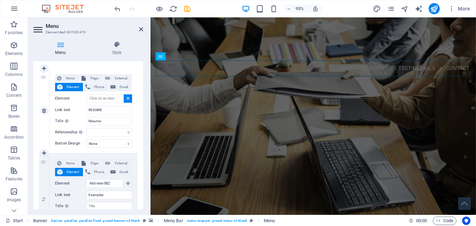
click at [127, 97] on icon at bounding box center [128, 98] width 3 height 3
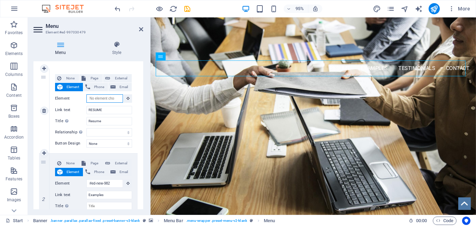
click at [104, 98] on input "Element" at bounding box center [104, 99] width 37 height 8
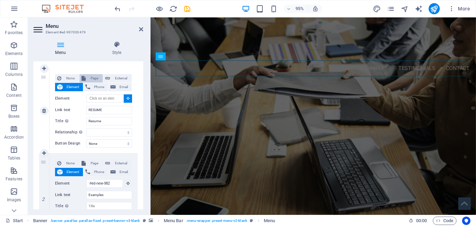
click at [94, 77] on span "Page" at bounding box center [94, 78] width 13 height 8
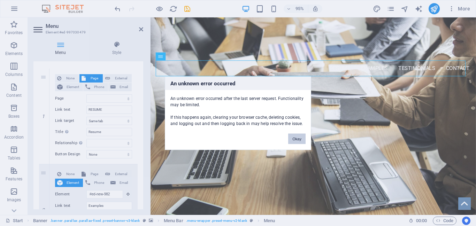
click at [299, 136] on button "Okay" at bounding box center [296, 139] width 17 height 10
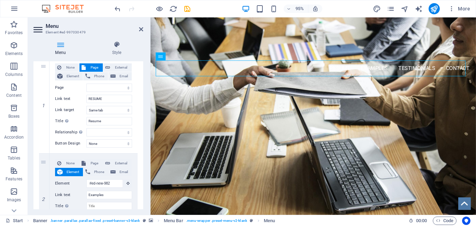
scroll to position [0, 0]
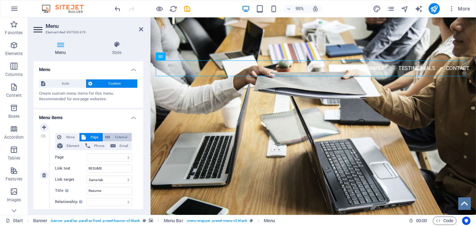
click at [120, 137] on span "External" at bounding box center [120, 137] width 17 height 8
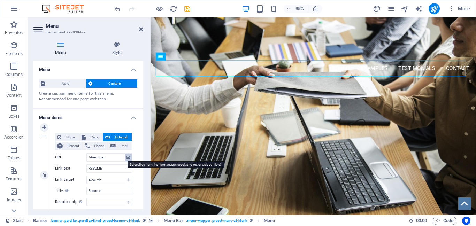
click at [127, 155] on icon at bounding box center [129, 158] width 4 height 8
